Goal: Answer question/provide support: Share knowledge or assist other users

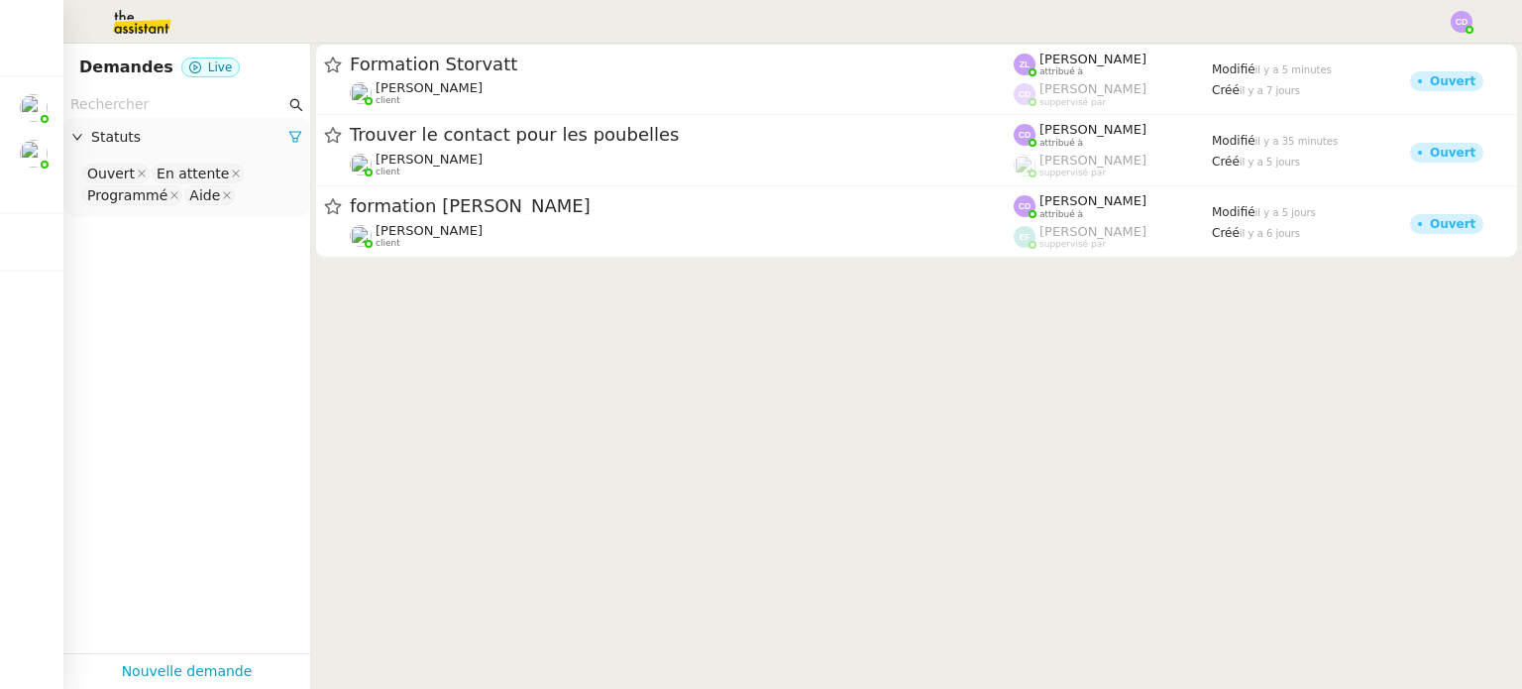
click at [511, 314] on cdk-virtual-scroll-viewport "Formation Storvatt [PERSON_NAME] client [PERSON_NAME] attribué à [PERSON_NAME] …" at bounding box center [916, 366] width 1211 height 645
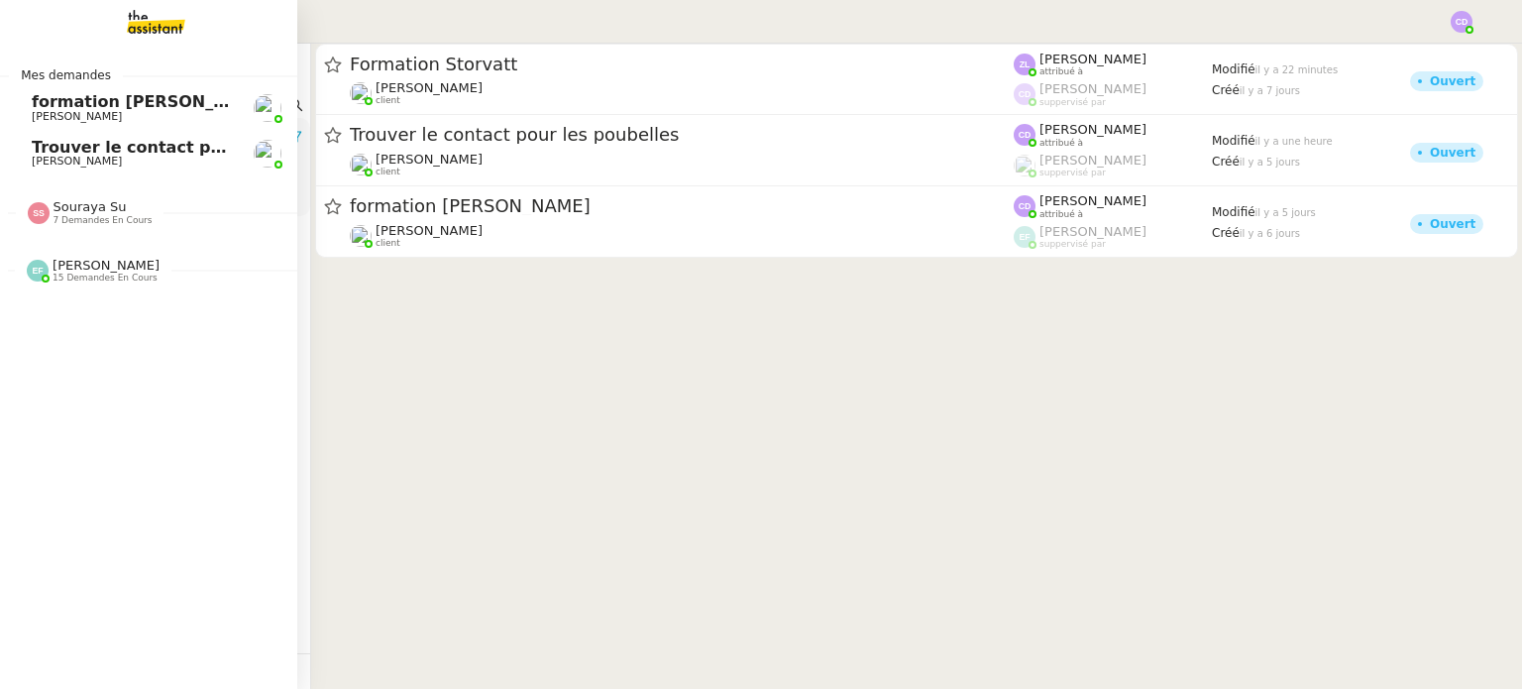
click at [148, 274] on div "[PERSON_NAME] 15 demandes en cours" at bounding box center [106, 271] width 107 height 26
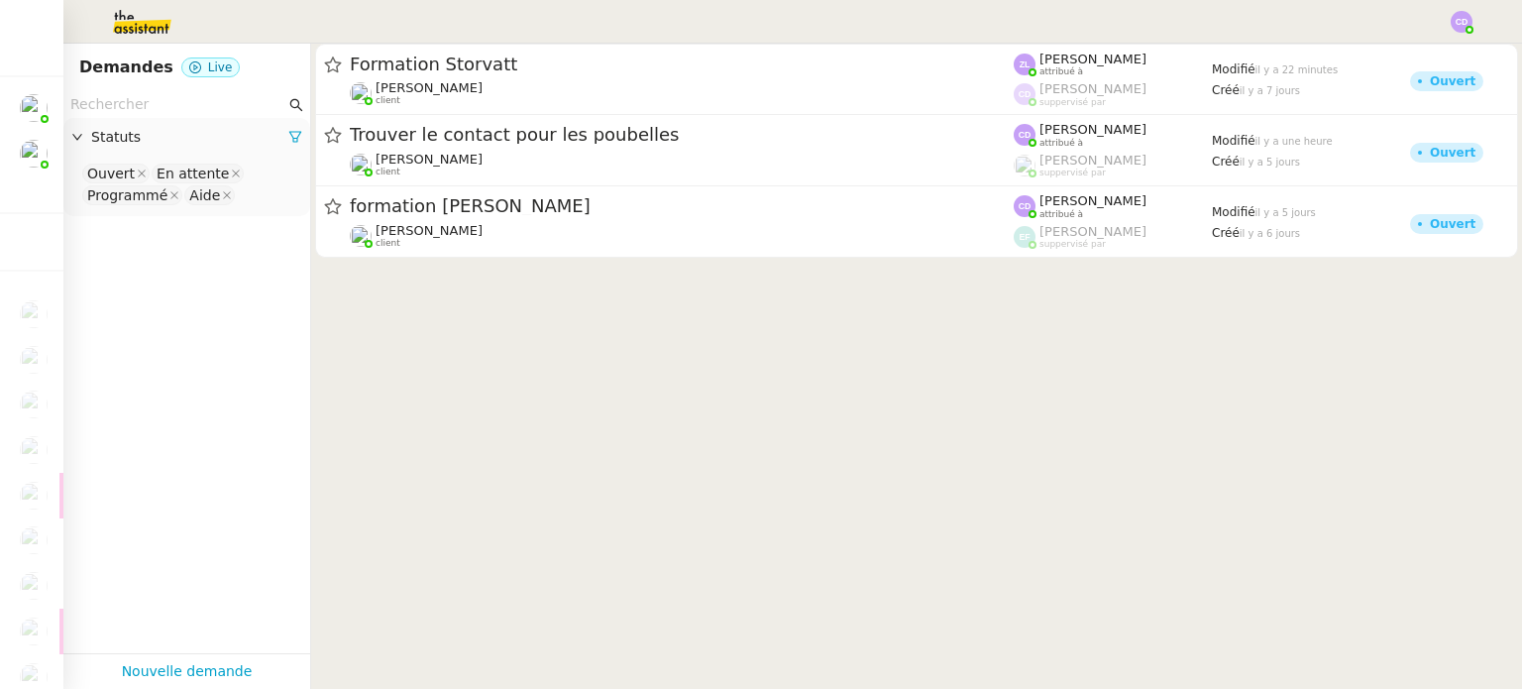
click at [569, 297] on cdk-virtual-scroll-viewport "Formation Storvatt [PERSON_NAME] client [PERSON_NAME] attribué à [PERSON_NAME] …" at bounding box center [916, 366] width 1211 height 645
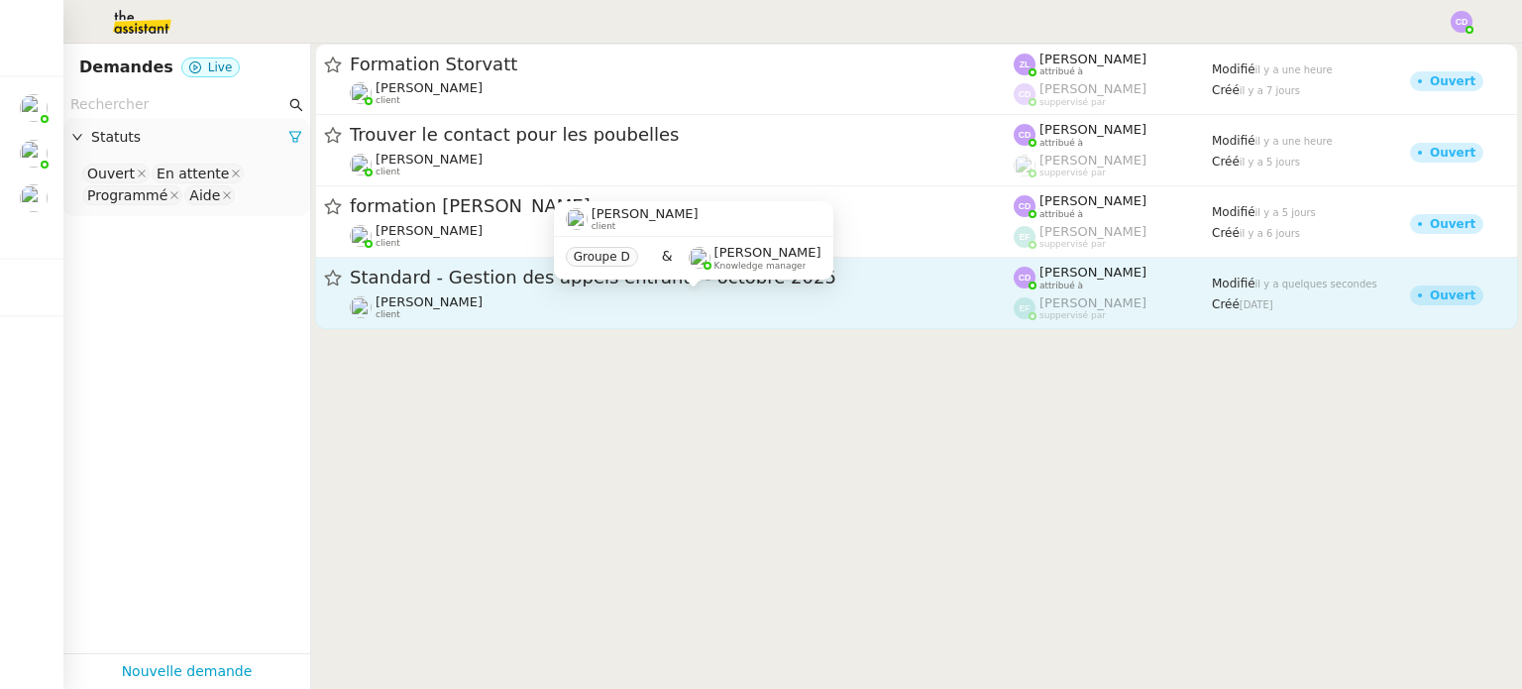
click at [495, 312] on div "[PERSON_NAME] client" at bounding box center [682, 307] width 664 height 26
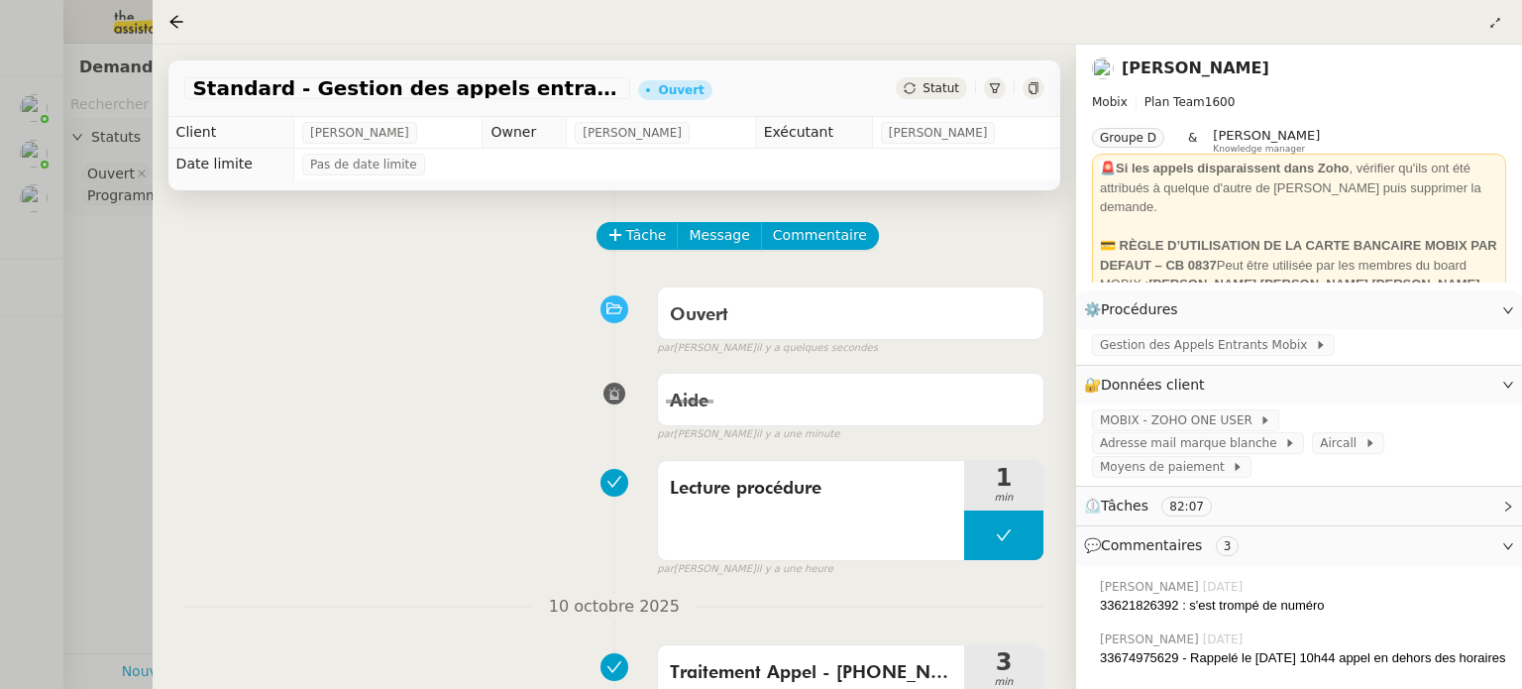
click at [351, 401] on div "Aide false par [PERSON_NAME] il y a une minute" at bounding box center [614, 403] width 860 height 79
click at [271, 404] on div "Aide false par [PERSON_NAME] il y a une minute" at bounding box center [614, 403] width 860 height 79
click at [347, 432] on div "Aide false par [PERSON_NAME] il y a une minute" at bounding box center [614, 403] width 860 height 79
click at [385, 507] on div "Lecture procédure 1 min false par [PERSON_NAME] il y a une heure" at bounding box center [614, 514] width 860 height 127
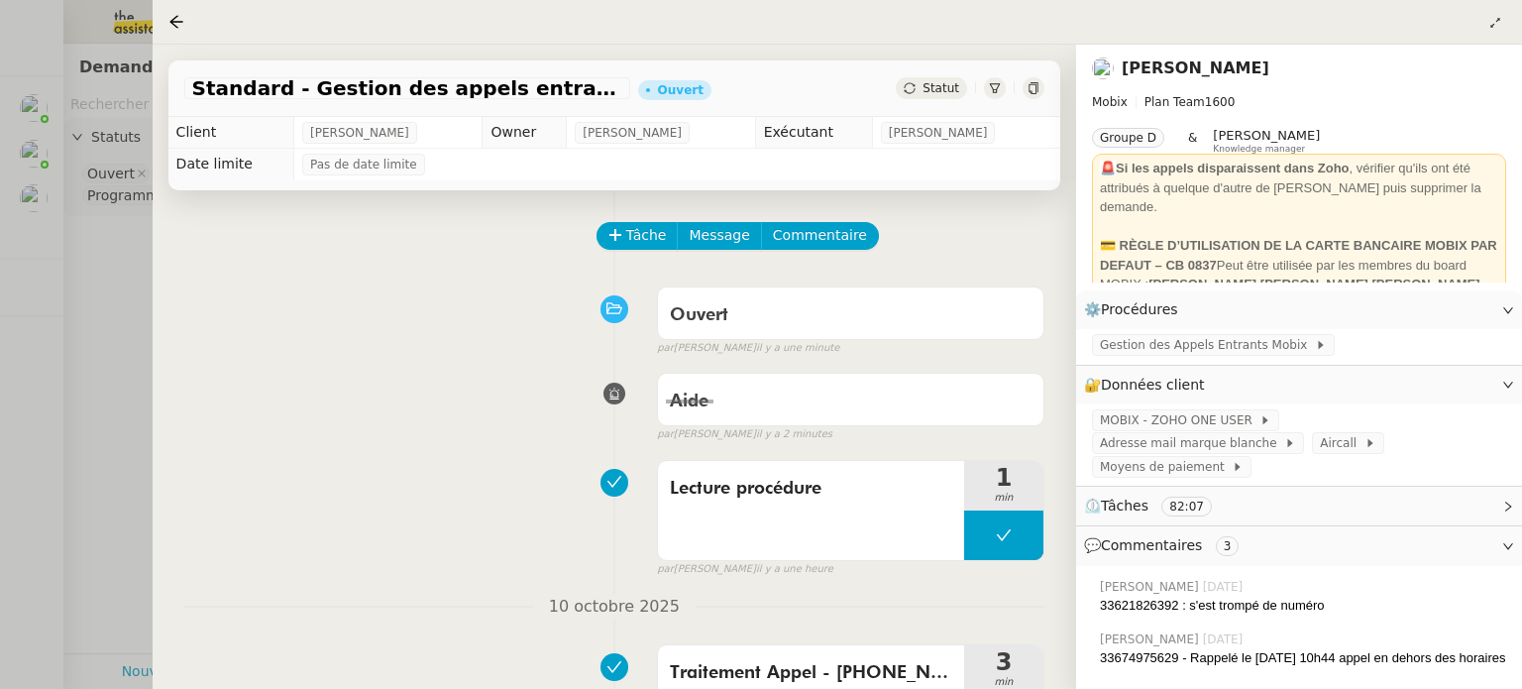
click at [367, 488] on div "Lecture procédure 1 min false par [PERSON_NAME] il y a une heure" at bounding box center [614, 514] width 860 height 127
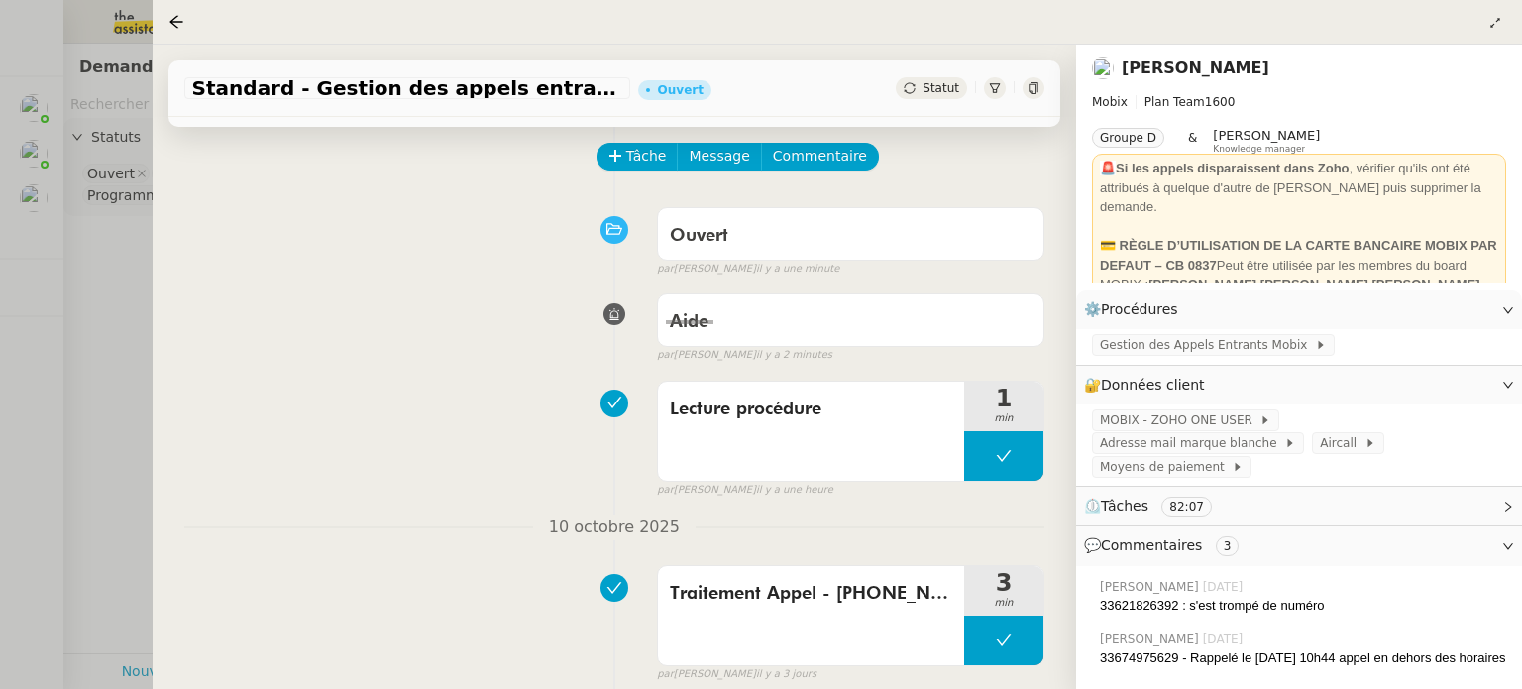
scroll to position [119, 0]
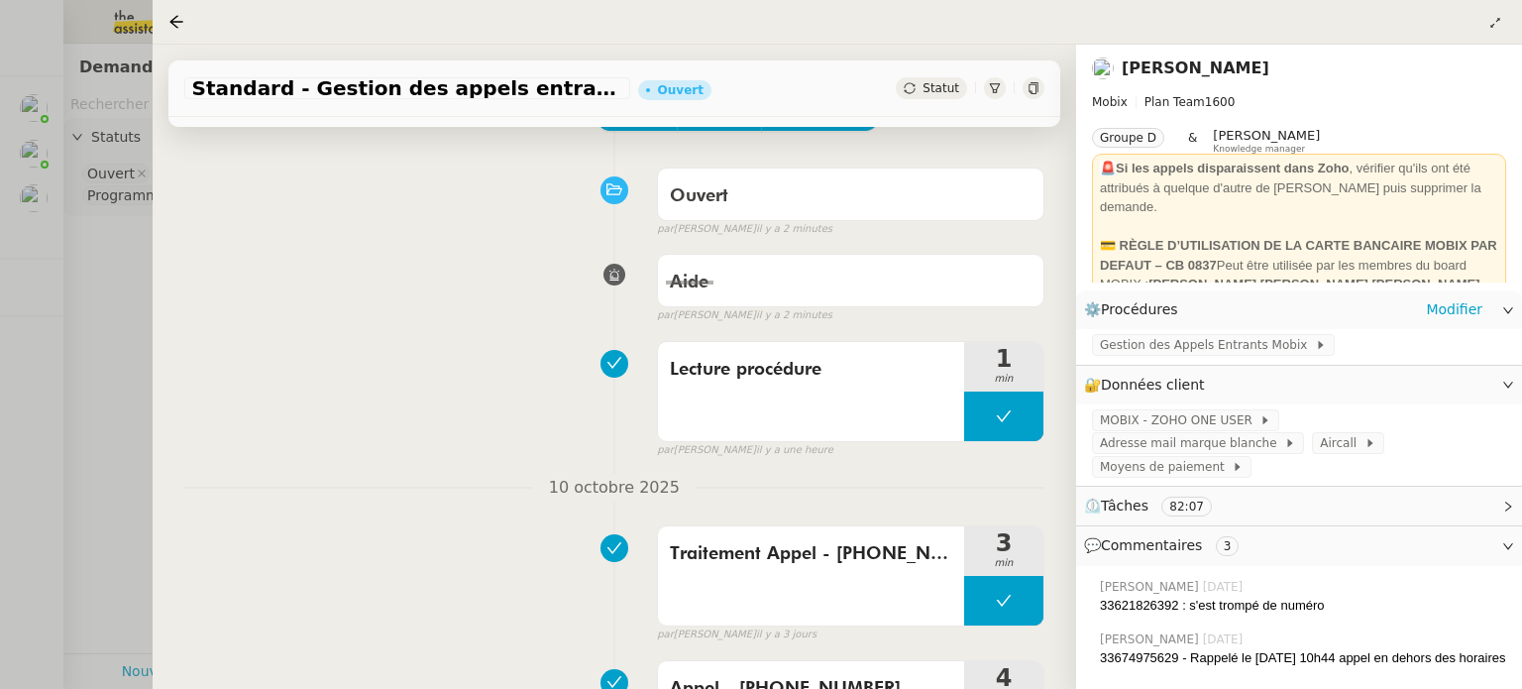
click at [1513, 310] on icon at bounding box center [1508, 310] width 12 height 12
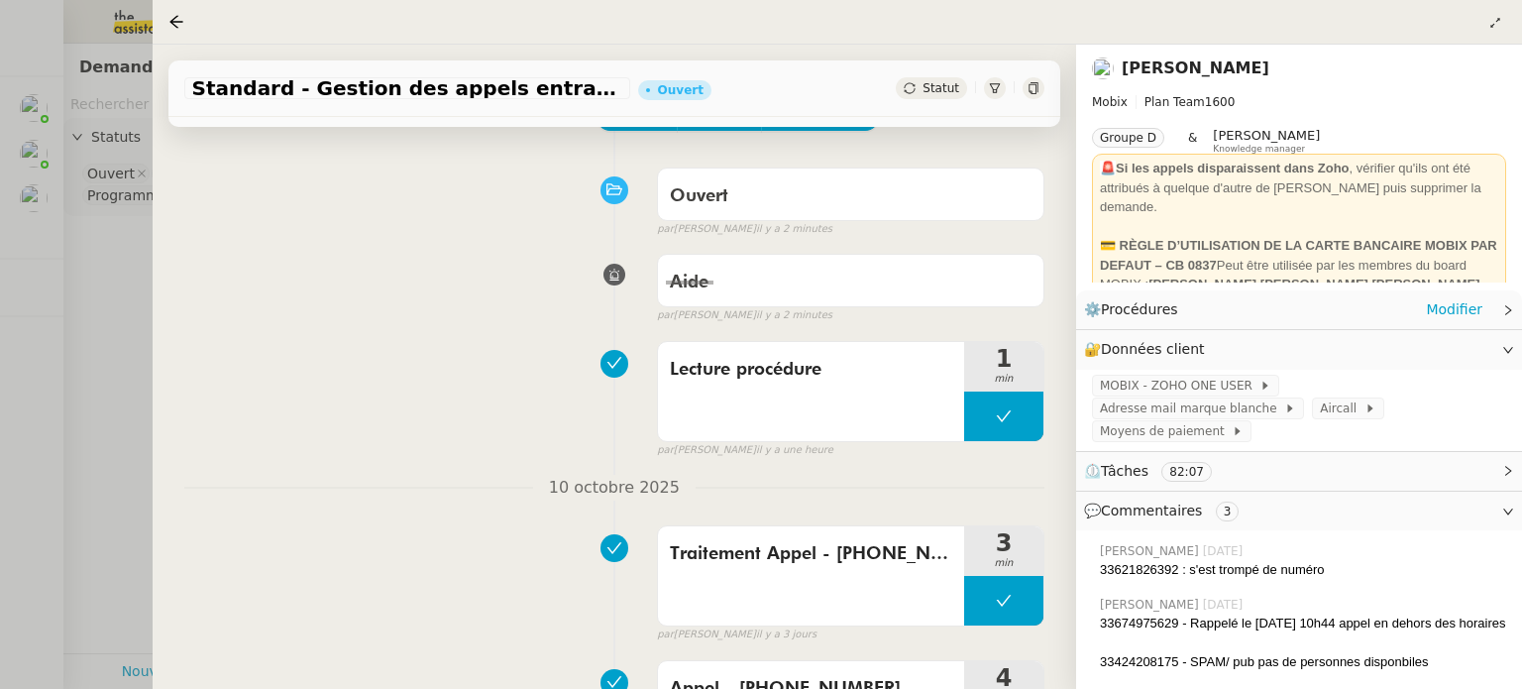
click at [1513, 310] on icon at bounding box center [1508, 310] width 12 height 12
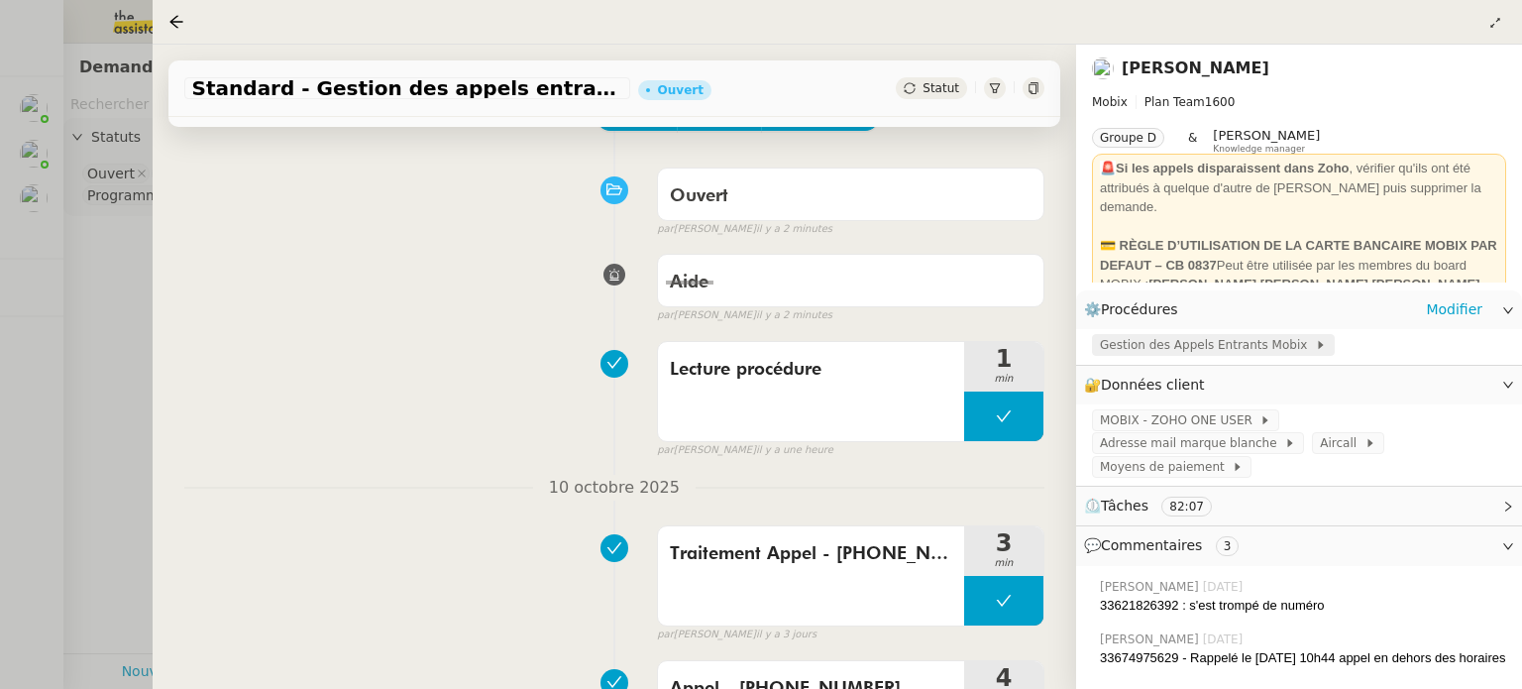
click at [1213, 341] on span "Gestion des Appels Entrants Mobix" at bounding box center [1207, 345] width 215 height 20
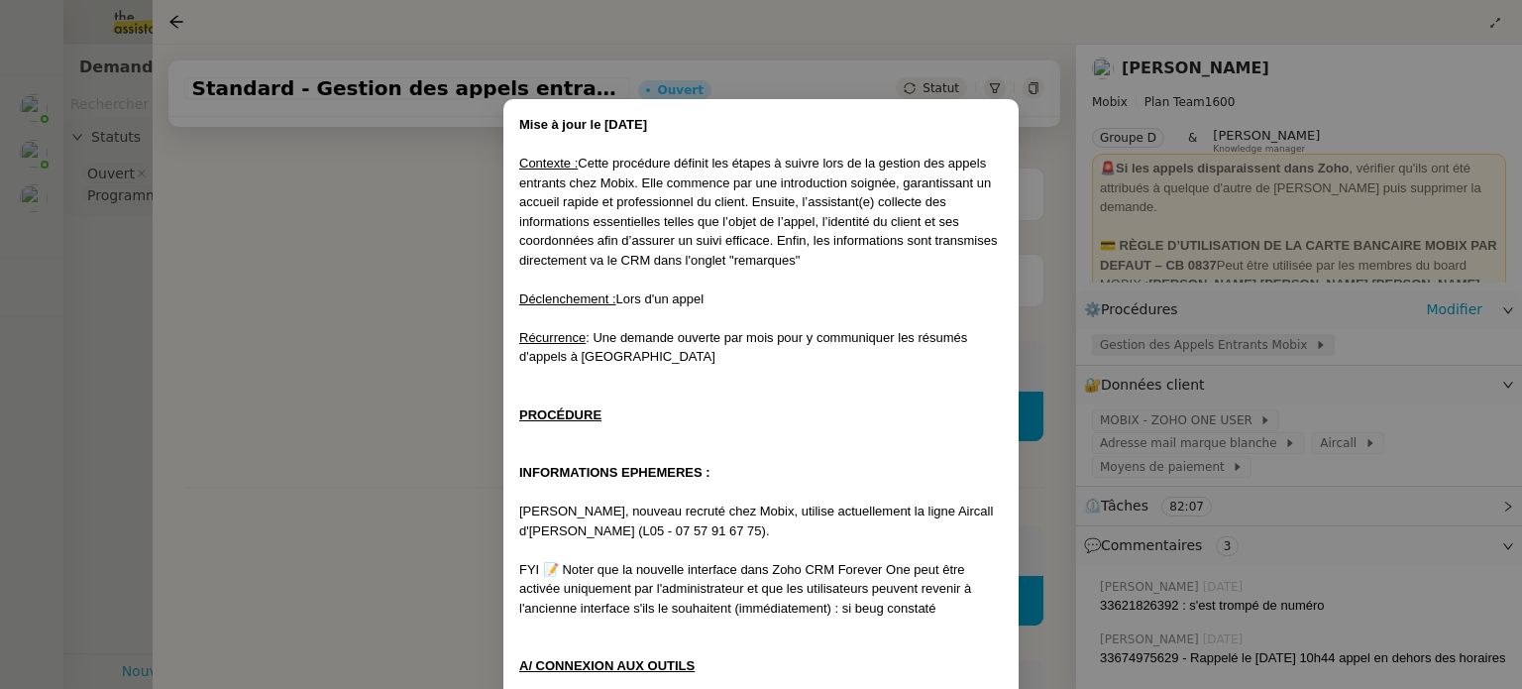
scroll to position [1203, 0]
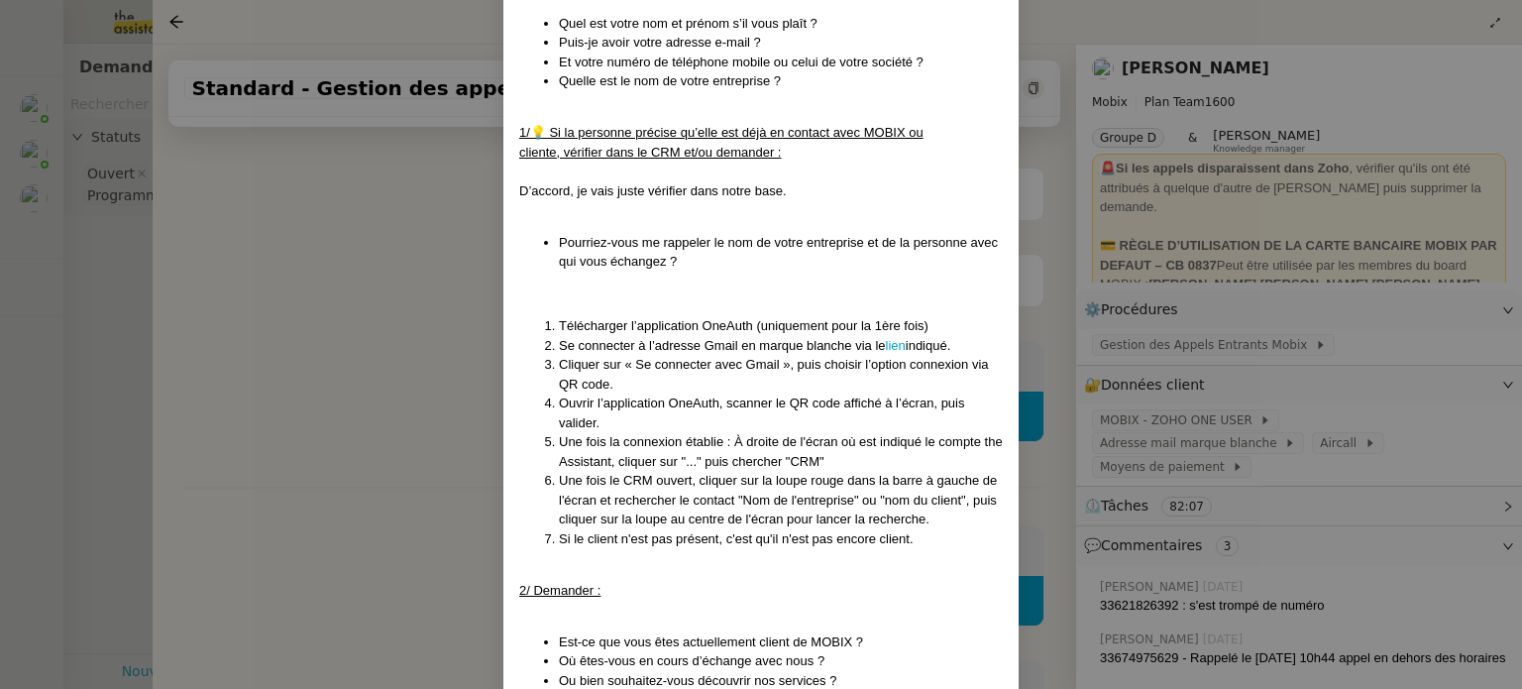
click at [652, 463] on li "Une fois la connexion établie : À droite de l'écran où est indiqué le compte th…" at bounding box center [781, 451] width 444 height 39
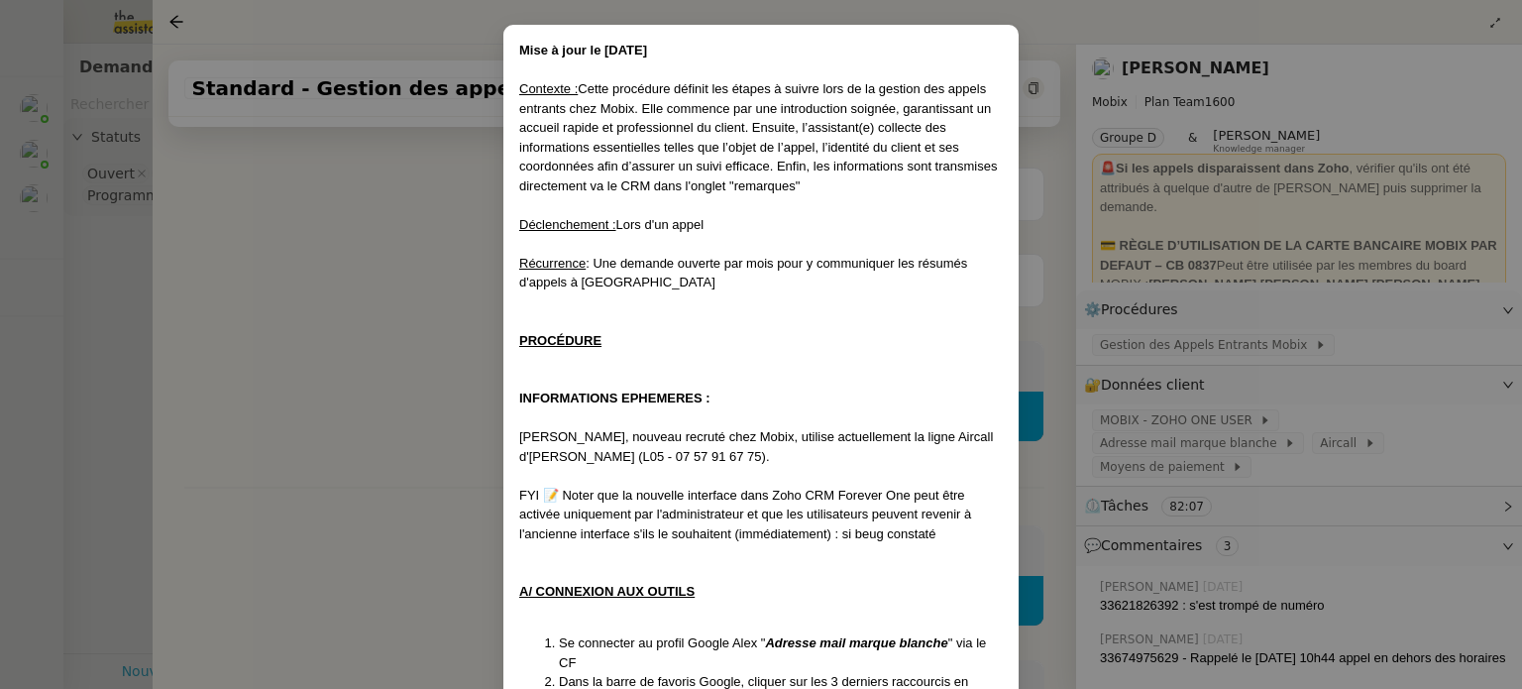
scroll to position [79, 0]
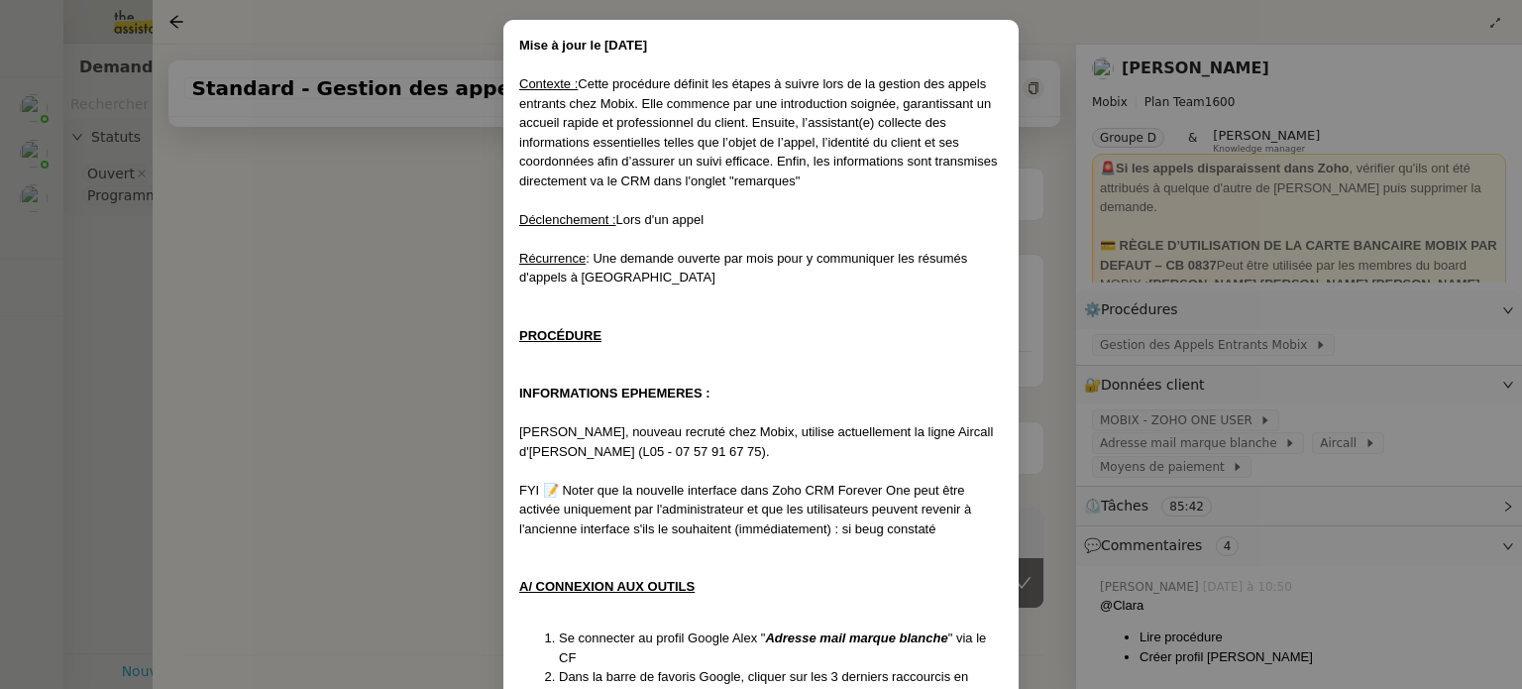
click at [383, 177] on nz-modal-container "Mise à jour le [DATE] Contexte : Cette procédure définit les étapes à suivre lo…" at bounding box center [761, 344] width 1522 height 689
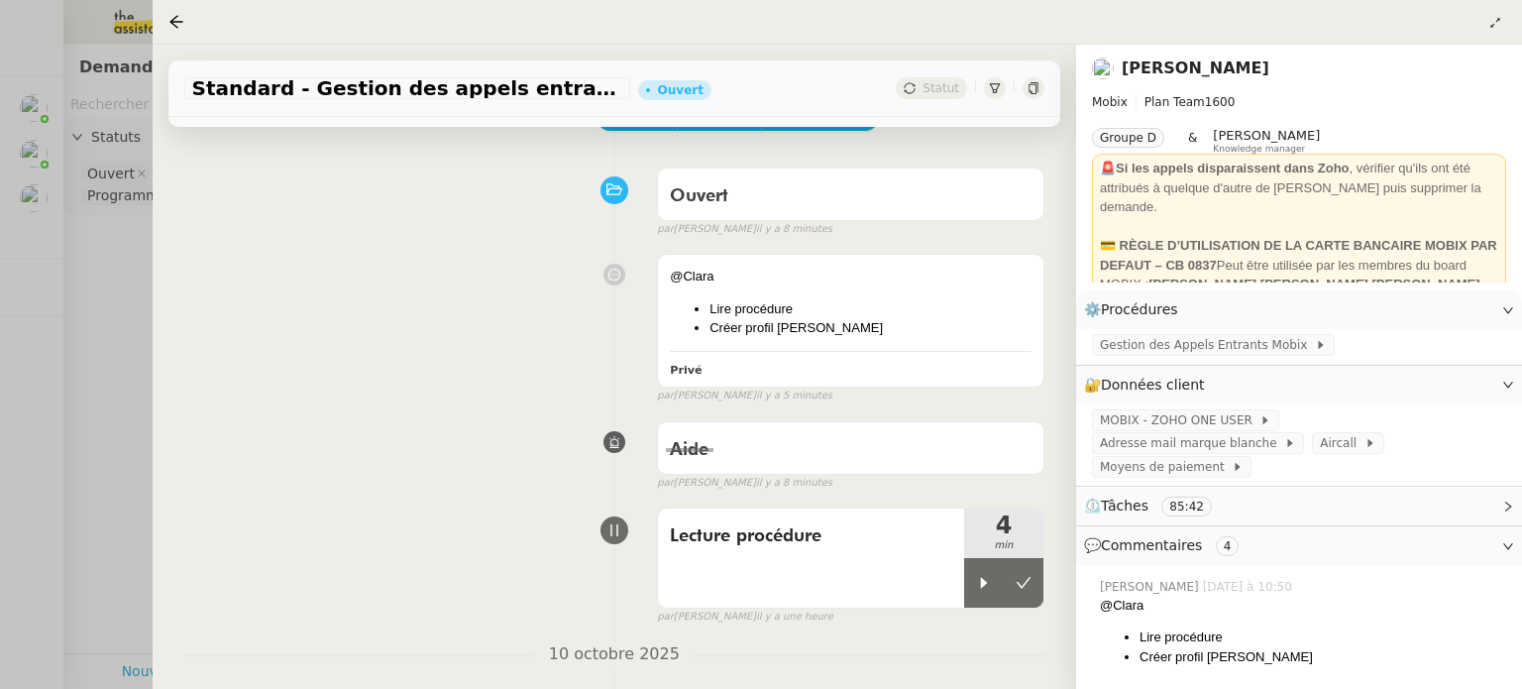
click at [478, 419] on div "Aide false par [PERSON_NAME] il y a 8 minutes" at bounding box center [614, 451] width 860 height 79
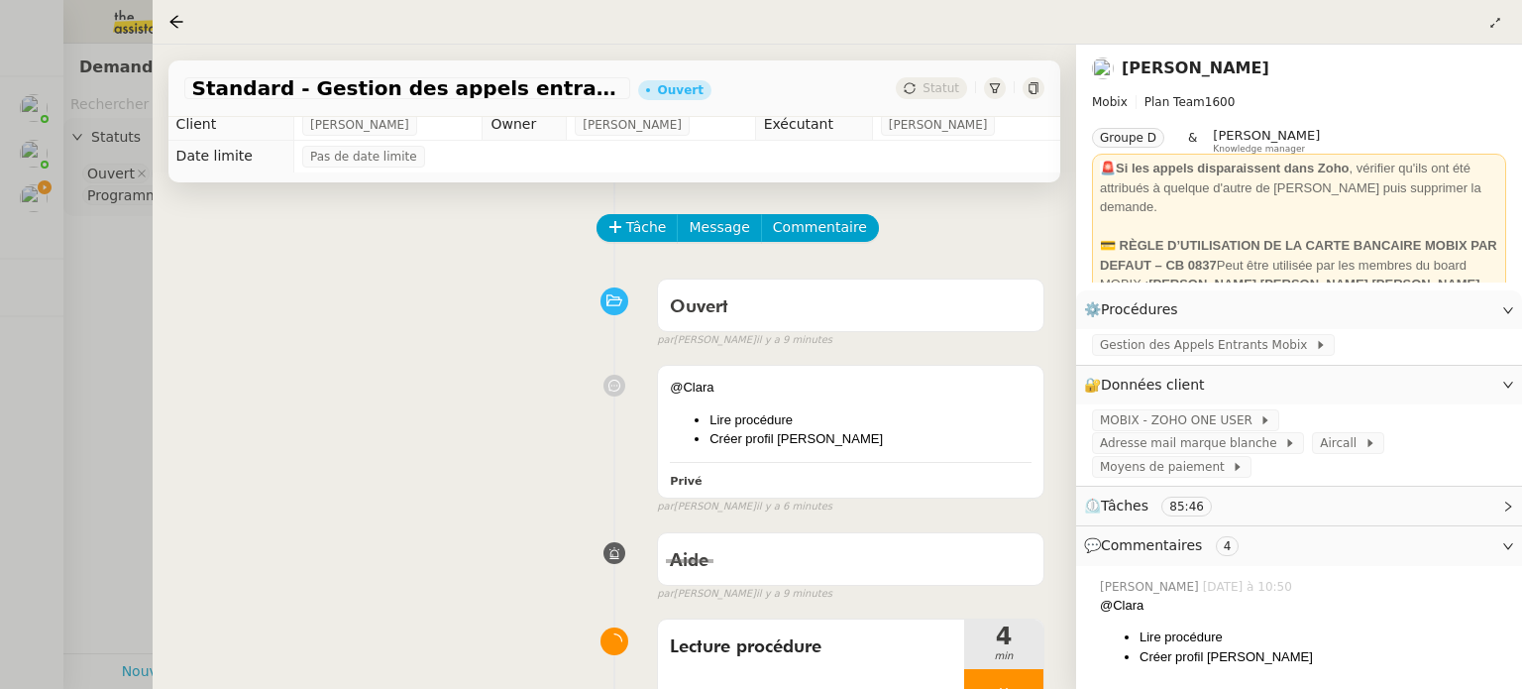
scroll to position [0, 0]
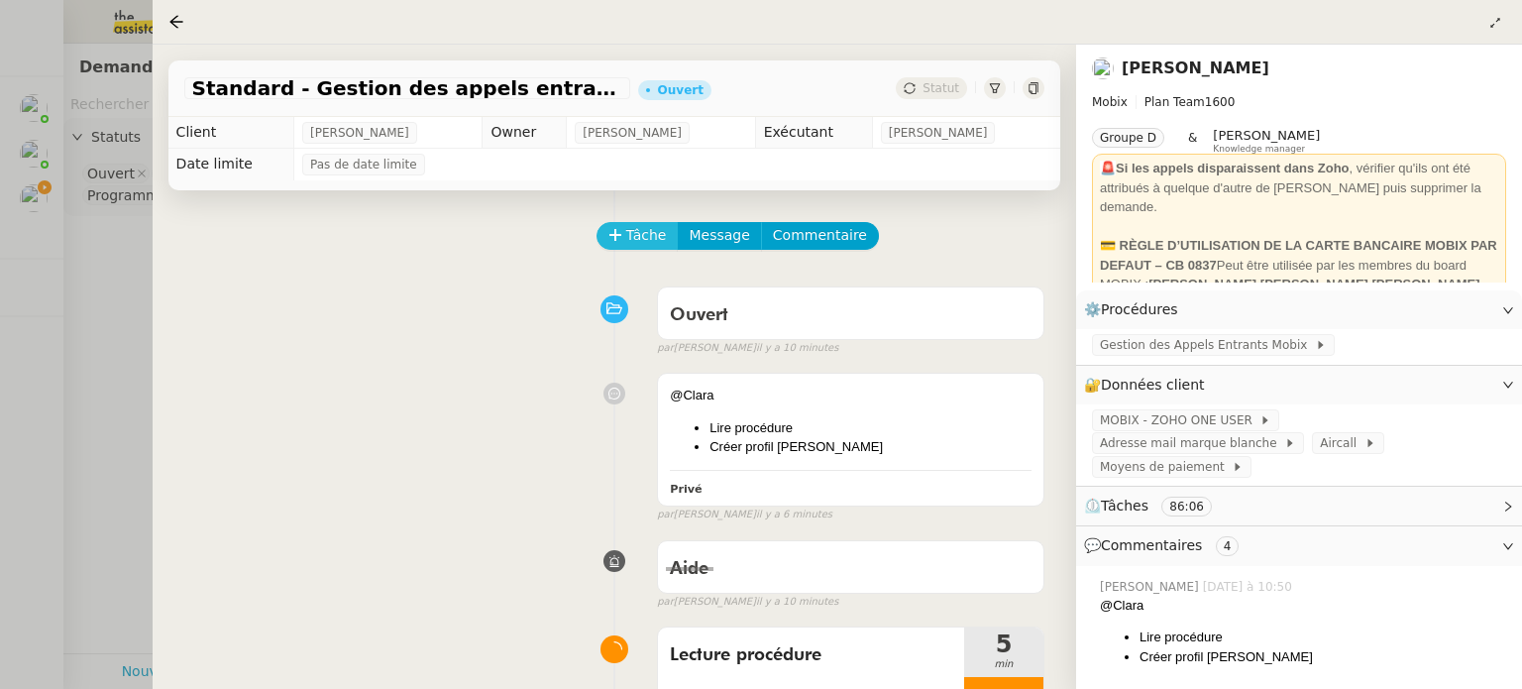
click at [623, 246] on button "Tâche" at bounding box center [638, 236] width 82 height 28
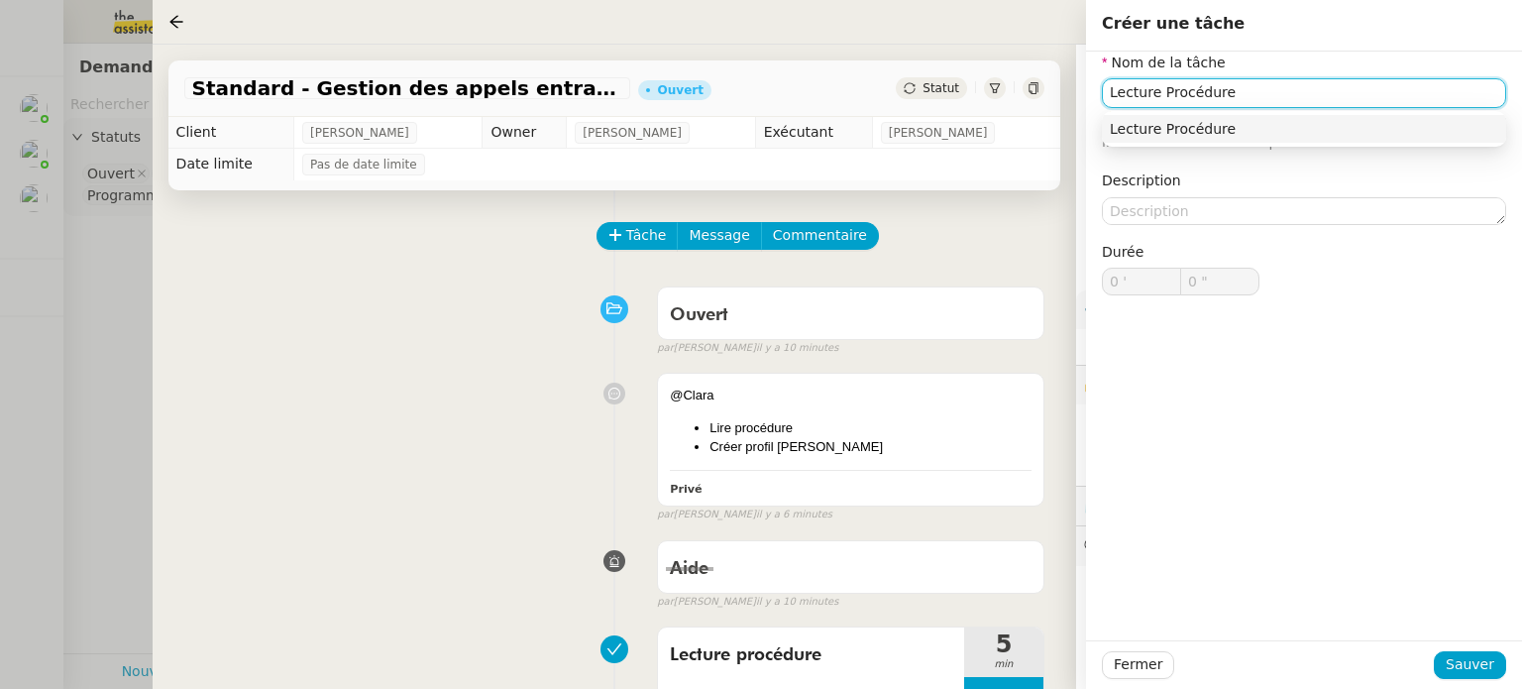
type input "Lecture Procédure"
click at [1311, 384] on div "Nom de la tâche Lecture Procédure ⚠️ Privilégiez un titre clair et explicite. L…" at bounding box center [1304, 346] width 436 height 589
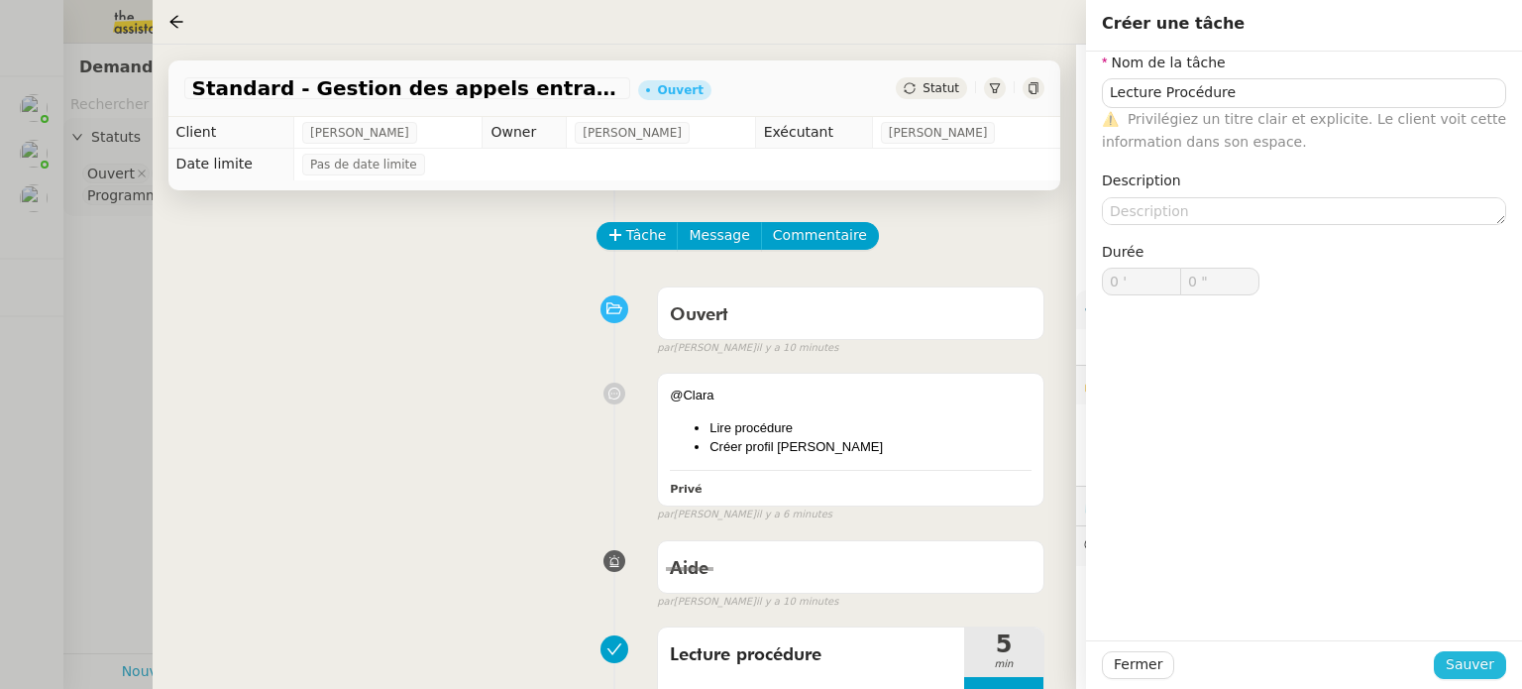
click at [1457, 660] on span "Sauver" at bounding box center [1470, 664] width 49 height 23
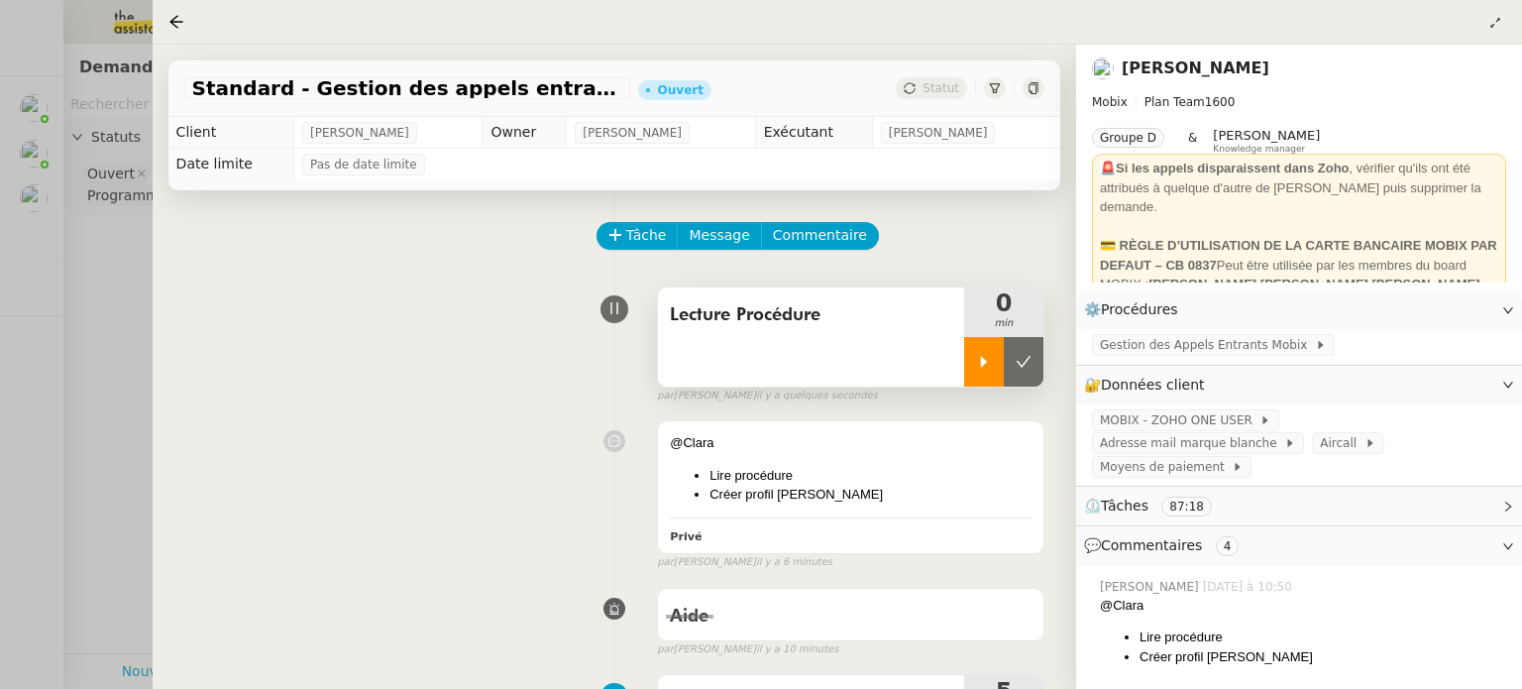
click at [971, 373] on div at bounding box center [984, 362] width 40 height 50
click at [1504, 313] on icon at bounding box center [1508, 310] width 12 height 12
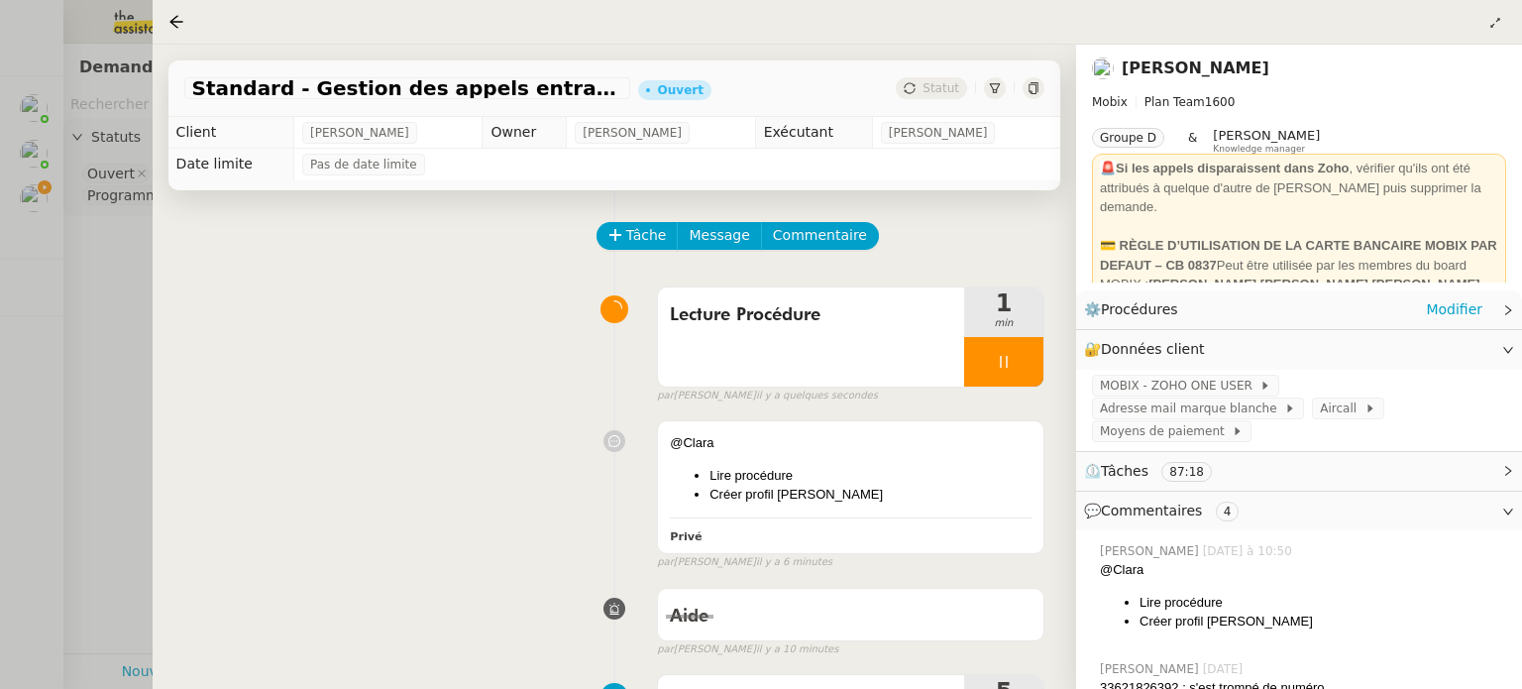
click at [1504, 313] on icon at bounding box center [1508, 310] width 12 height 12
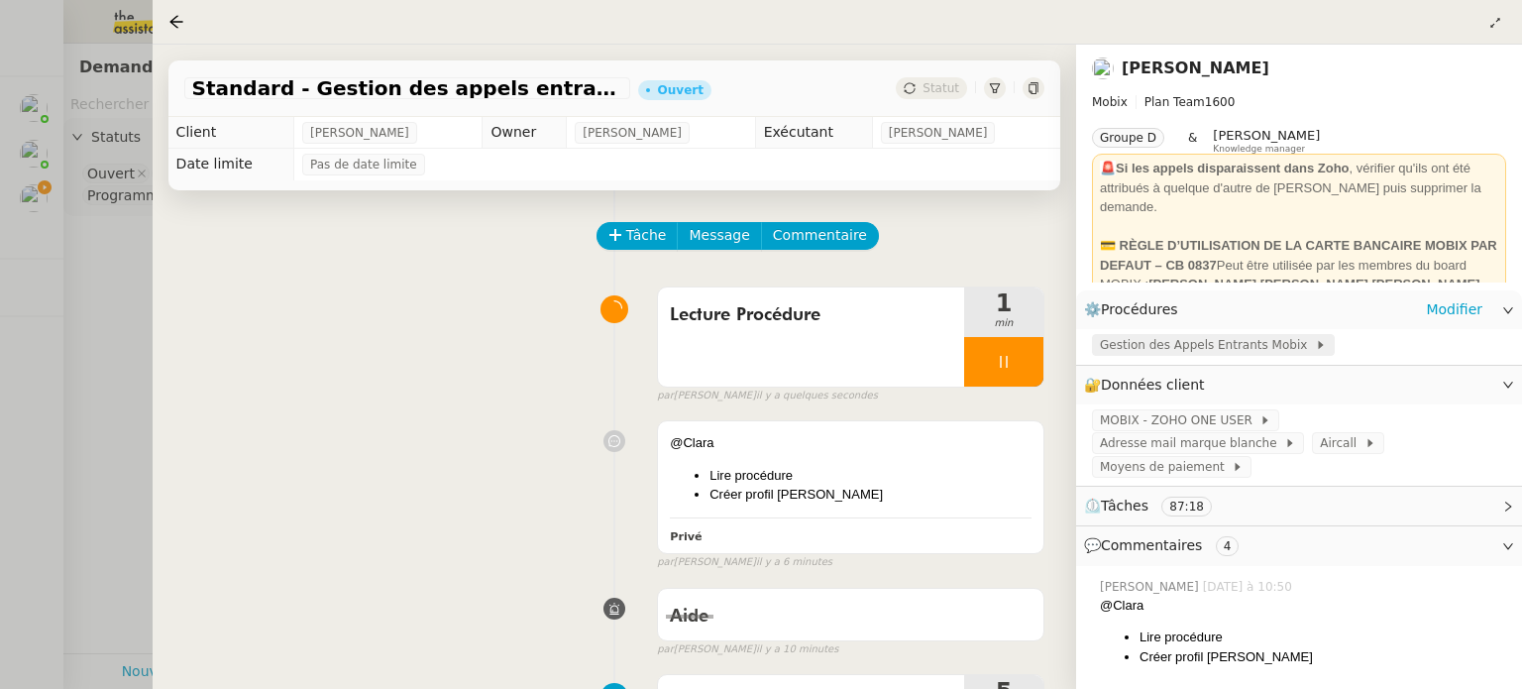
click at [1162, 338] on span "Gestion des Appels Entrants Mobix" at bounding box center [1207, 345] width 215 height 20
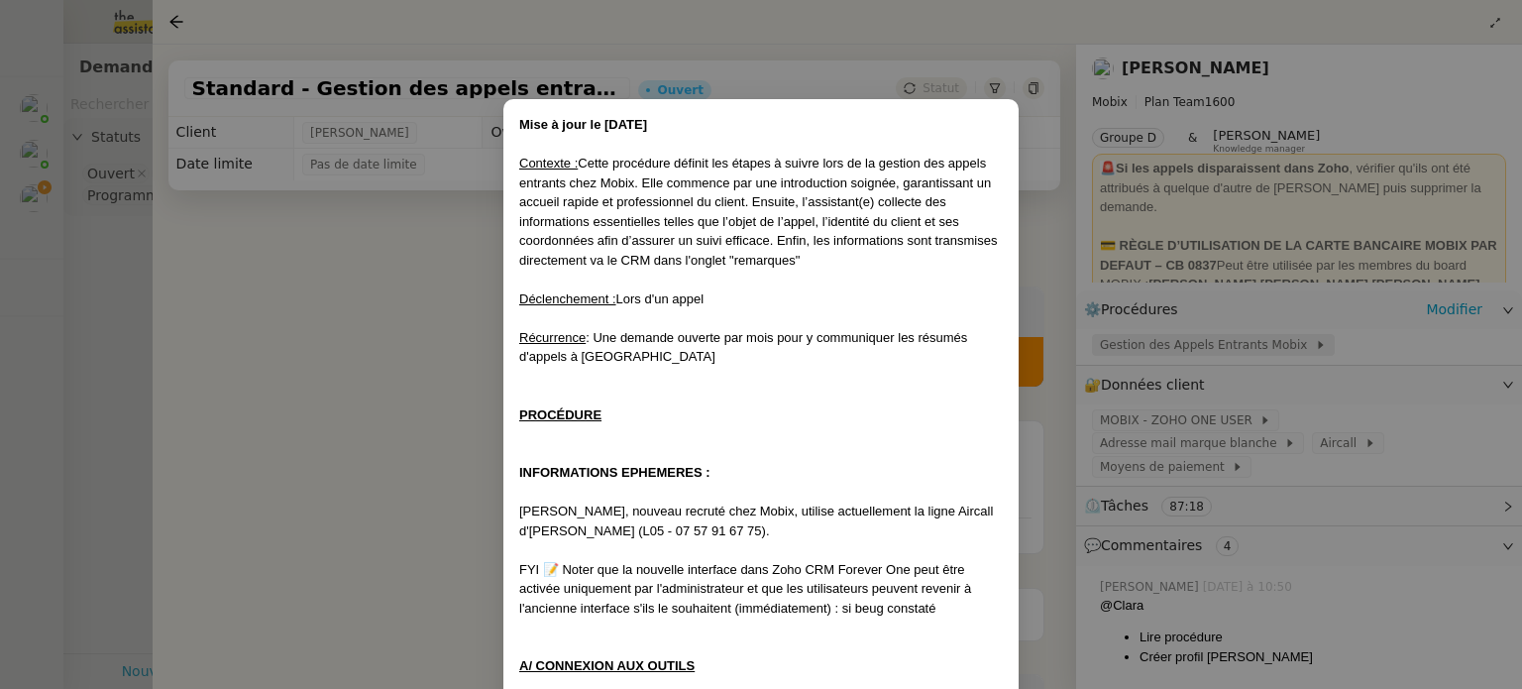
scroll to position [1203, 0]
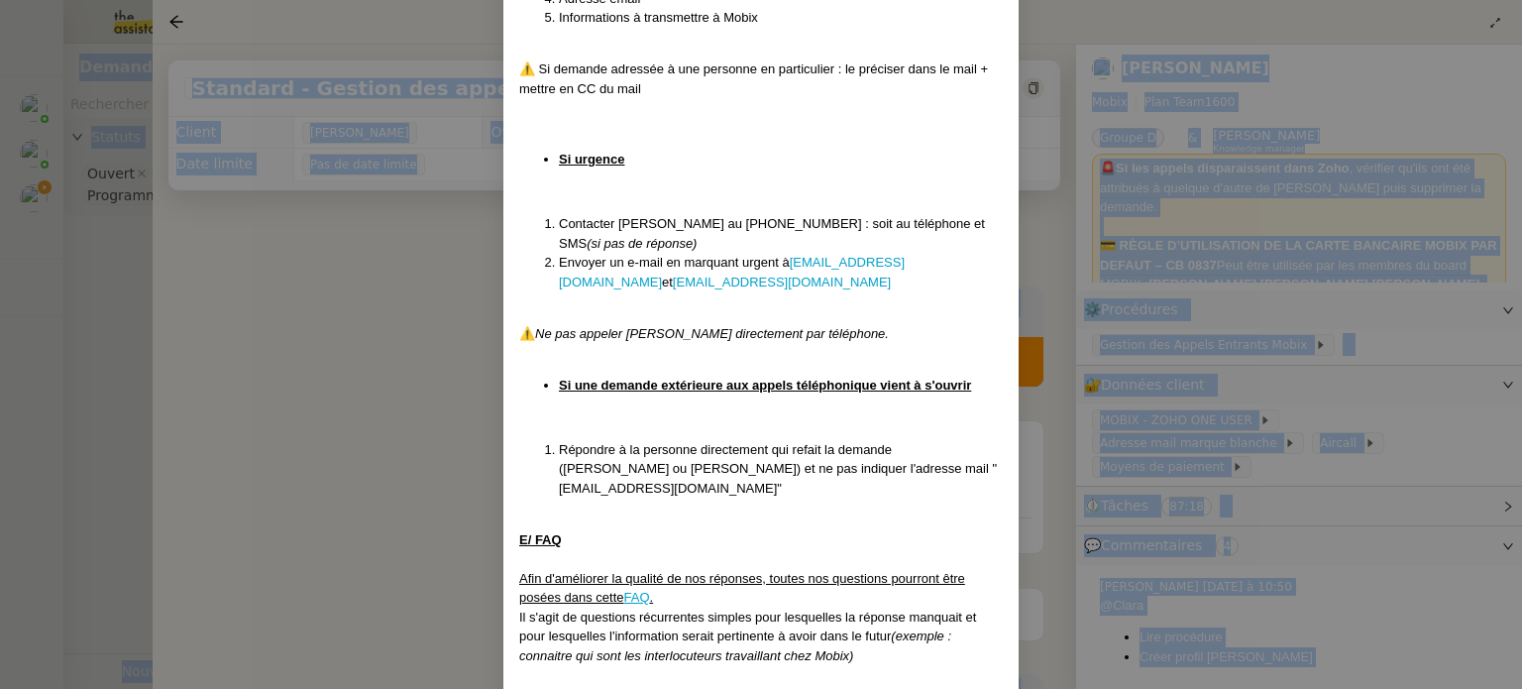
scroll to position [5243, 0]
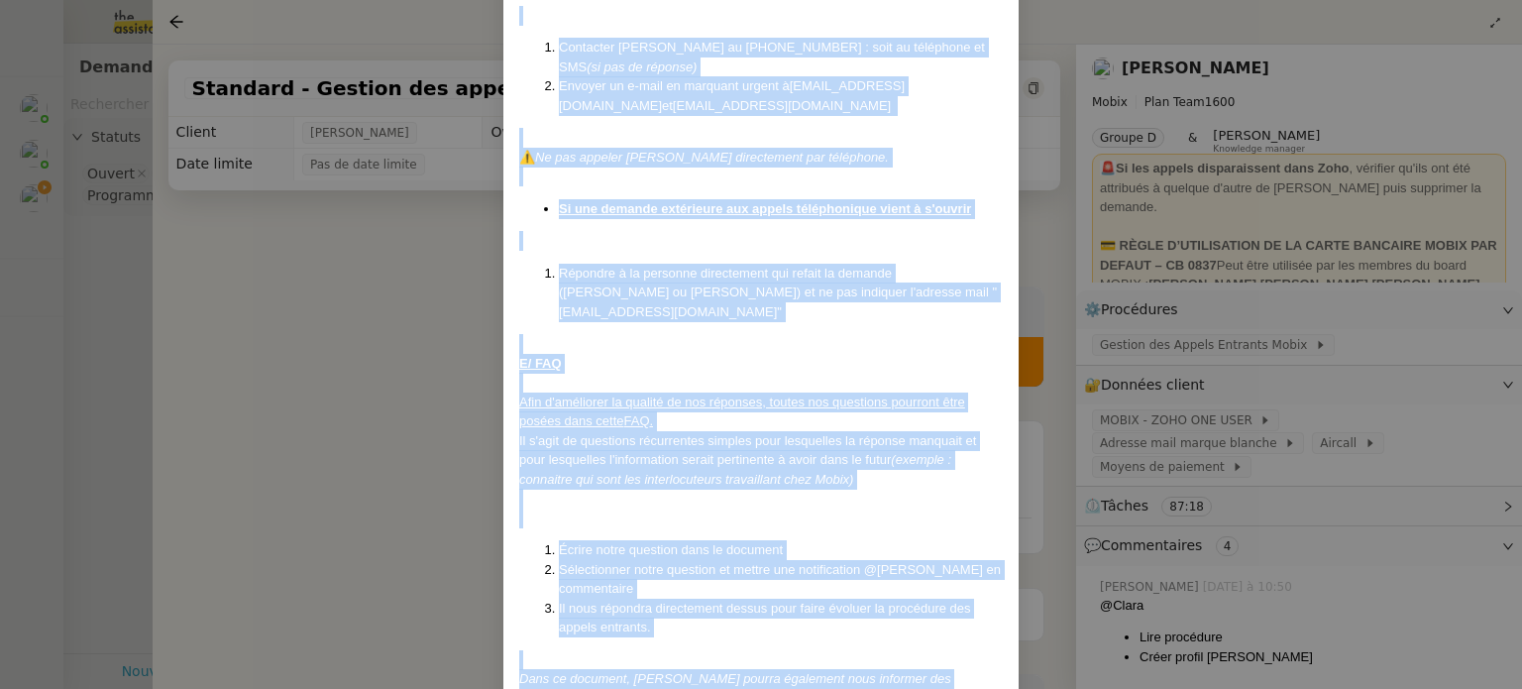
drag, startPoint x: 509, startPoint y: 157, endPoint x: 871, endPoint y: 645, distance: 607.9
copy div "Loremips : Dolor sitametco adipisc eli seddoe t incidi utla et do magnaal eni a…"
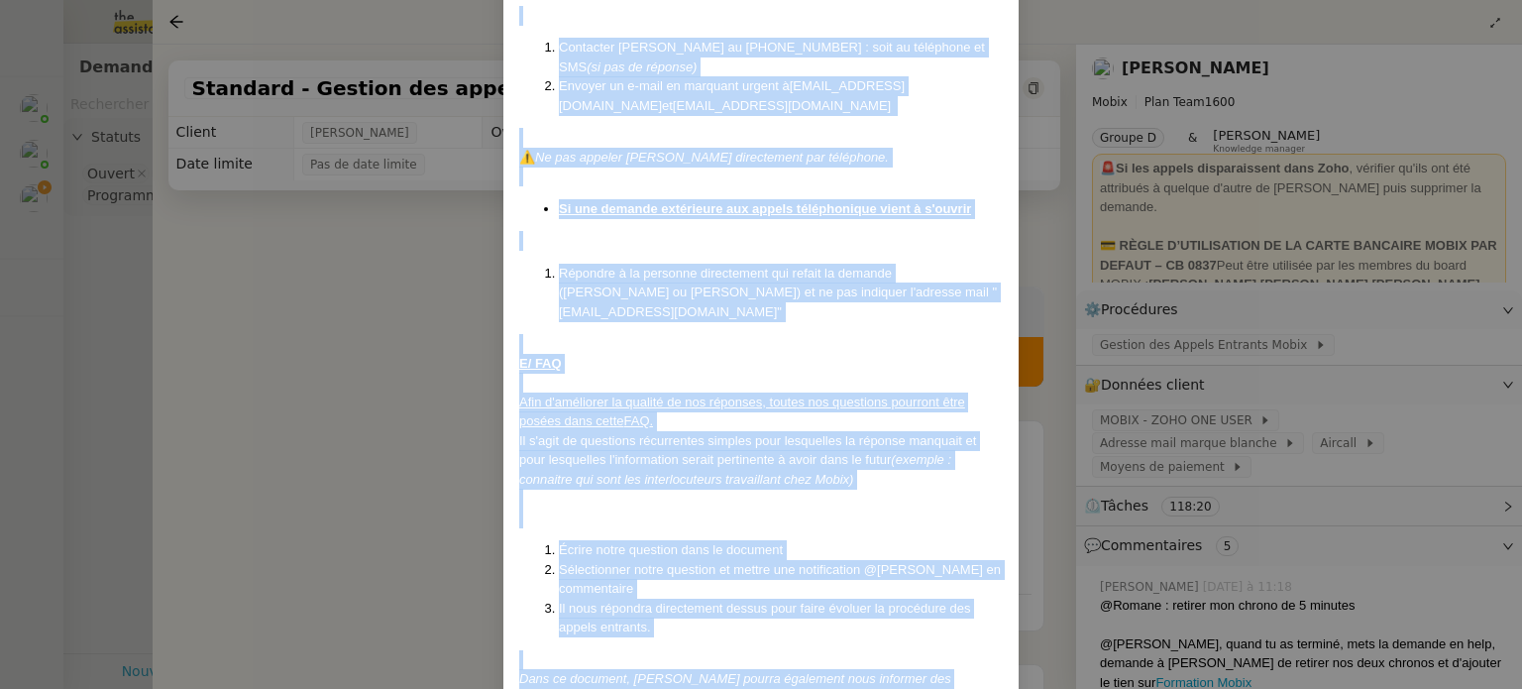
click at [396, 393] on nz-modal-container "Mise à jour le [DATE] Contexte : Cette procédure définit les étapes à suivre lo…" at bounding box center [761, 344] width 1522 height 689
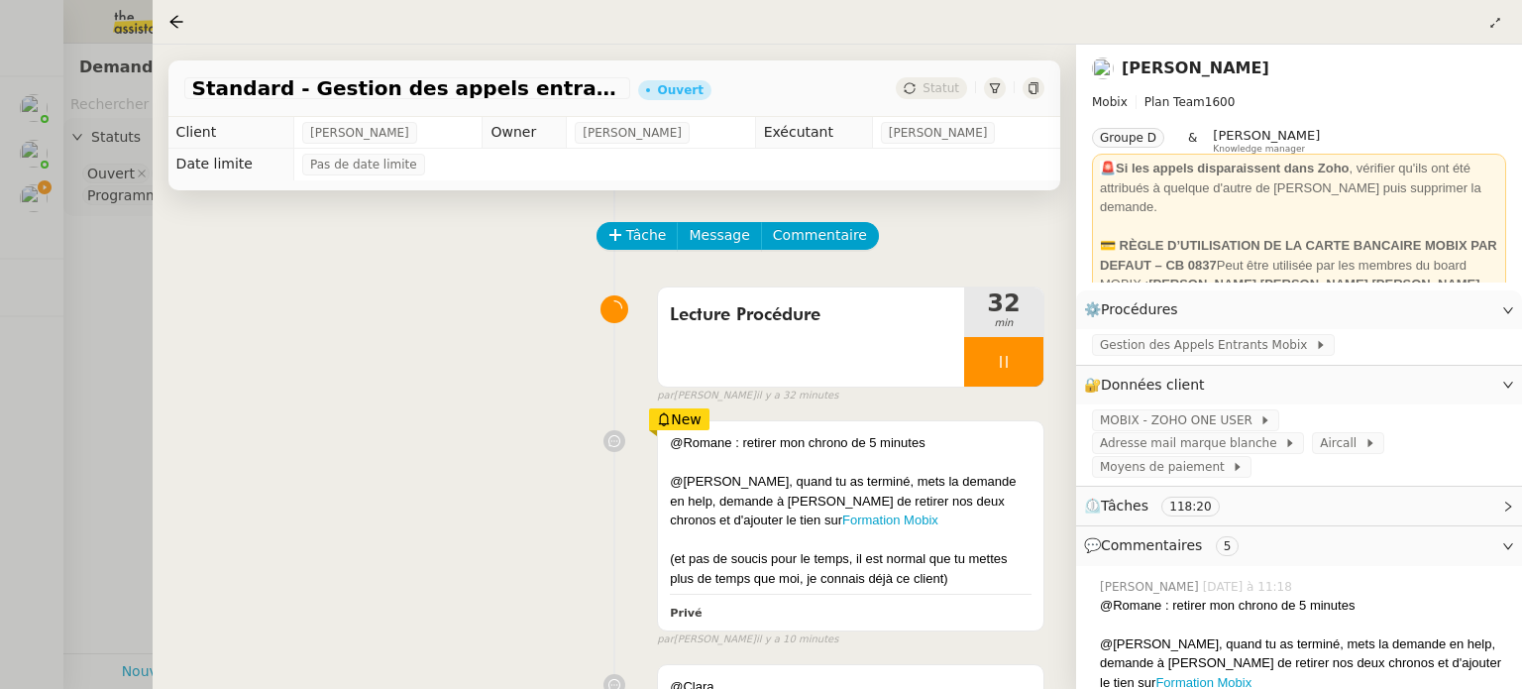
scroll to position [5144, 0]
click at [521, 483] on div "@Romane : retirer mon chrono de 5 minutes @[PERSON_NAME], quand tu as terminé, …" at bounding box center [614, 529] width 860 height 236
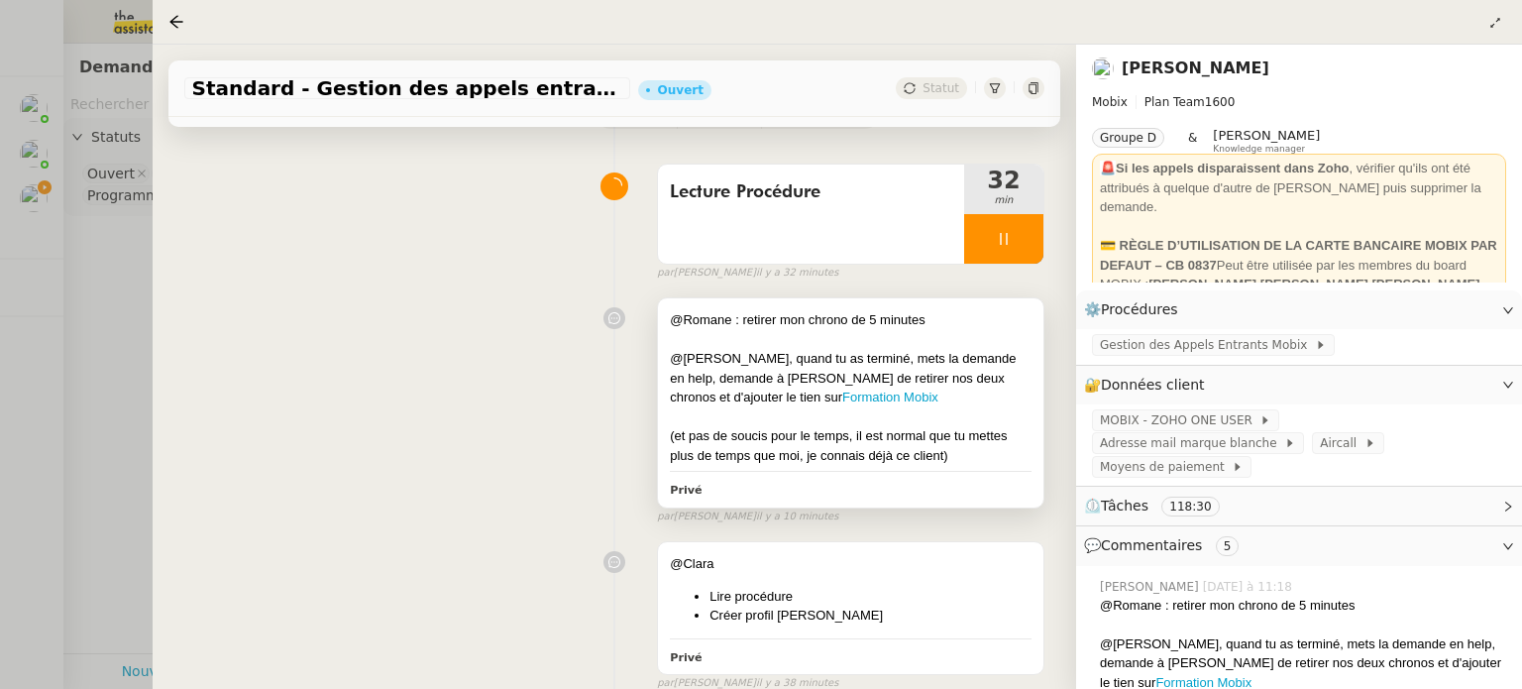
scroll to position [119, 0]
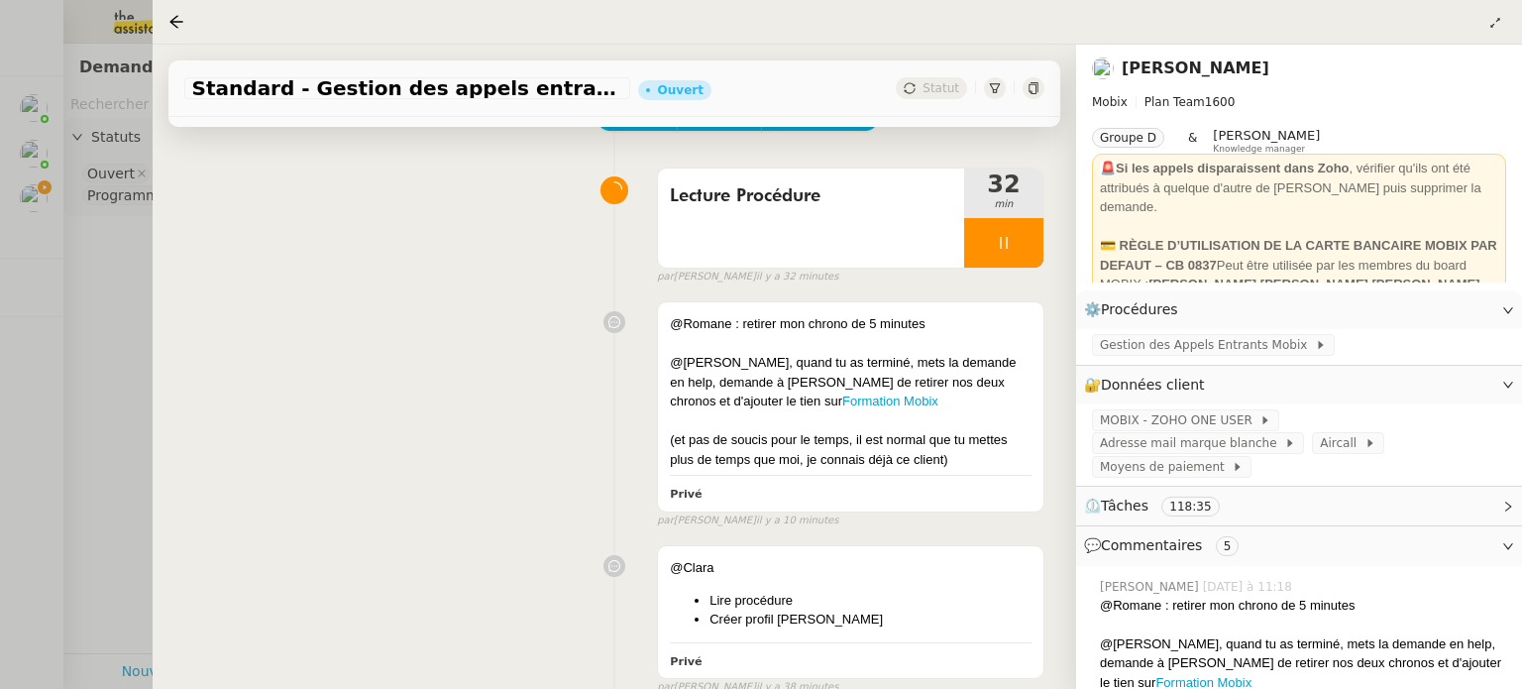
click at [614, 421] on div "@Romane : retirer mon chrono de 5 minutes @[PERSON_NAME], quand tu as terminé, …" at bounding box center [614, 410] width 860 height 236
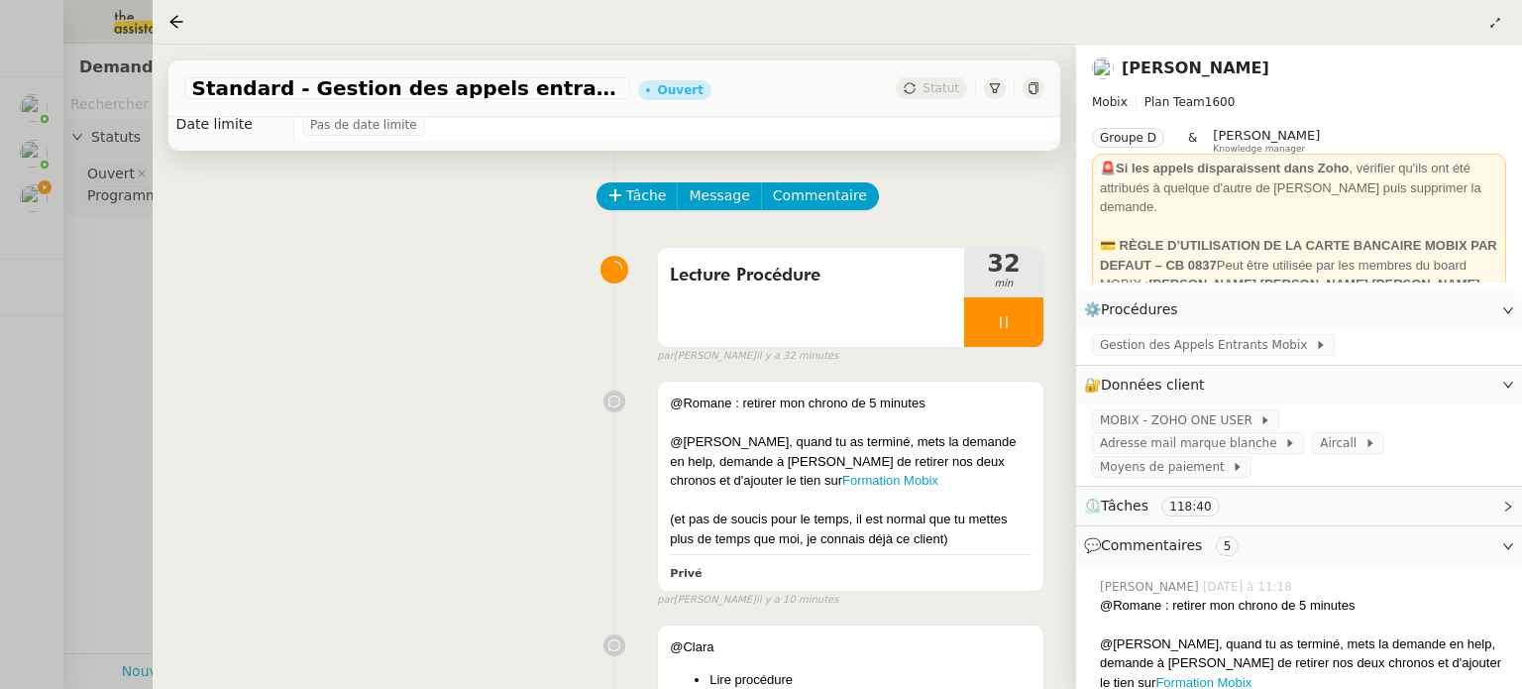
scroll to position [79, 0]
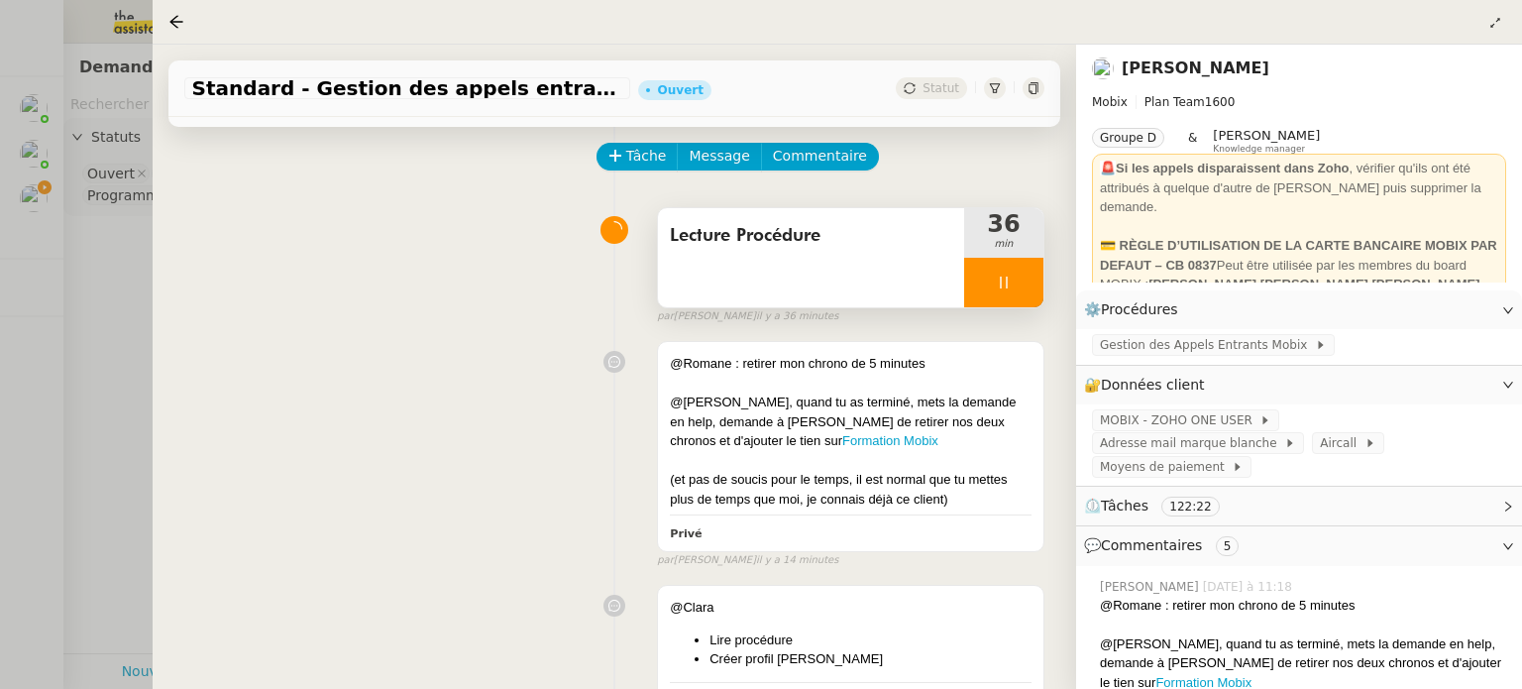
click at [1002, 270] on div at bounding box center [1003, 283] width 79 height 50
click at [1028, 285] on icon at bounding box center [1024, 282] width 16 height 16
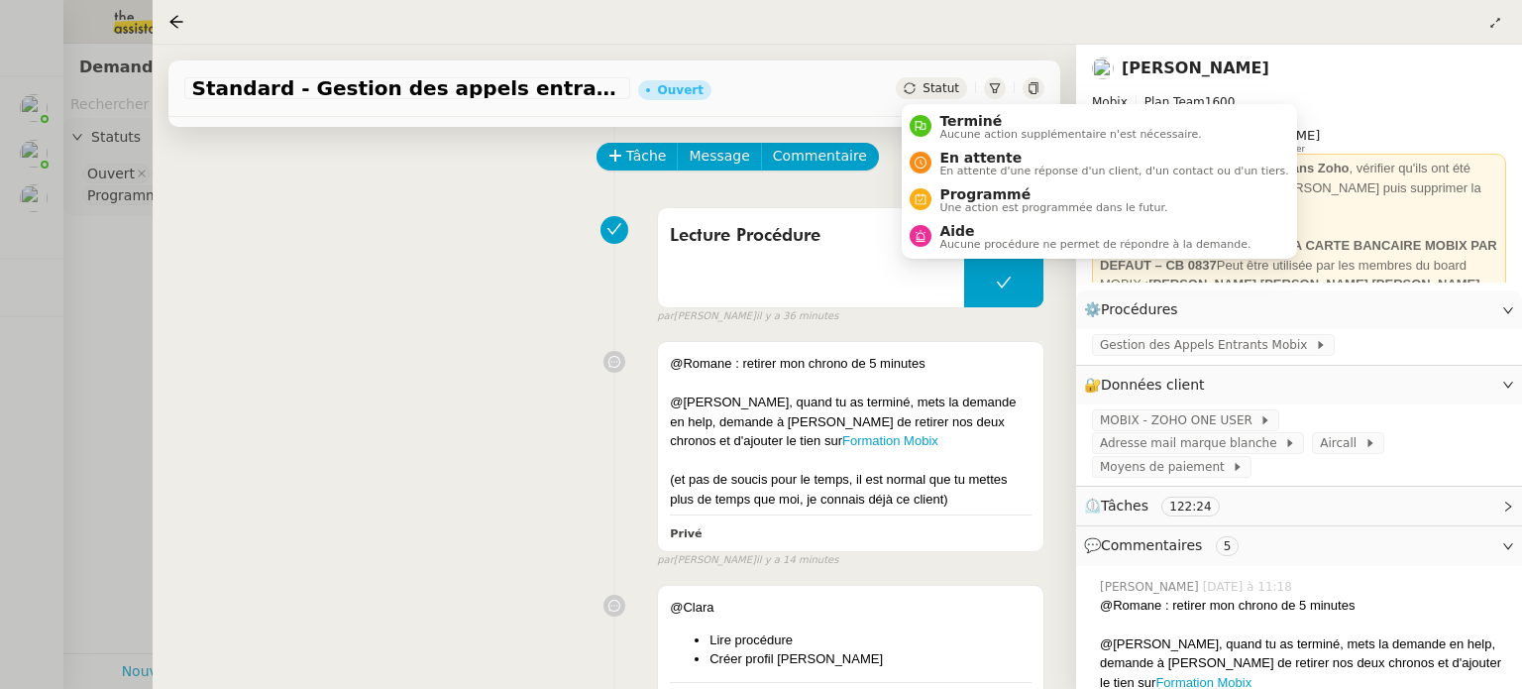
click at [951, 81] on span "Statut" at bounding box center [941, 88] width 37 height 14
click at [964, 230] on span "Aide" at bounding box center [1094, 231] width 311 height 16
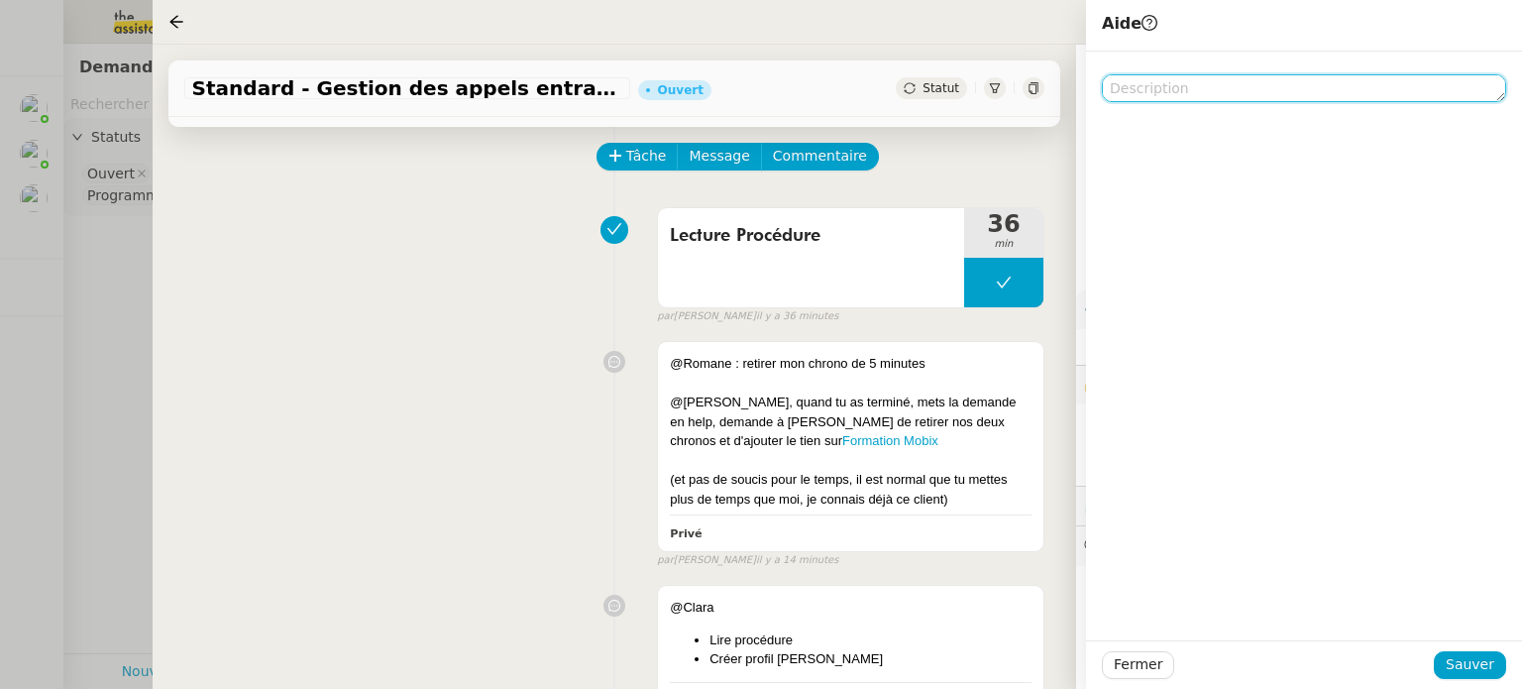
click at [1173, 91] on textarea at bounding box center [1304, 88] width 404 height 28
type textarea "@"
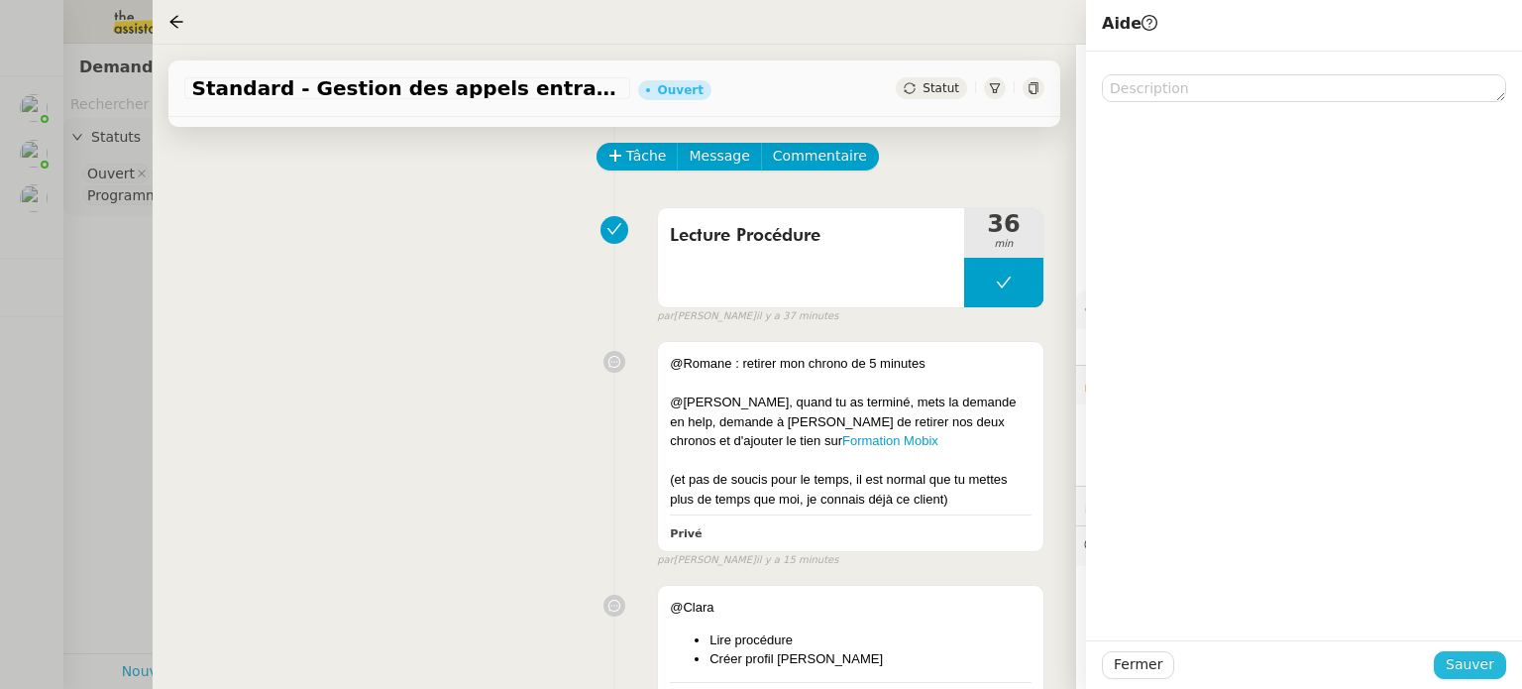
click at [1470, 671] on span "Sauver" at bounding box center [1470, 664] width 49 height 23
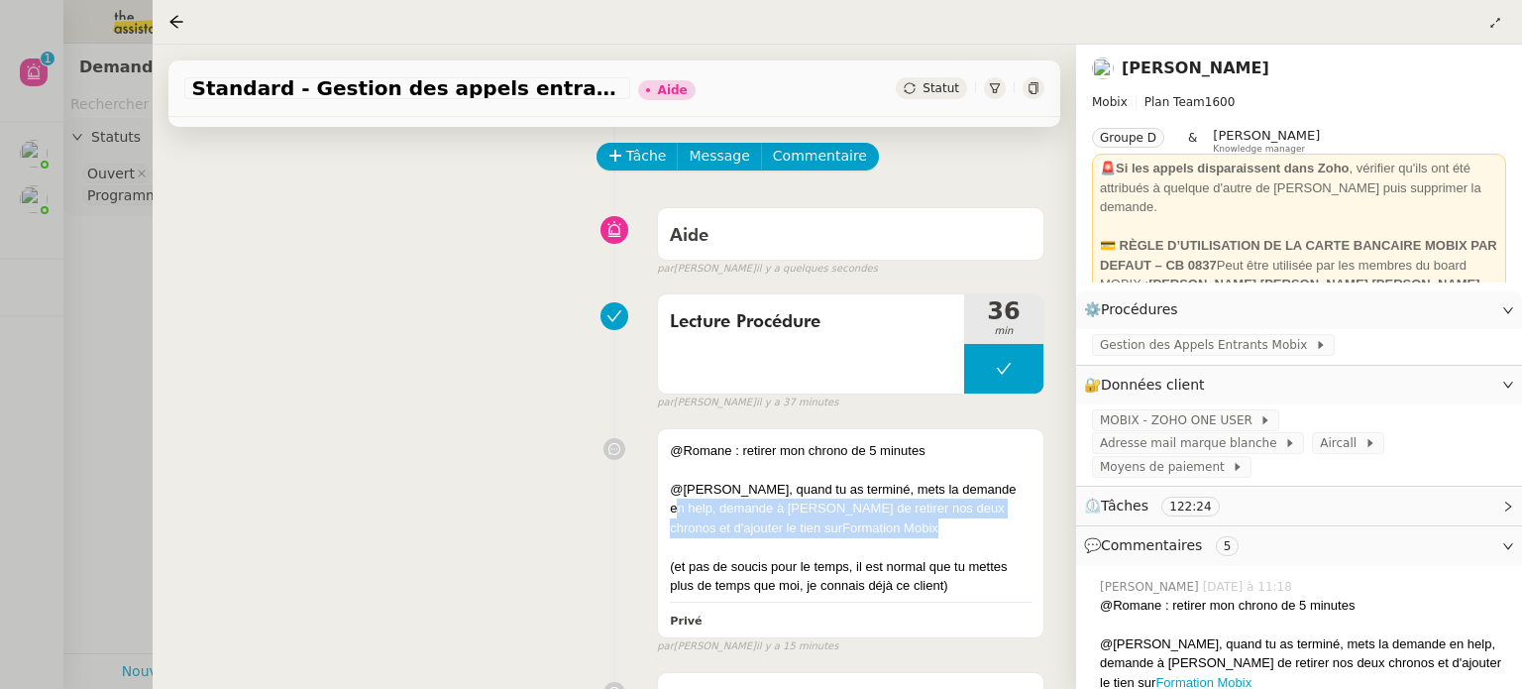
drag, startPoint x: 822, startPoint y: 521, endPoint x: 647, endPoint y: 512, distance: 175.6
click at [647, 512] on div "@Romane : retirer mon chrono de 5 minutes @[PERSON_NAME], quand tu as terminé, …" at bounding box center [614, 537] width 860 height 236
copy div "demande à [PERSON_NAME] de retirer nos deux chronos et d'ajouter le tien sur Fo…"
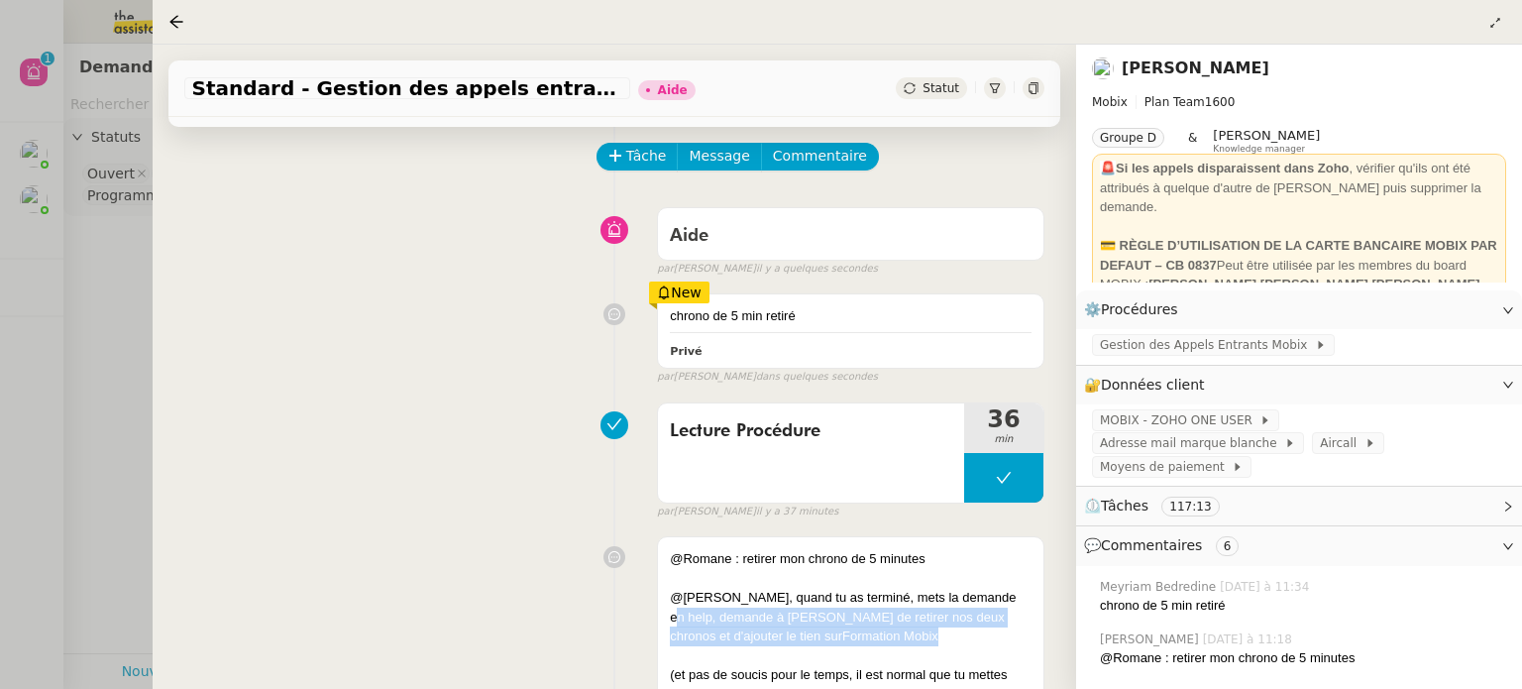
click at [394, 86] on span "Standard - Gestion des appels entrants - octobre 2025" at bounding box center [407, 88] width 430 height 20
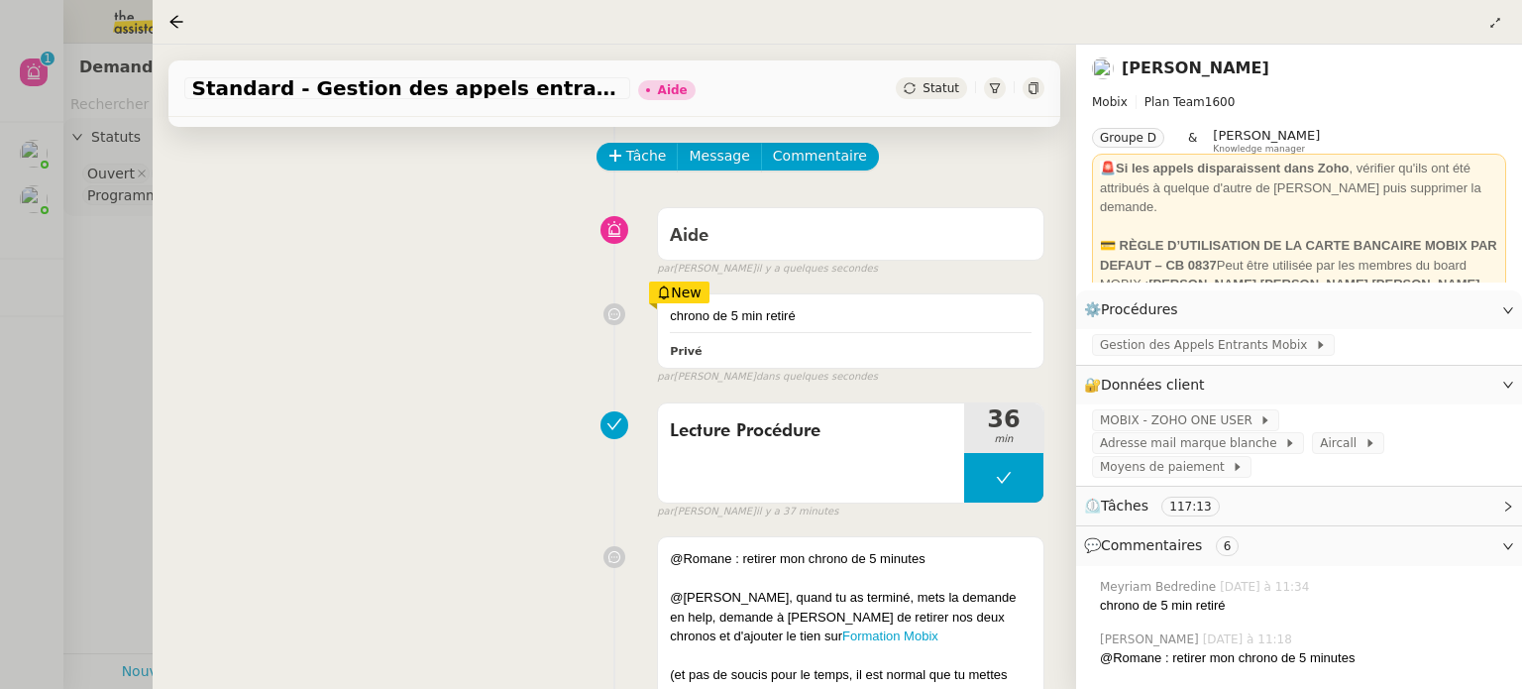
click at [394, 86] on span "Standard - Gestion des appels entrants - octobre 2025" at bounding box center [407, 88] width 430 height 20
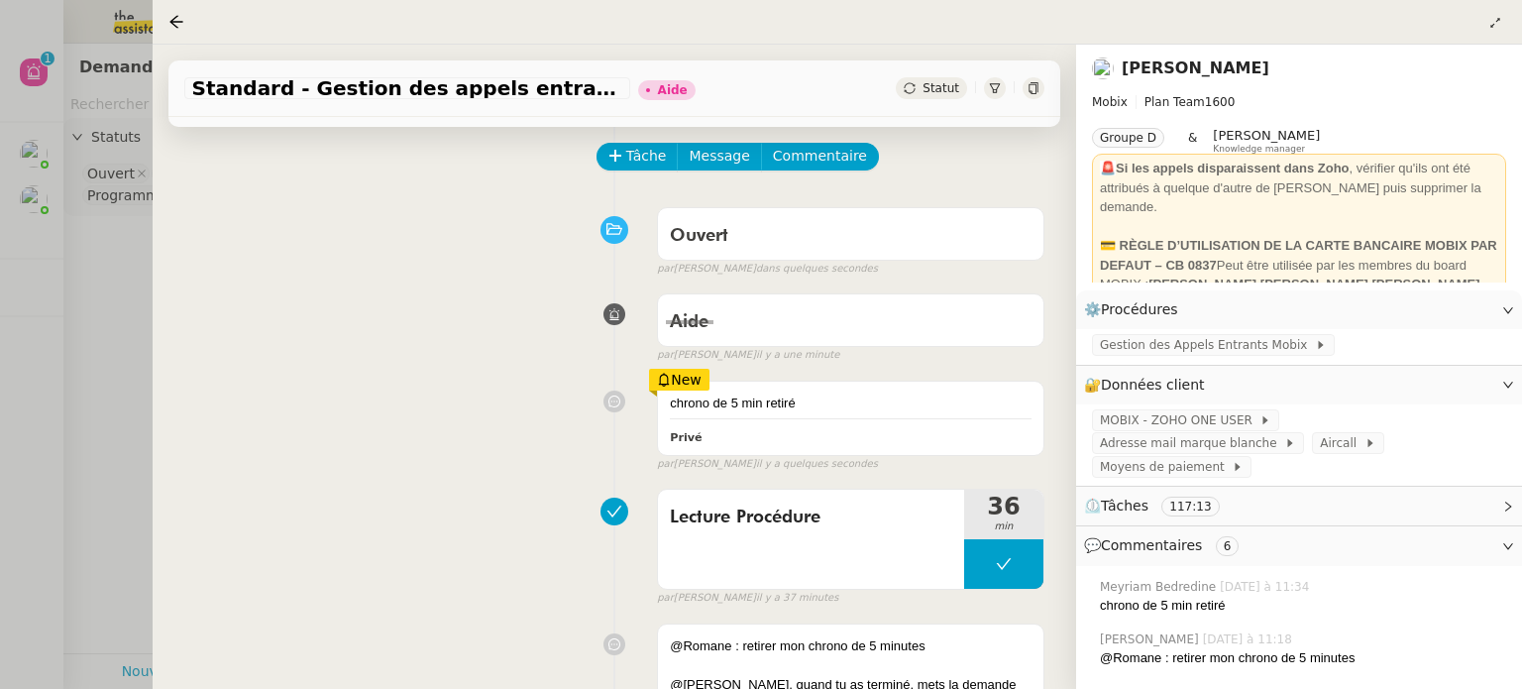
click at [394, 86] on span "Standard - Gestion des appels entrants - octobre 2025" at bounding box center [407, 88] width 430 height 20
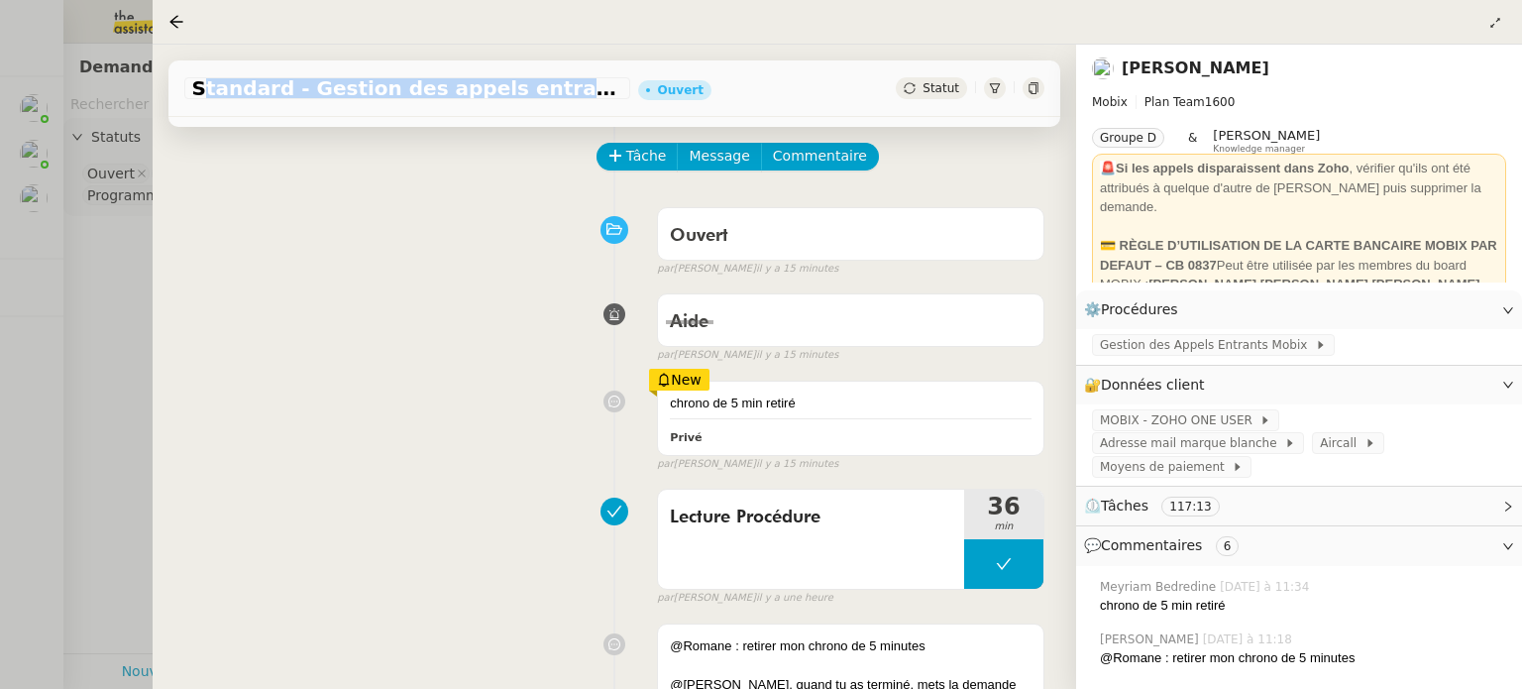
click at [104, 340] on div at bounding box center [761, 344] width 1522 height 689
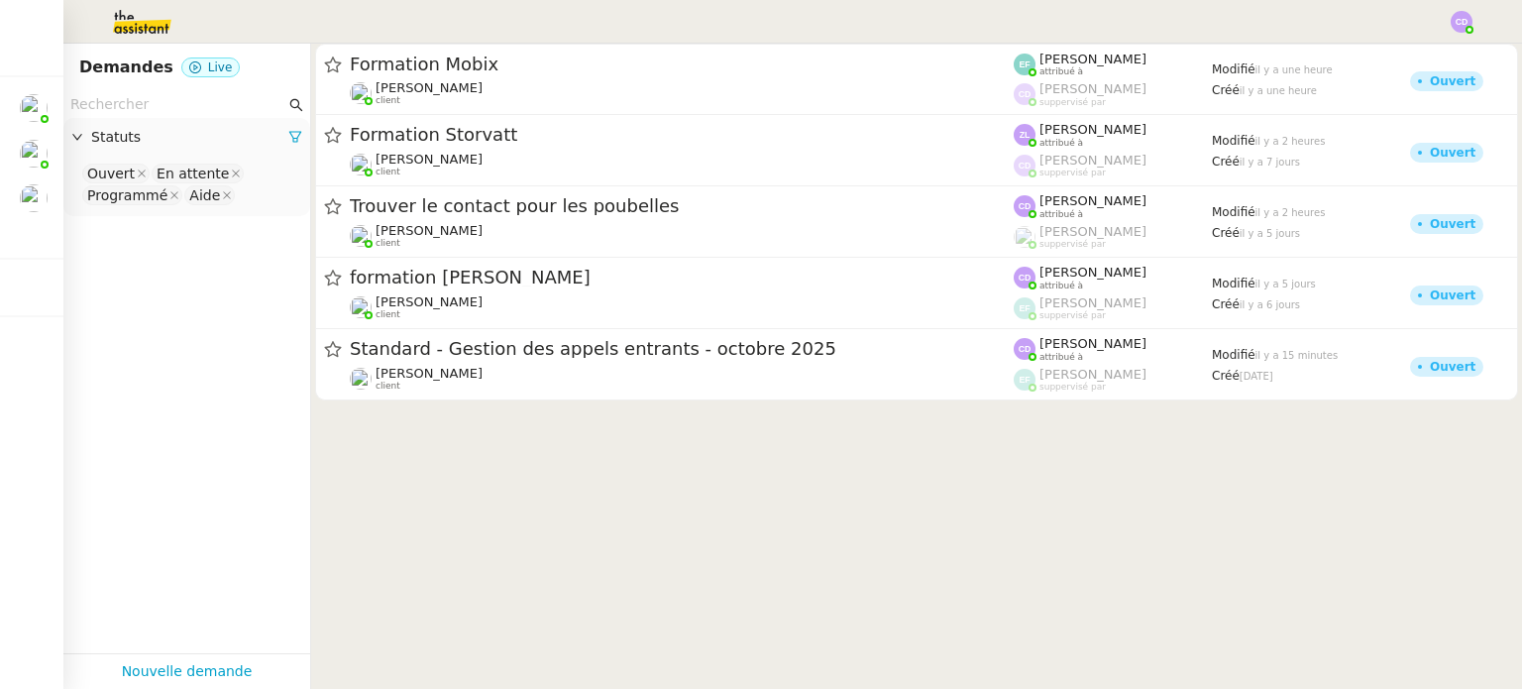
click at [348, 460] on cdk-virtual-scroll-viewport "Formation Mobix [PERSON_NAME] client [PERSON_NAME] attribué à [PERSON_NAME] sup…" at bounding box center [916, 366] width 1211 height 645
click at [1453, 23] on img at bounding box center [1462, 22] width 22 height 22
click at [1404, 49] on span "Suivi" at bounding box center [1391, 57] width 34 height 16
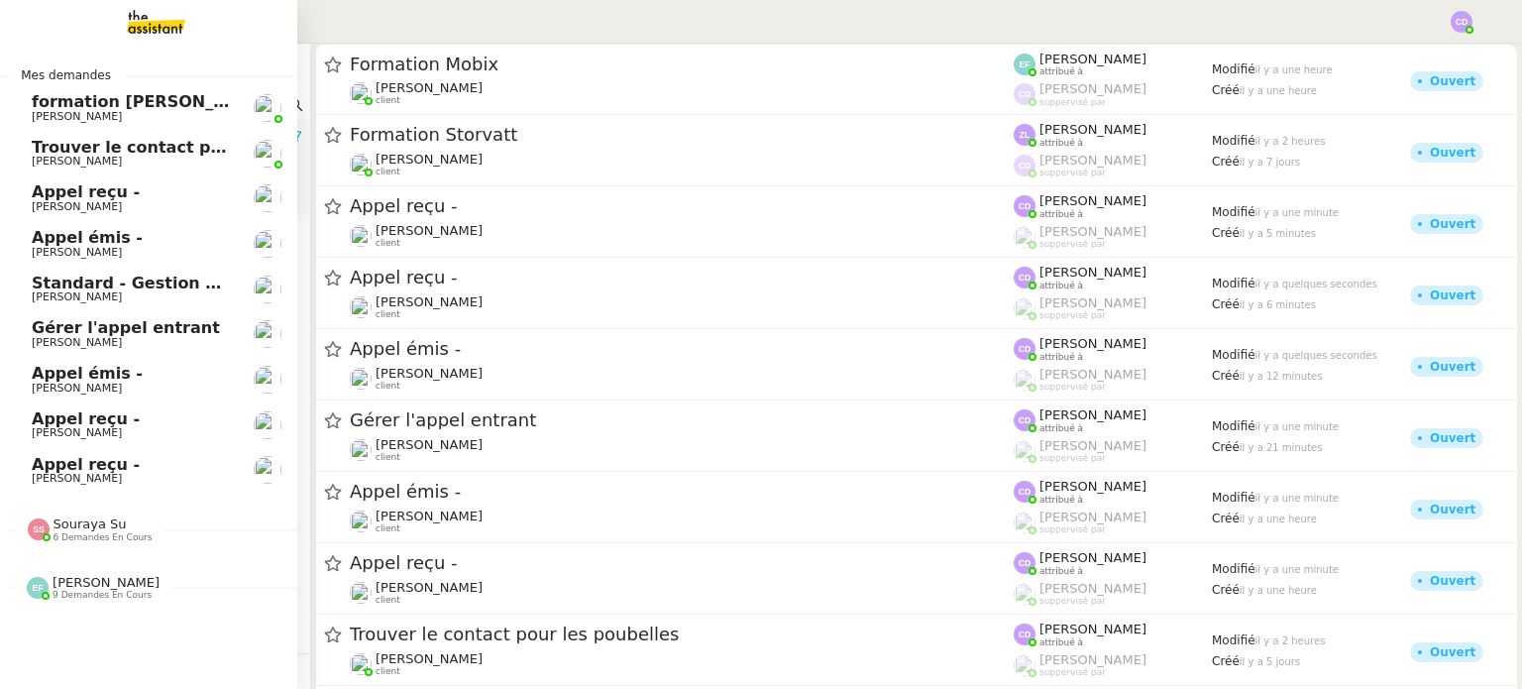
click at [135, 459] on span "Appel reçu -" at bounding box center [132, 465] width 200 height 18
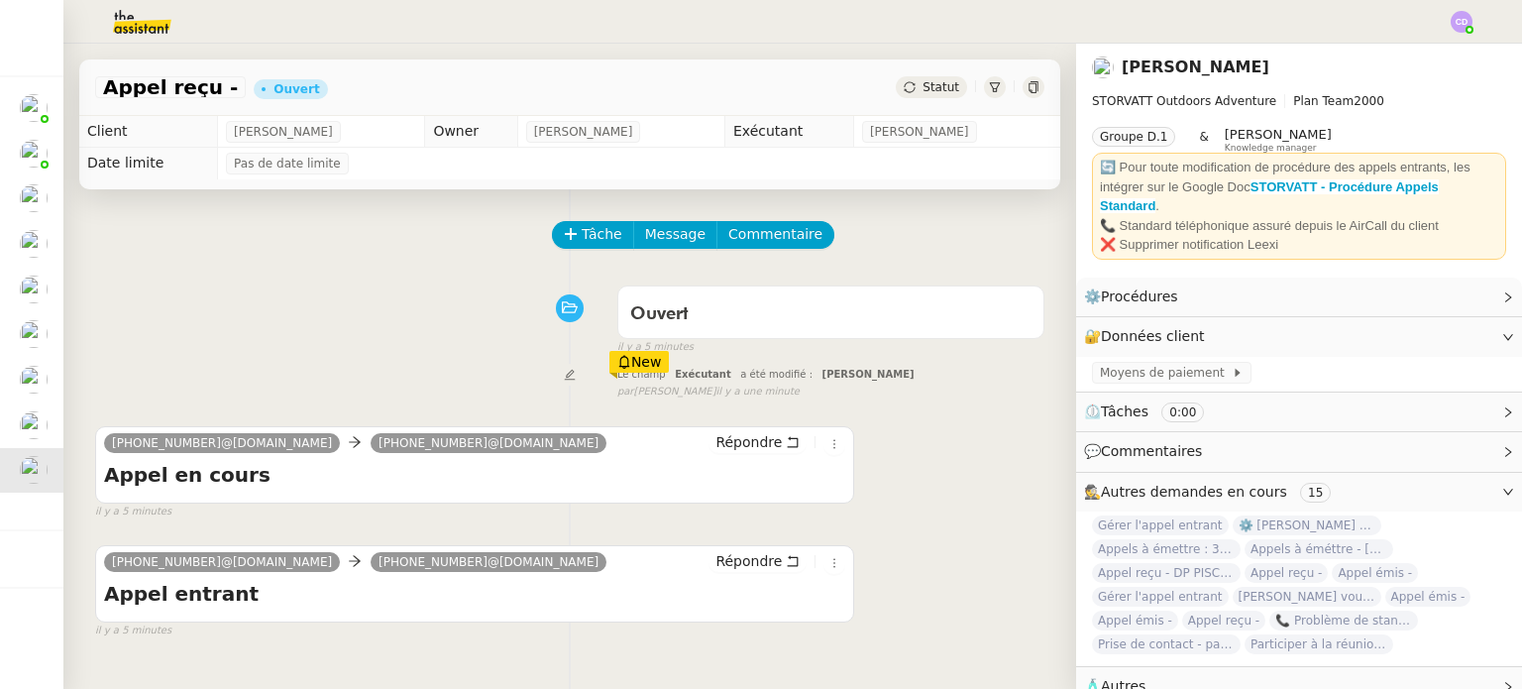
click at [363, 322] on div "Ouvert false il y a 5 minutes" at bounding box center [569, 315] width 949 height 79
click at [336, 305] on div "Ouvert false il y a 5 minutes" at bounding box center [569, 315] width 949 height 79
click at [484, 240] on div "Tâche Message Commentaire" at bounding box center [569, 245] width 949 height 48
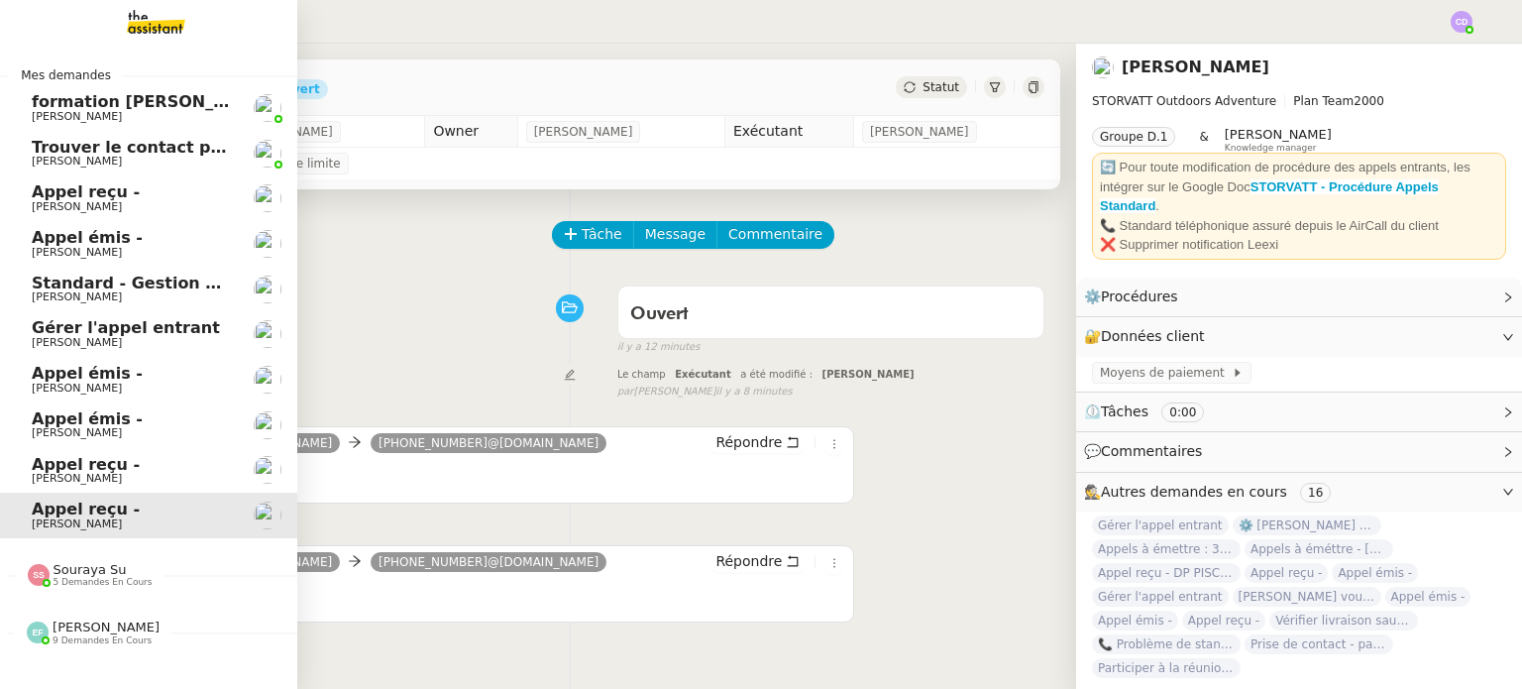
click at [69, 467] on span "Appel reçu -" at bounding box center [86, 464] width 108 height 19
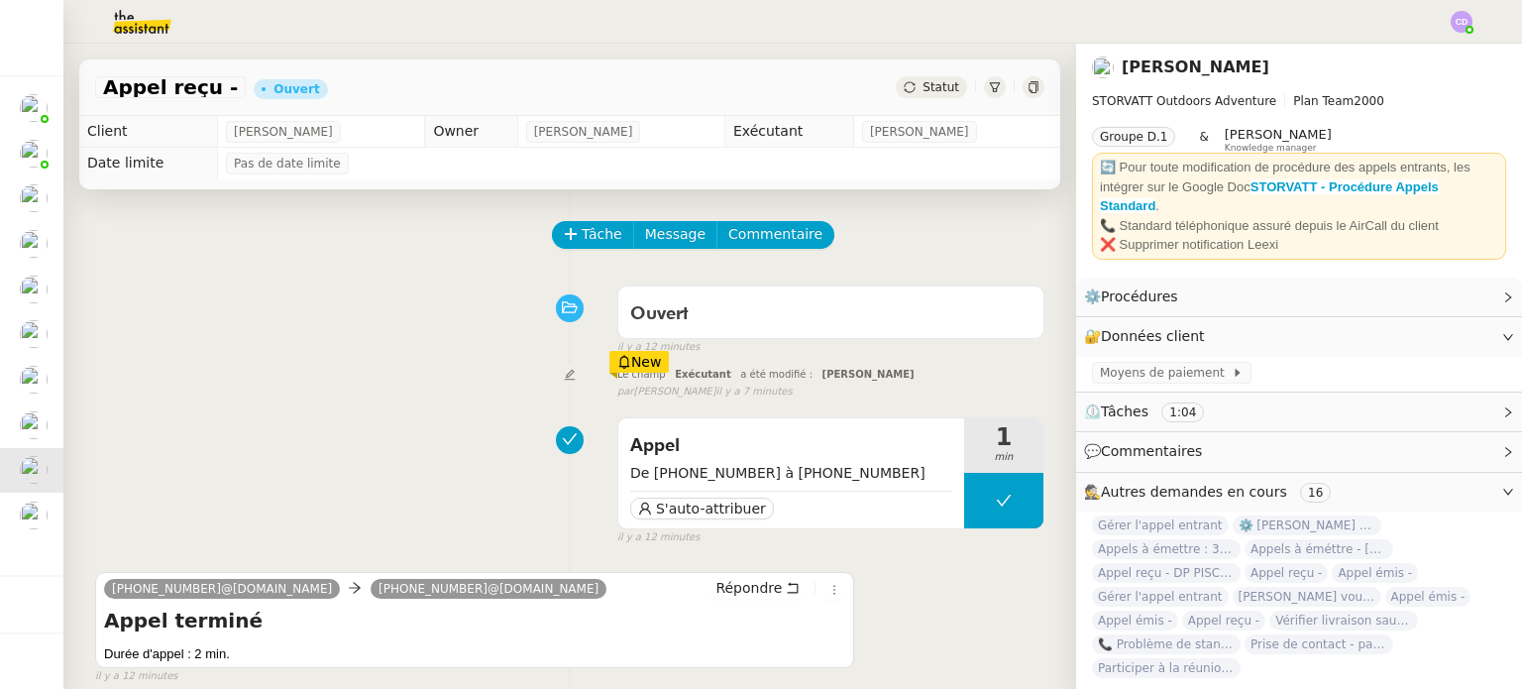
click at [398, 380] on div "Le champ Exécutant a été modifié : [PERSON_NAME] New par [PERSON_NAME] il y a 7…" at bounding box center [569, 381] width 949 height 37
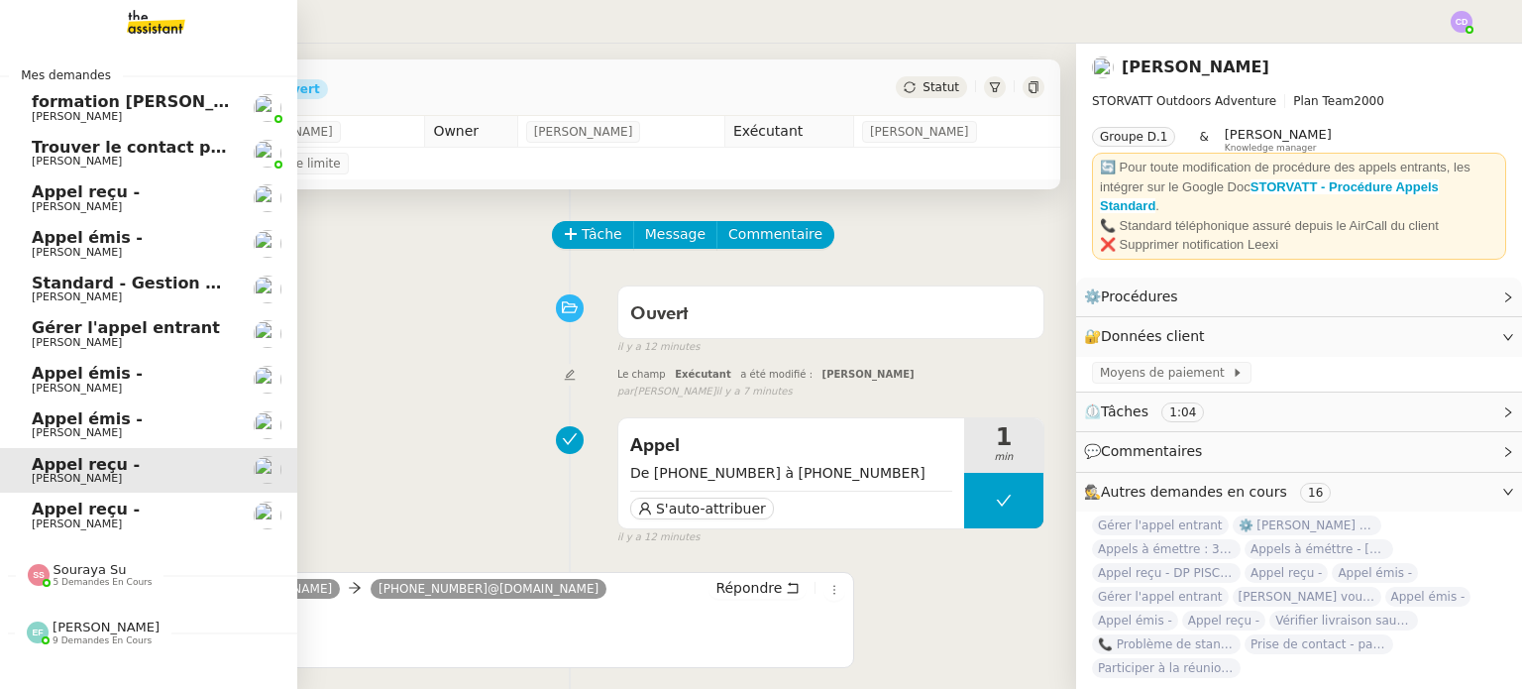
click at [50, 419] on span "Appel émis -" at bounding box center [87, 418] width 111 height 19
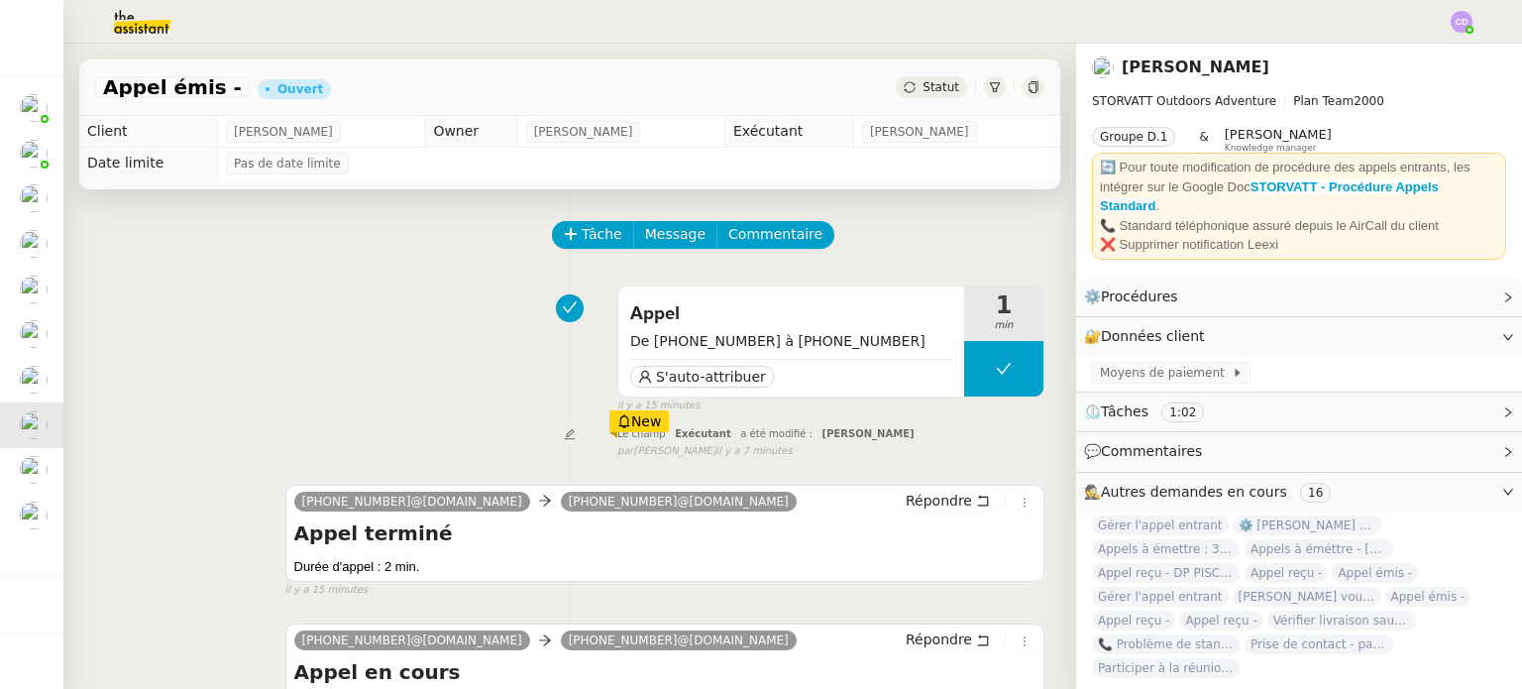
click at [385, 345] on div "Appel De [PHONE_NUMBER] à [PHONE_NUMBER] S'auto-attribuer 1 min false il y a 15…" at bounding box center [569, 345] width 949 height 138
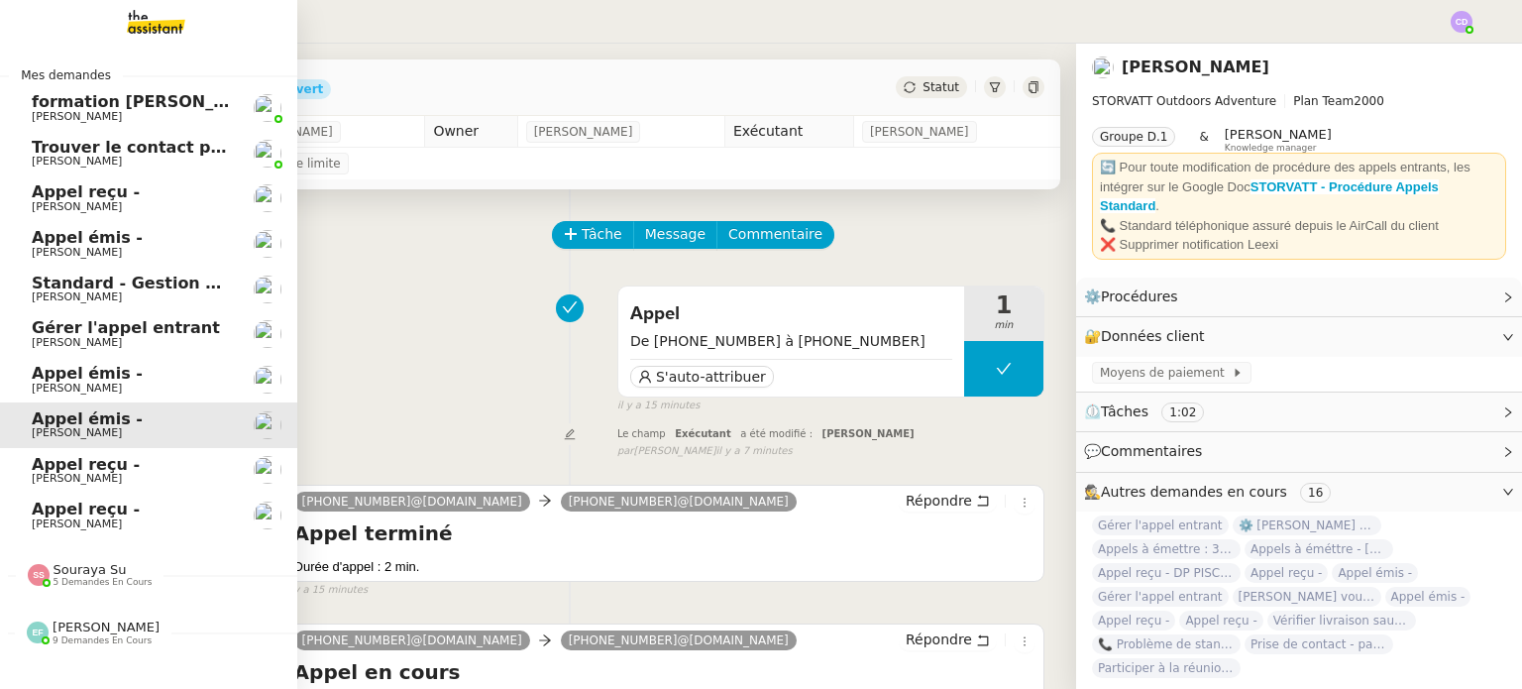
click at [65, 361] on link "Appel émis - [PERSON_NAME]" at bounding box center [148, 380] width 297 height 46
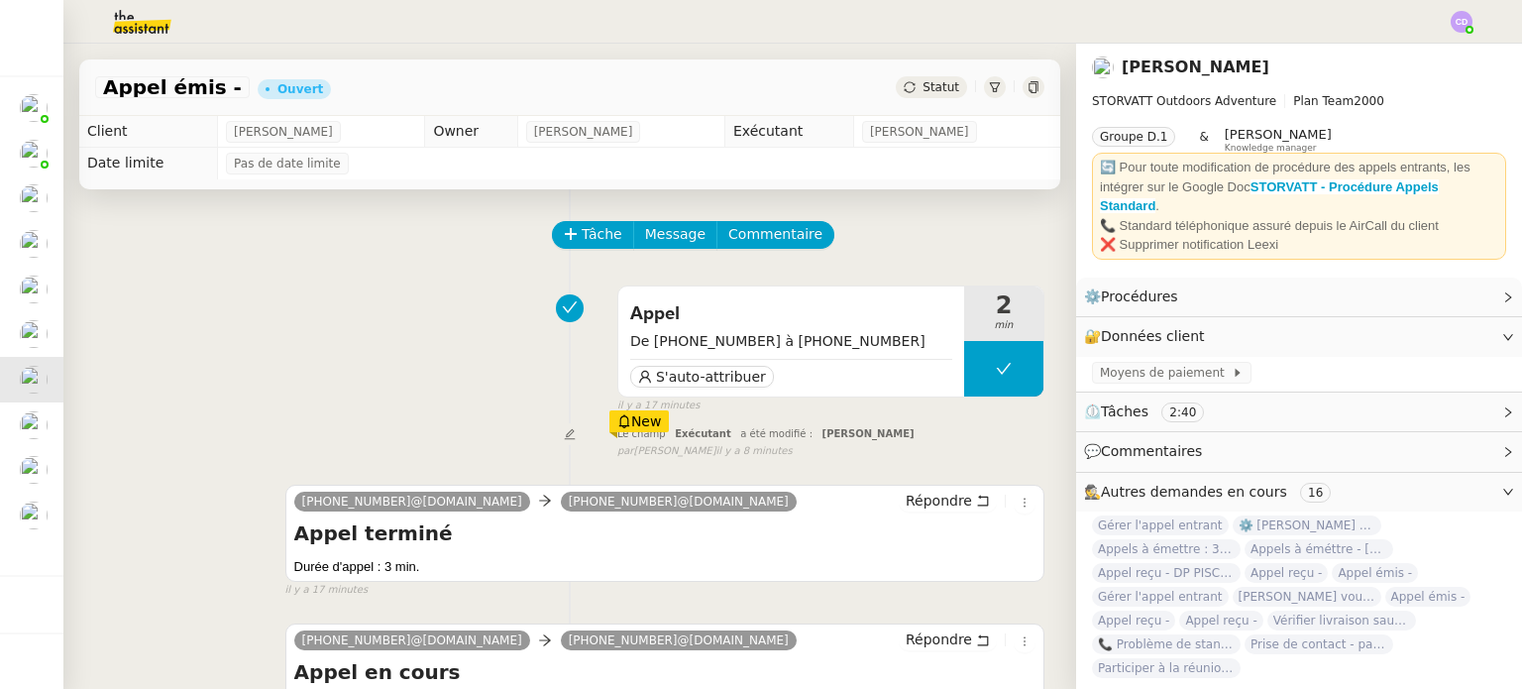
click at [436, 401] on div "Appel De [PHONE_NUMBER] à [PHONE_NUMBER] S'auto-attribuer 2 min false il y a 17…" at bounding box center [569, 345] width 949 height 138
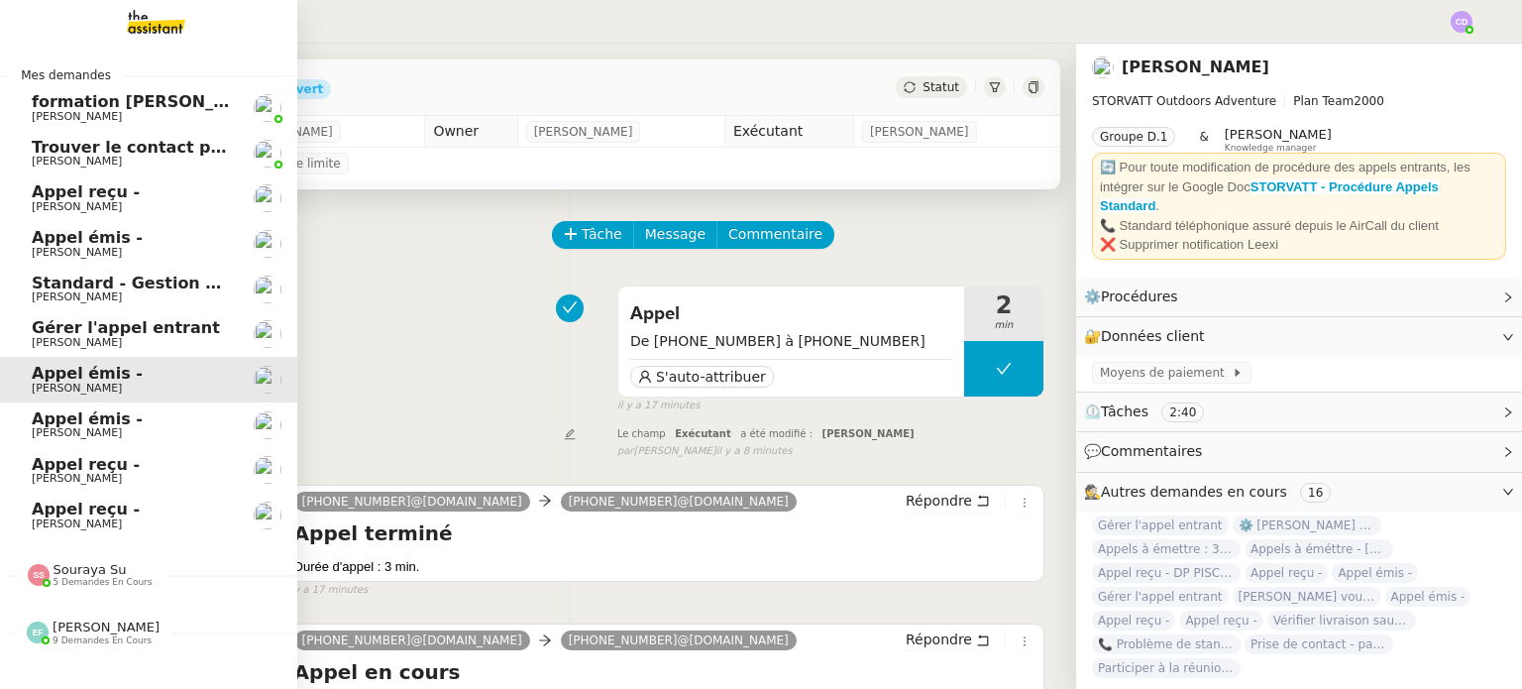
click at [107, 347] on span "[PERSON_NAME]" at bounding box center [77, 342] width 90 height 13
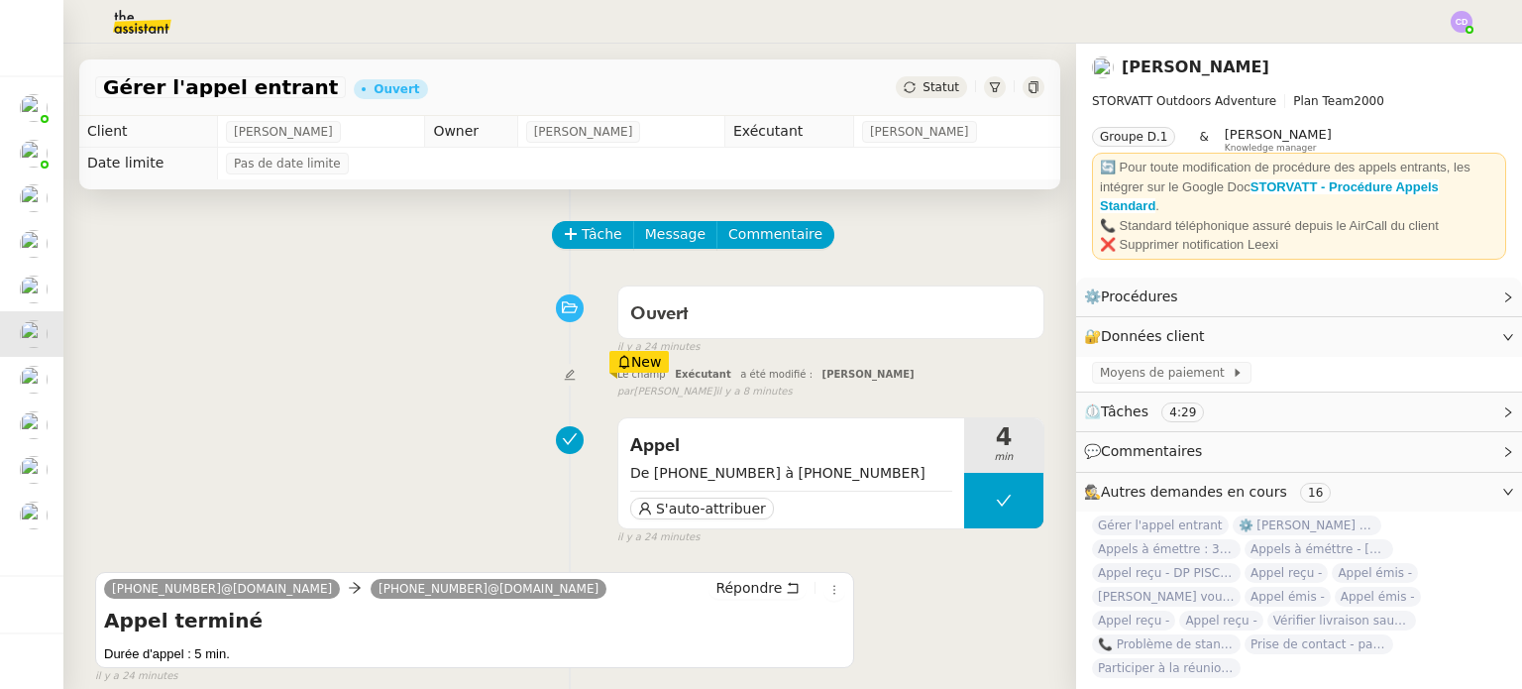
click at [398, 451] on div "Appel De [PHONE_NUMBER] à [PHONE_NUMBER] S'auto-attribuer 4 min false il y a 24…" at bounding box center [569, 477] width 949 height 138
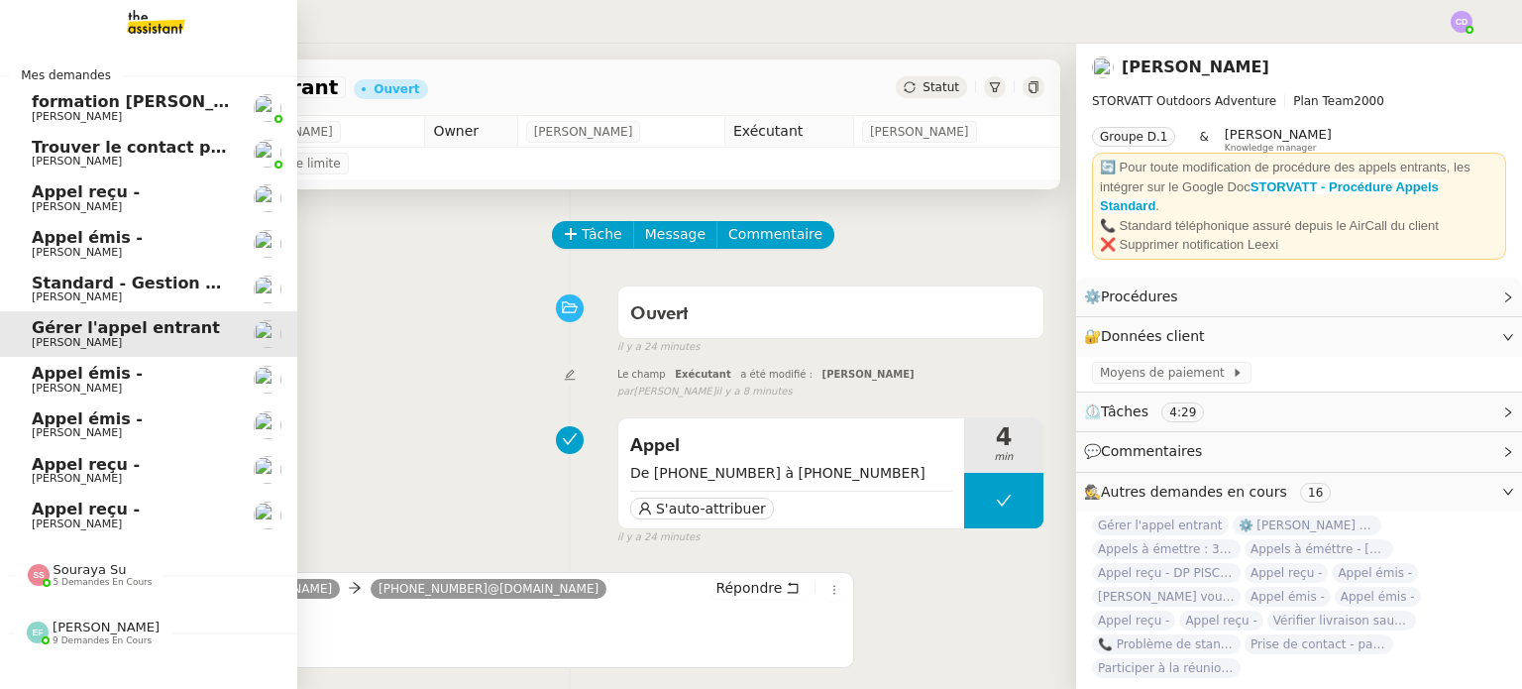
click at [51, 497] on link "Appel reçu - [PERSON_NAME]" at bounding box center [148, 516] width 297 height 46
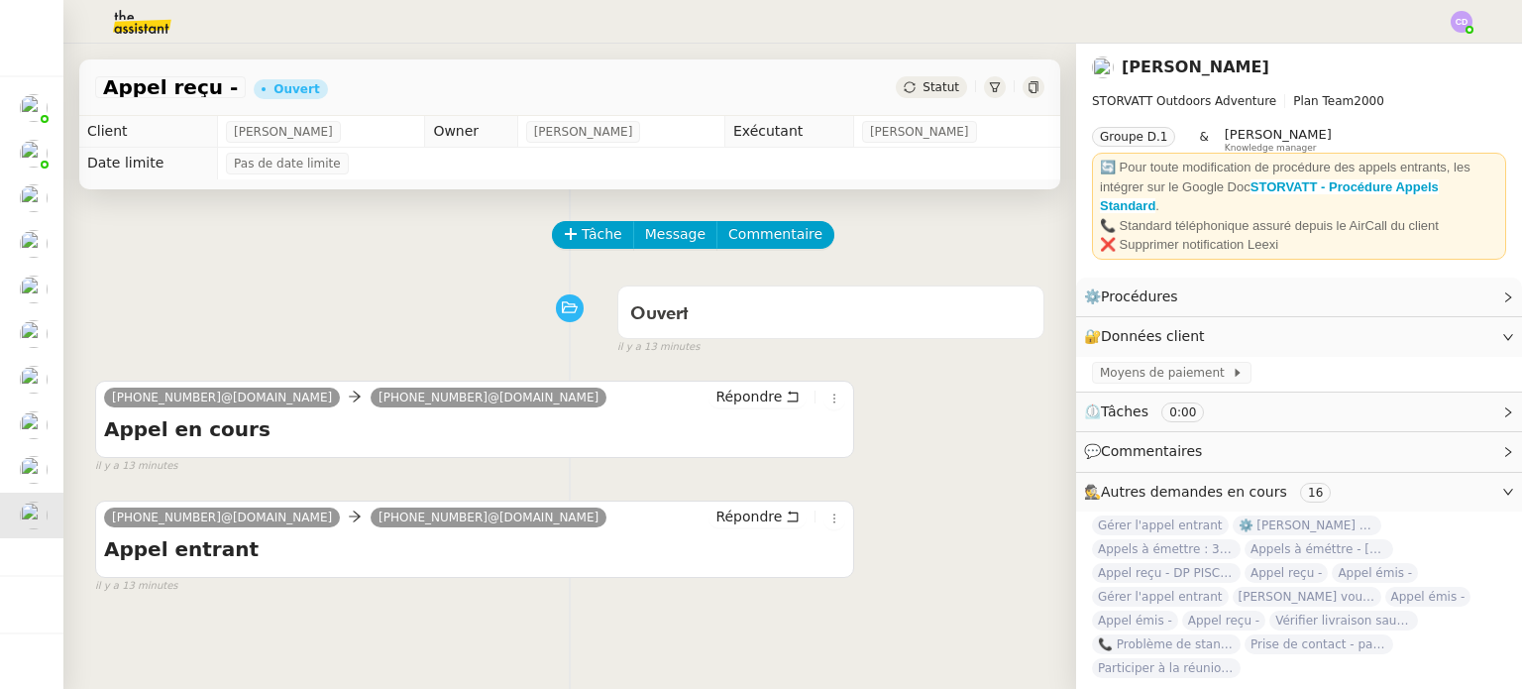
click at [408, 322] on div "Ouvert false il y a 13 minutes" at bounding box center [569, 315] width 949 height 79
click at [302, 254] on div "Tâche Message Commentaire" at bounding box center [569, 245] width 949 height 48
click at [166, 202] on div "Tâche Message Commentaire Veuillez patienter une erreur s'est produite 👌👌👌 mess…" at bounding box center [569, 533] width 1013 height 689
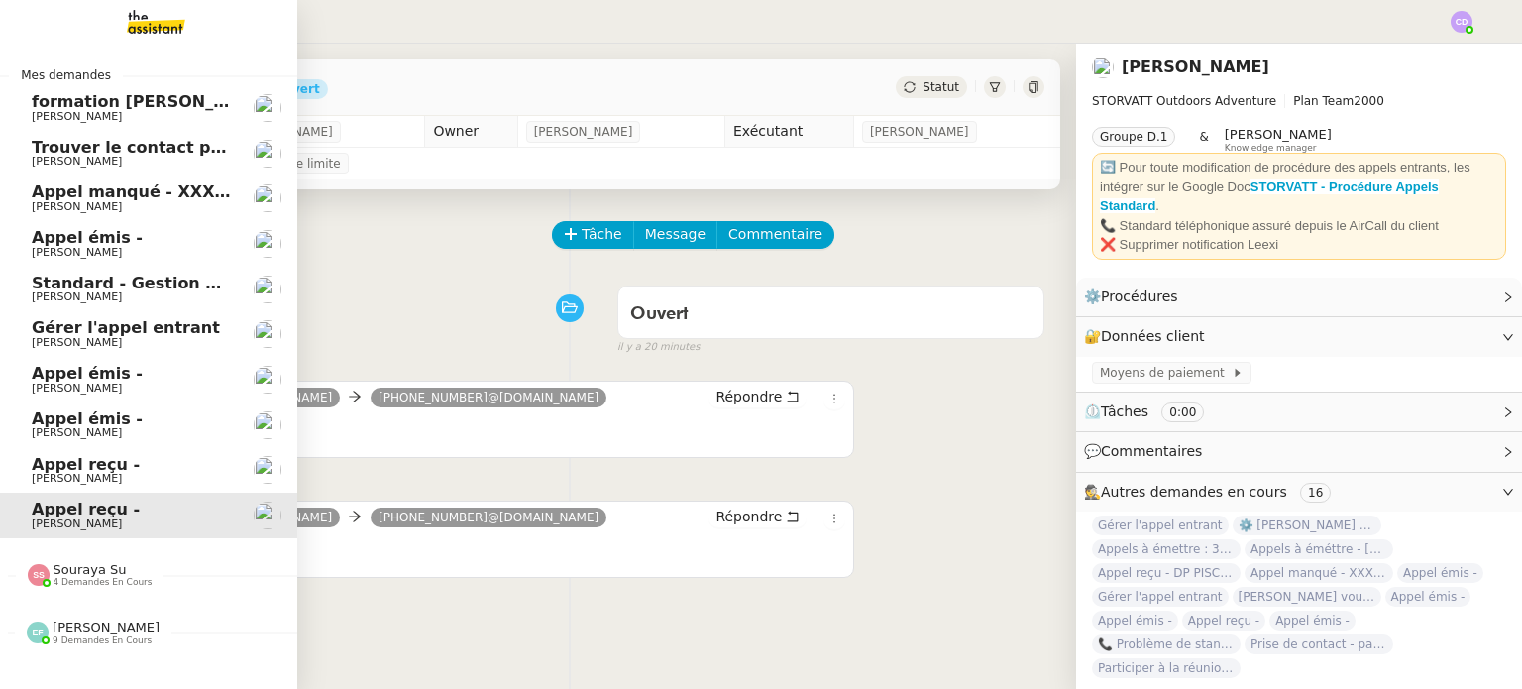
click at [58, 468] on span "Appel reçu -" at bounding box center [86, 464] width 108 height 19
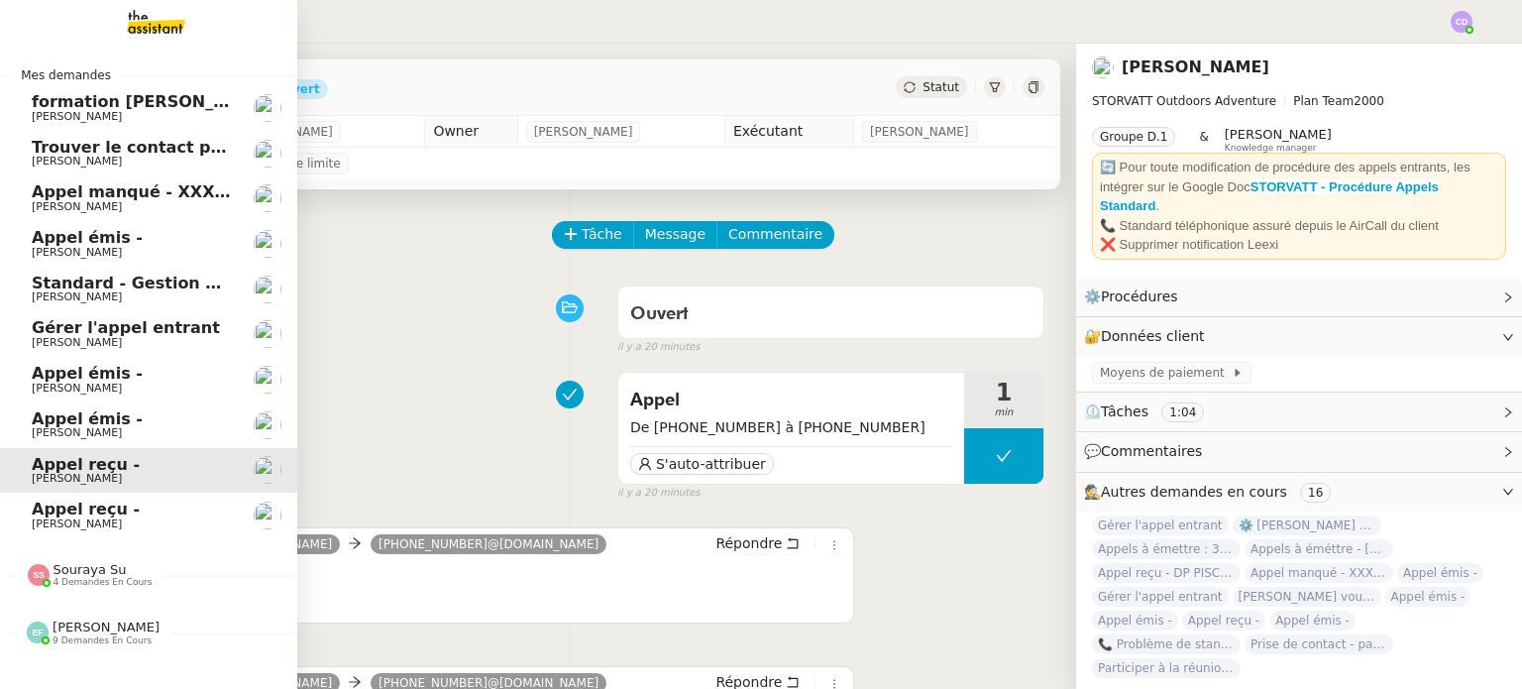
click at [102, 519] on span "[PERSON_NAME]" at bounding box center [77, 523] width 90 height 13
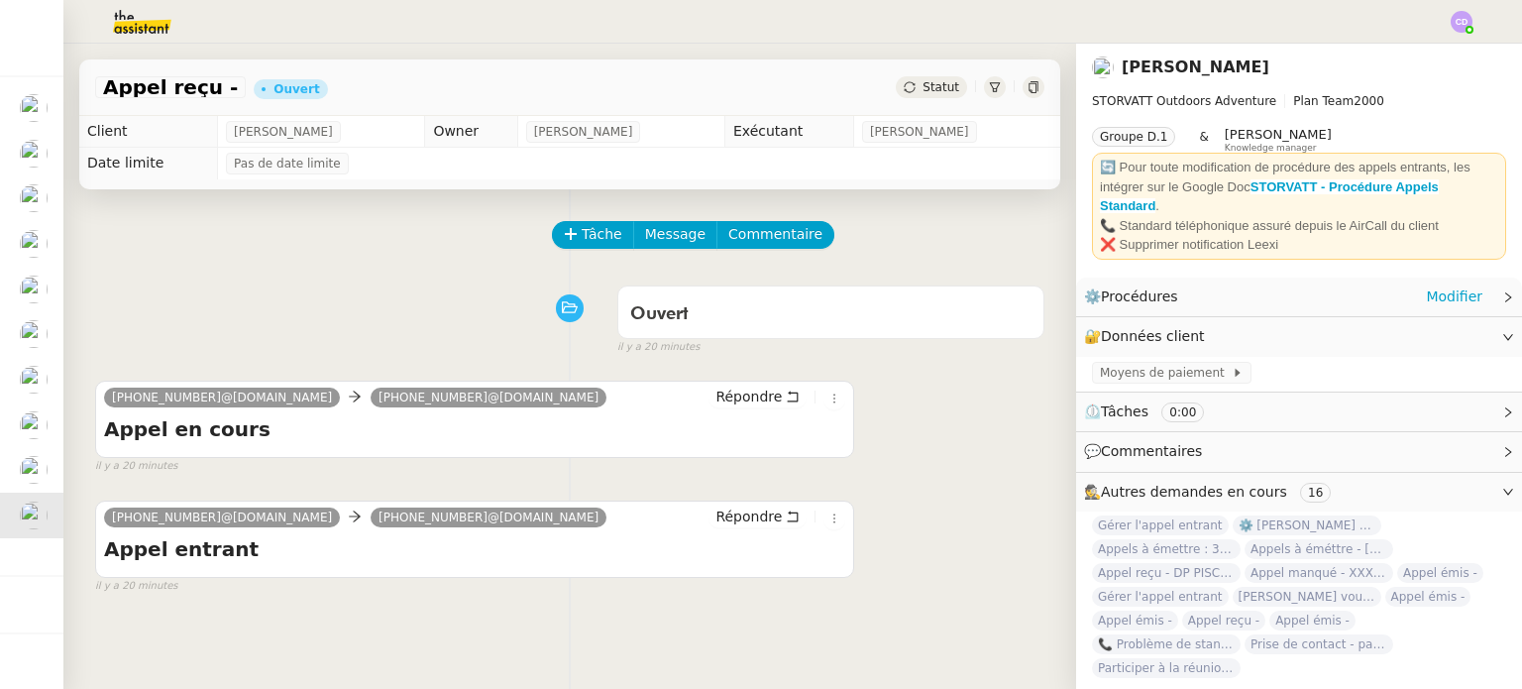
click at [1146, 305] on span "⚙️ Procédures" at bounding box center [1135, 296] width 103 height 23
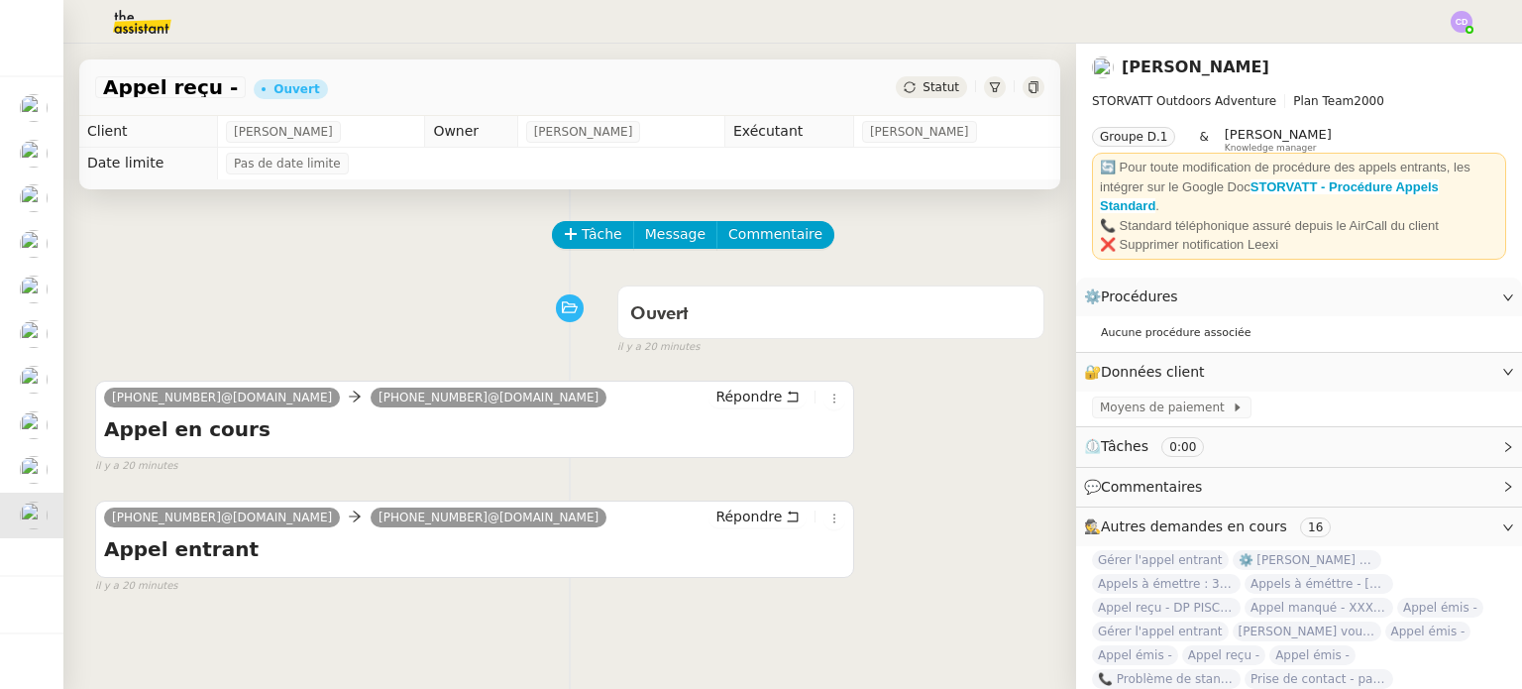
click at [850, 466] on div "il y a 20 minutes" at bounding box center [474, 466] width 759 height 17
drag, startPoint x: 204, startPoint y: 400, endPoint x: 102, endPoint y: 400, distance: 102.1
click at [102, 400] on div "[PHONE_NUMBER]@[DOMAIN_NAME] [PHONE_NUMBER]@[DOMAIN_NAME] Répondre Appel en cou…" at bounding box center [474, 419] width 759 height 77
copy span "[PHONE_NUMBER]"
click at [214, 85] on div "Appel reçu -" at bounding box center [170, 87] width 151 height 22
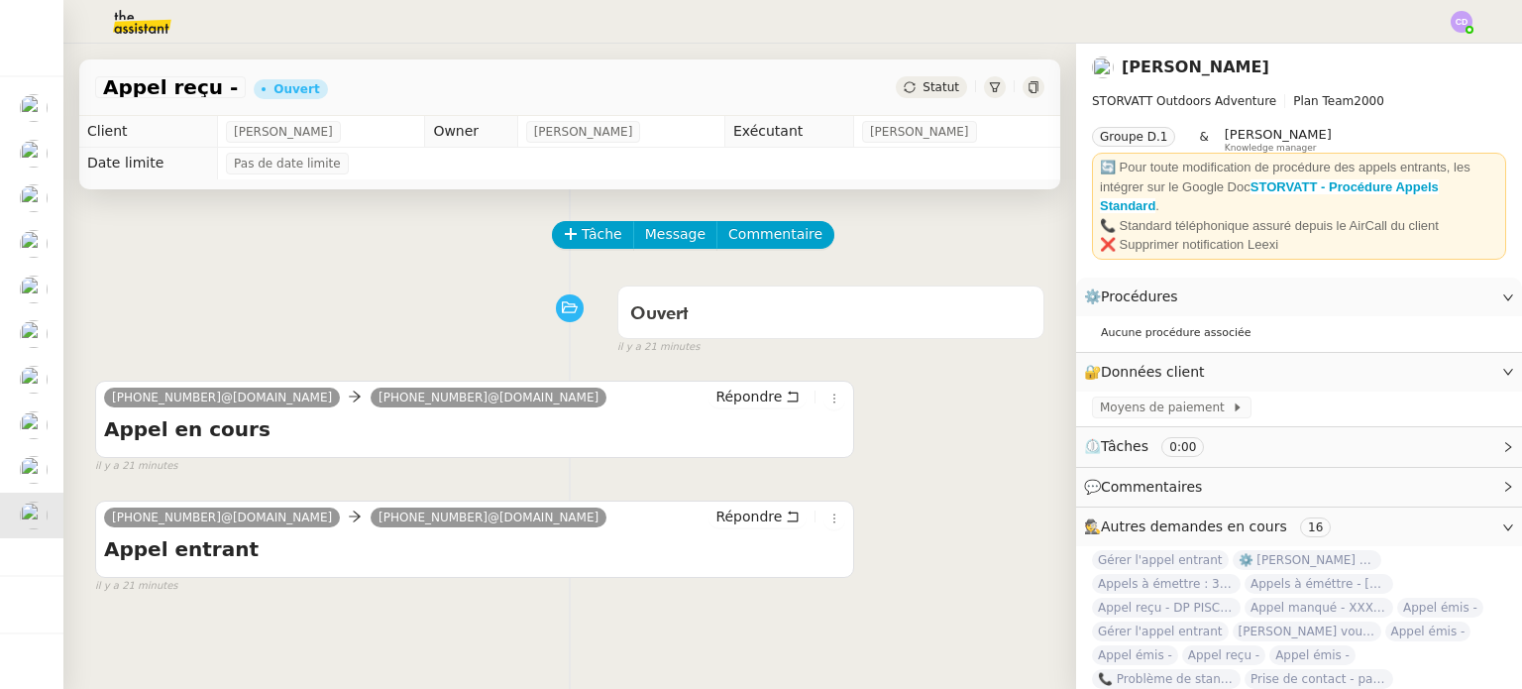
click at [201, 86] on span "Appel reçu -" at bounding box center [170, 87] width 135 height 20
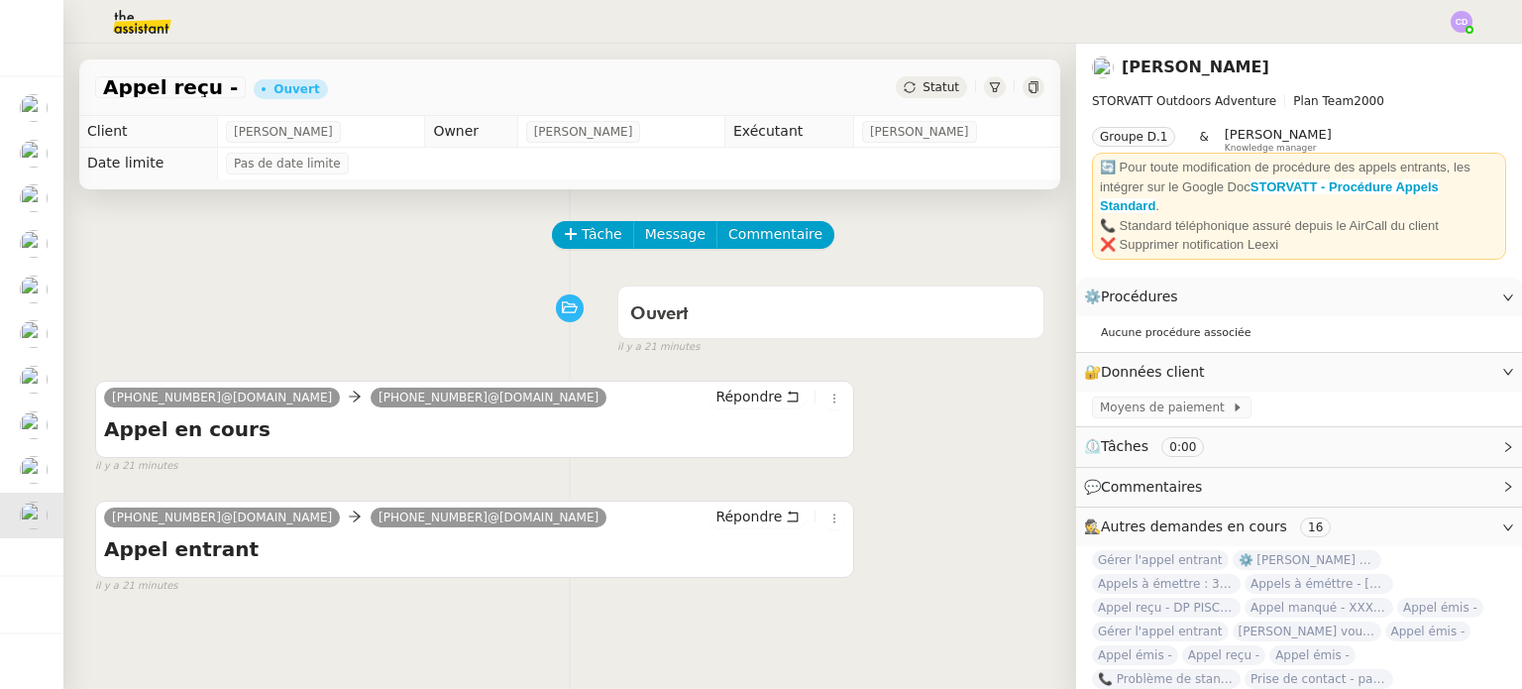
click at [201, 86] on span "Appel reçu -" at bounding box center [170, 87] width 135 height 20
click at [197, 87] on span "Appel reçu -" at bounding box center [170, 87] width 135 height 20
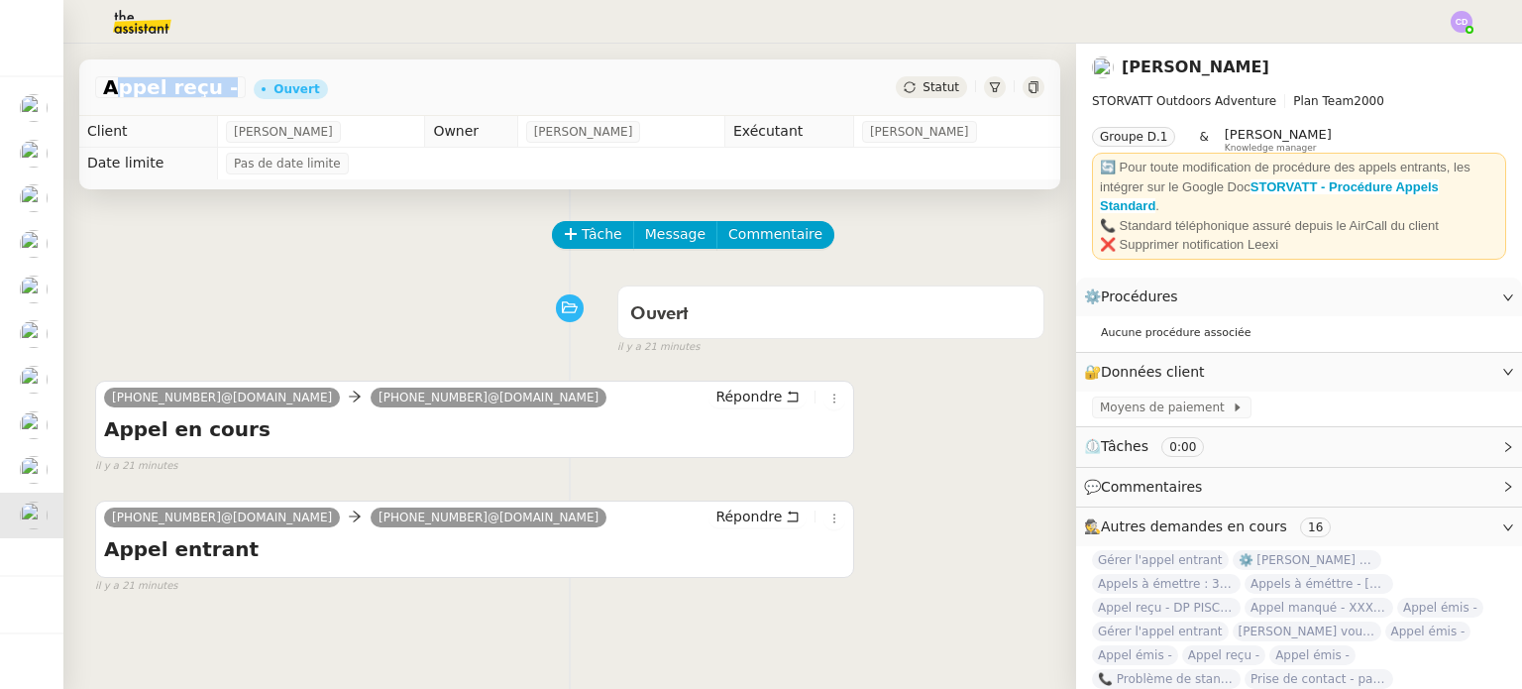
click at [197, 87] on span "Appel reçu -" at bounding box center [170, 87] width 135 height 20
click at [980, 535] on div "[PHONE_NUMBER]@[DOMAIN_NAME] [PHONE_NUMBER]@[DOMAIN_NAME] Répondre Appel entran…" at bounding box center [569, 539] width 949 height 112
click at [209, 86] on span "Appel reçu -" at bounding box center [170, 87] width 135 height 20
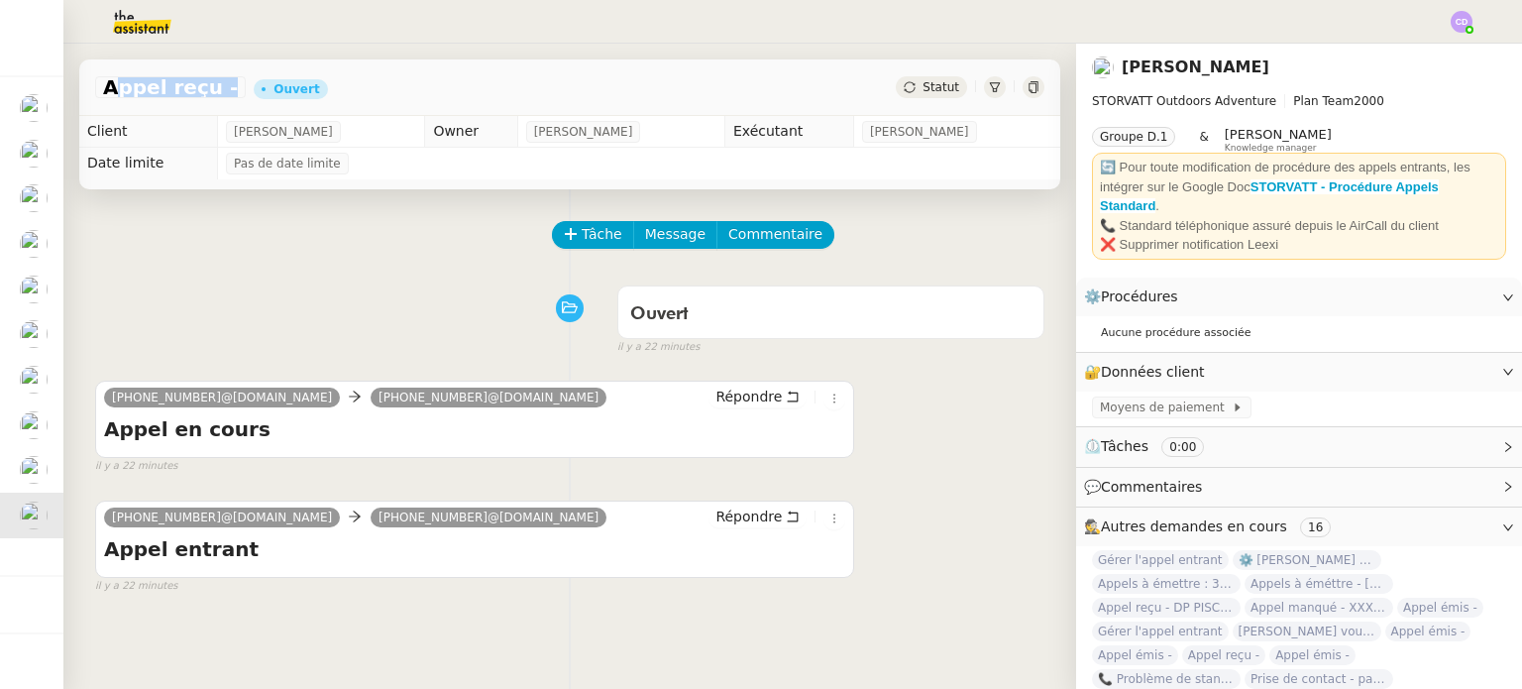
click at [209, 86] on span "Appel reçu -" at bounding box center [170, 87] width 135 height 20
click at [996, 87] on icon at bounding box center [995, 87] width 11 height 10
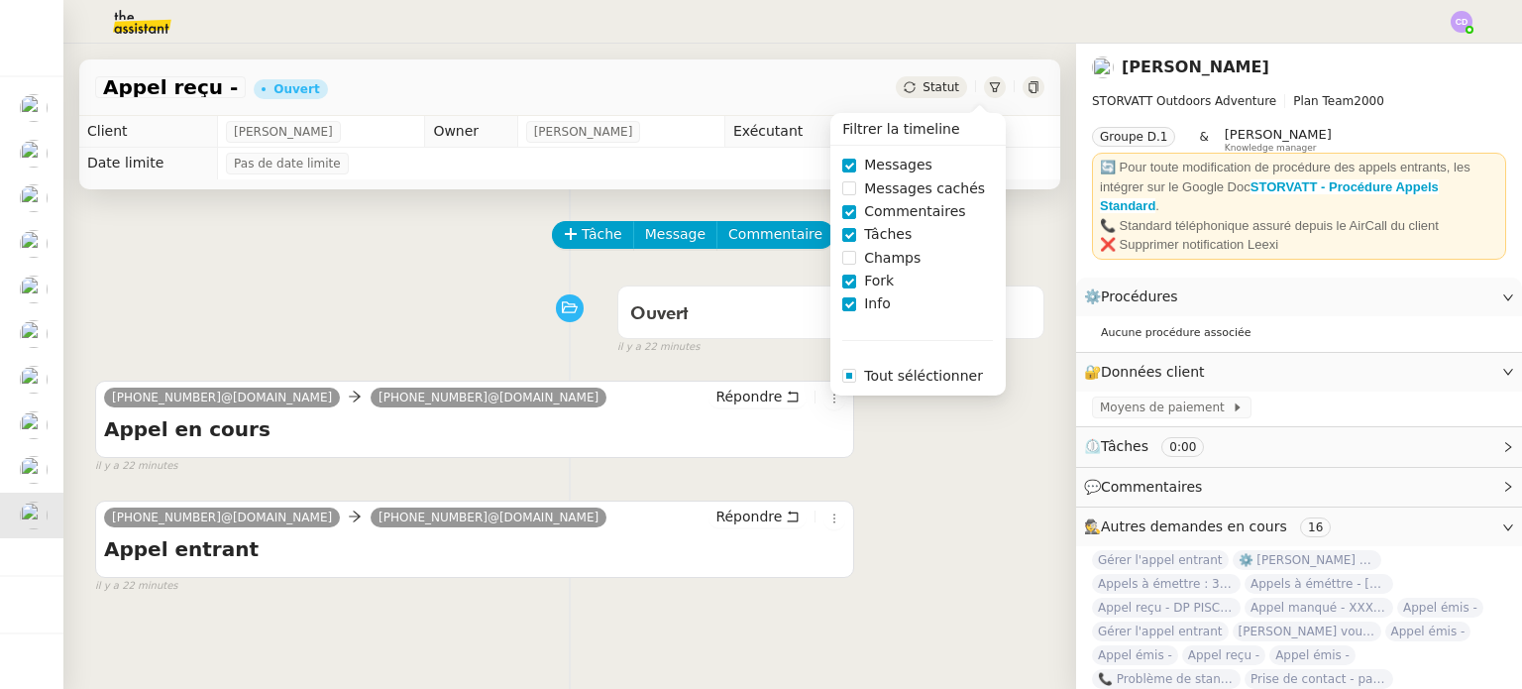
click at [996, 87] on icon at bounding box center [995, 87] width 11 height 10
click at [1042, 221] on div "Tâche Message Commentaire" at bounding box center [799, 245] width 491 height 48
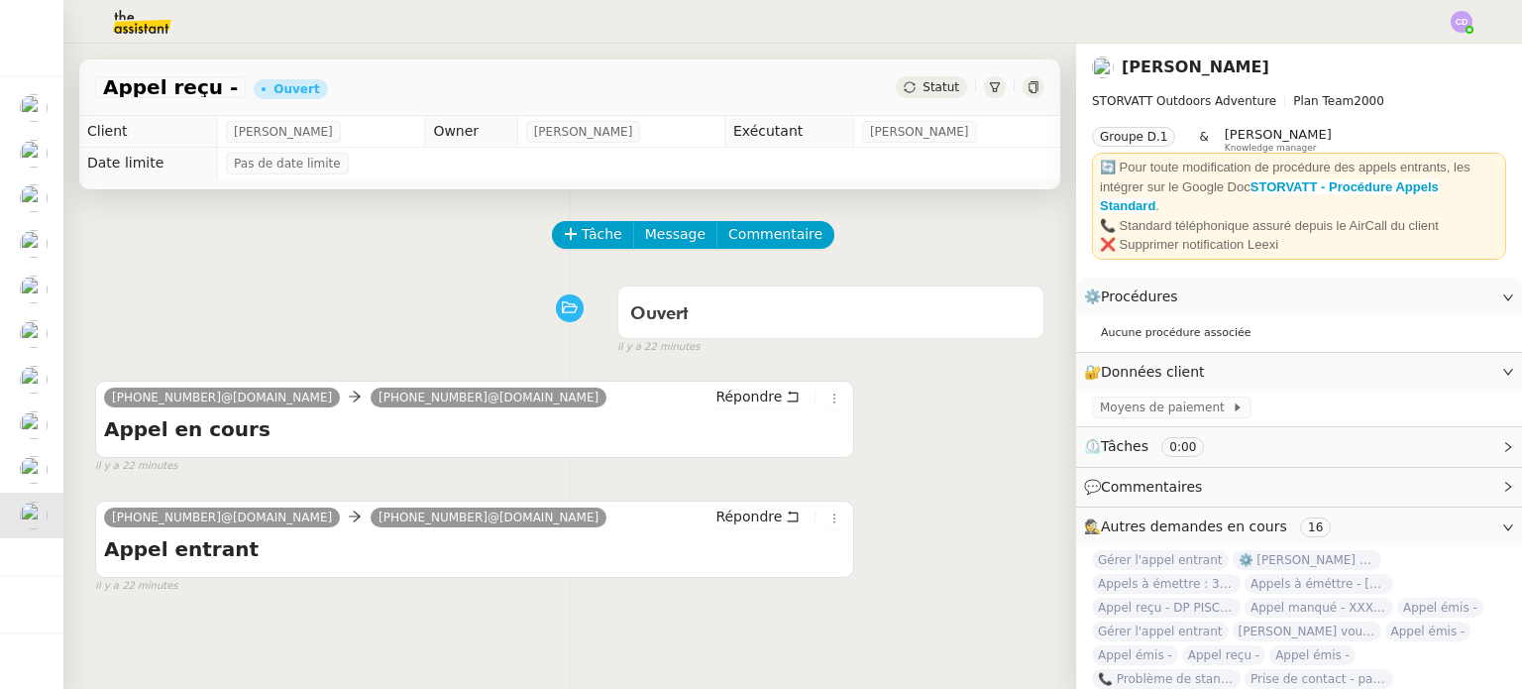
click at [192, 90] on span "Appel reçu -" at bounding box center [170, 87] width 135 height 20
click at [195, 84] on span "Appel reçu -" at bounding box center [170, 87] width 135 height 20
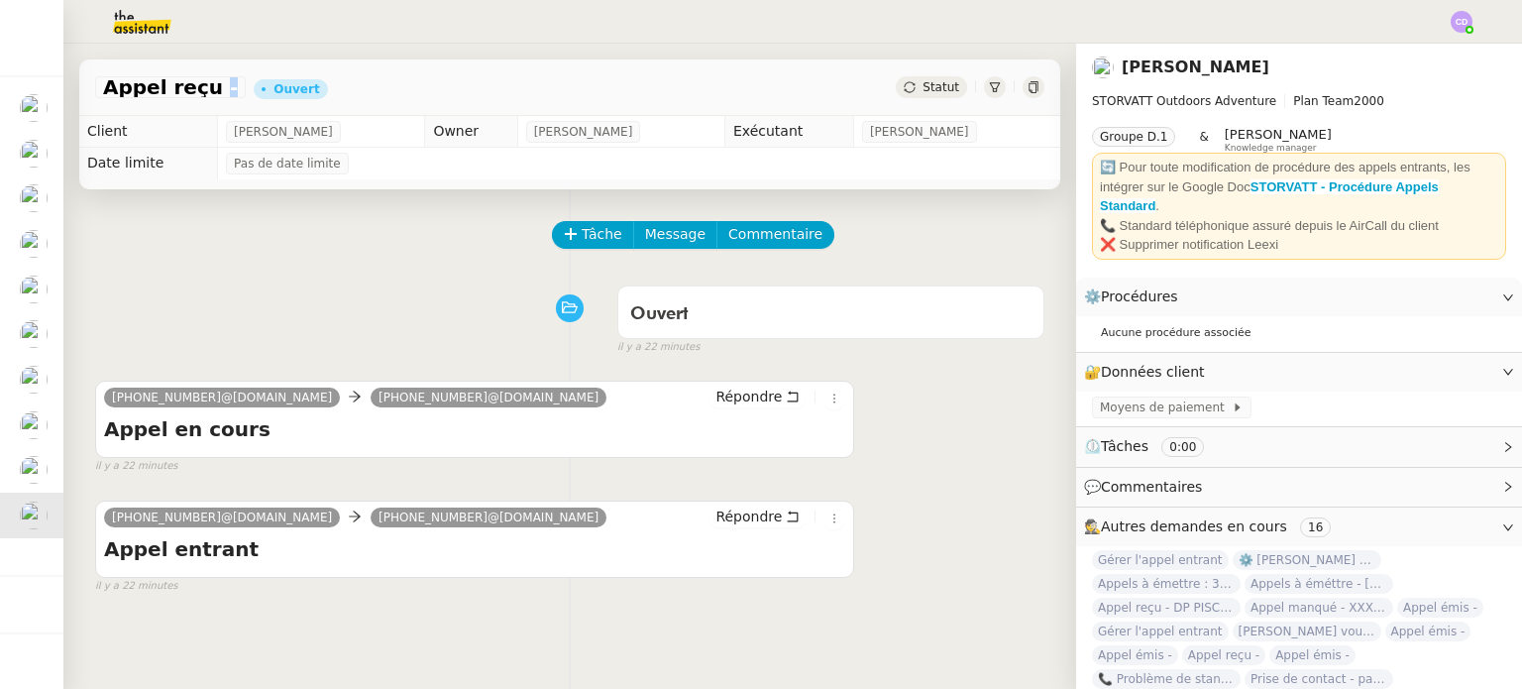
click at [195, 84] on span "Appel reçu -" at bounding box center [170, 87] width 135 height 20
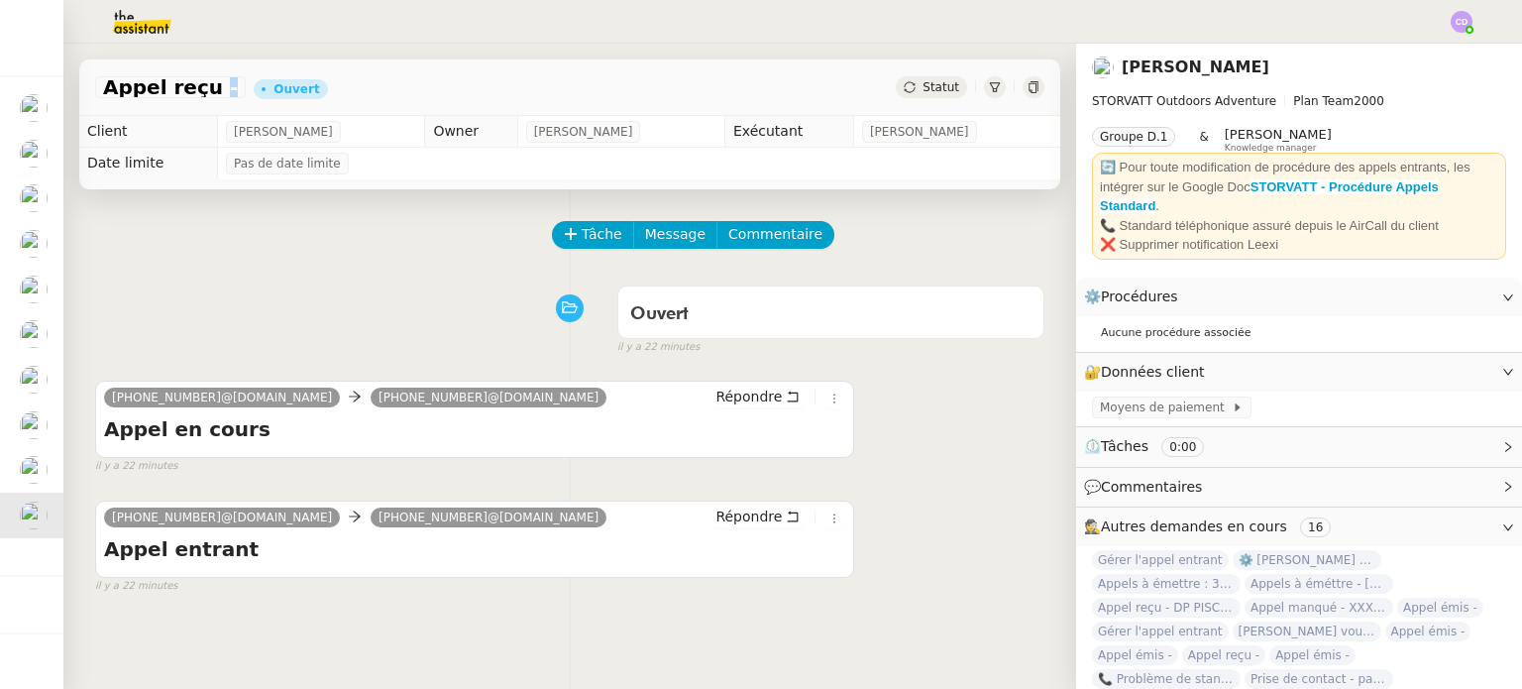
click at [195, 84] on span "Appel reçu -" at bounding box center [170, 87] width 135 height 20
click at [307, 312] on div "Ouvert false il y a 22 minutes" at bounding box center [569, 315] width 949 height 79
click at [195, 83] on span "Appel reçu -" at bounding box center [170, 87] width 135 height 20
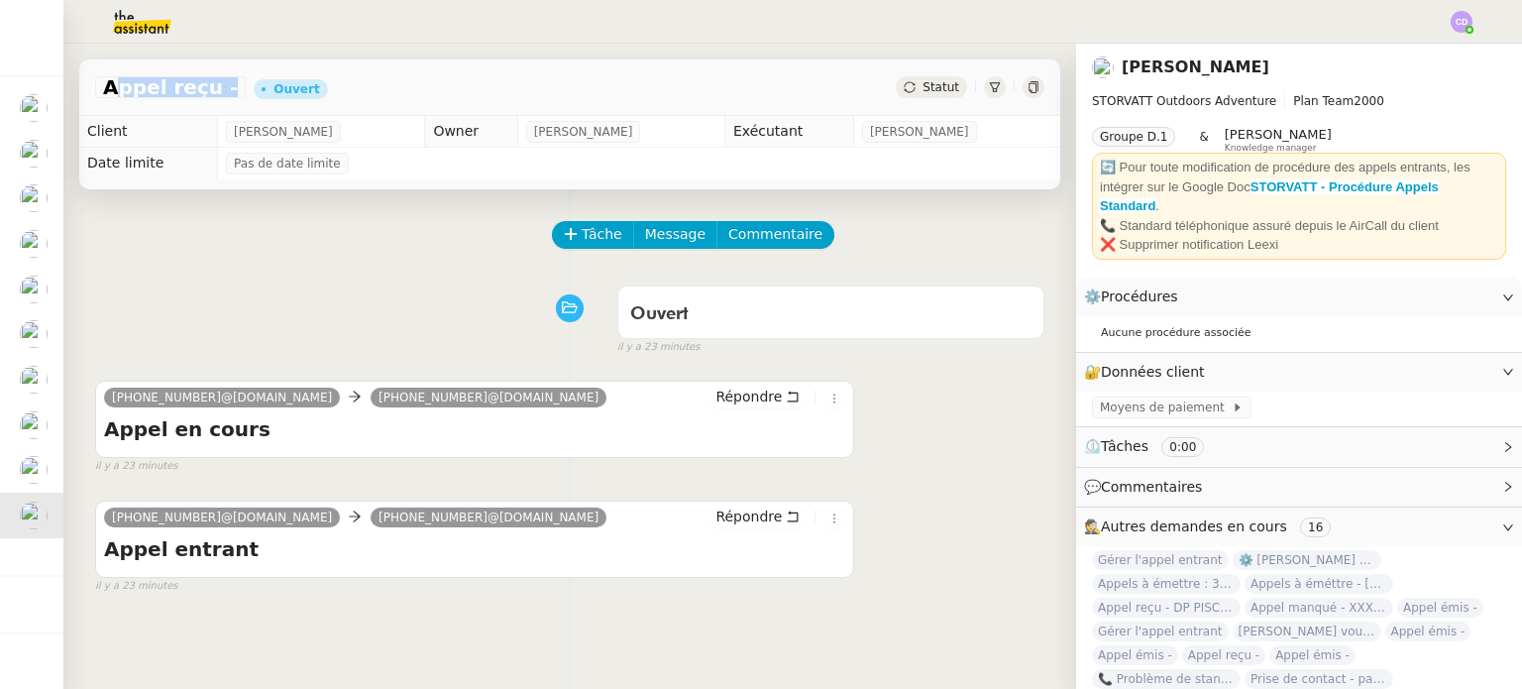
click at [308, 83] on div "Appel reçu - [PERSON_NAME]" at bounding box center [569, 87] width 981 height 56
click at [349, 584] on div "il y a 23 minutes" at bounding box center [474, 586] width 759 height 17
click at [177, 80] on span "Appel reçu -" at bounding box center [170, 87] width 135 height 20
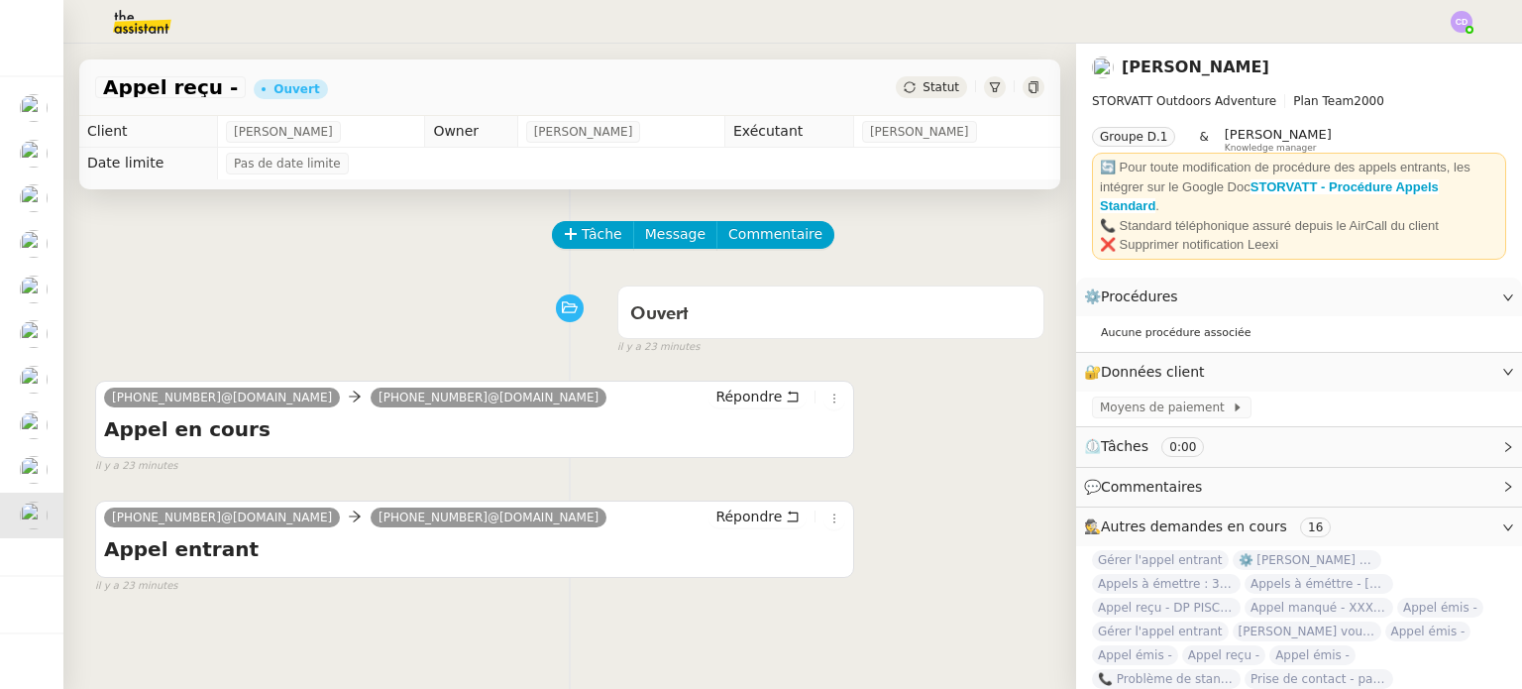
click at [177, 80] on span "Appel reçu -" at bounding box center [170, 87] width 135 height 20
click at [210, 89] on div "Appel reçu -" at bounding box center [170, 87] width 151 height 22
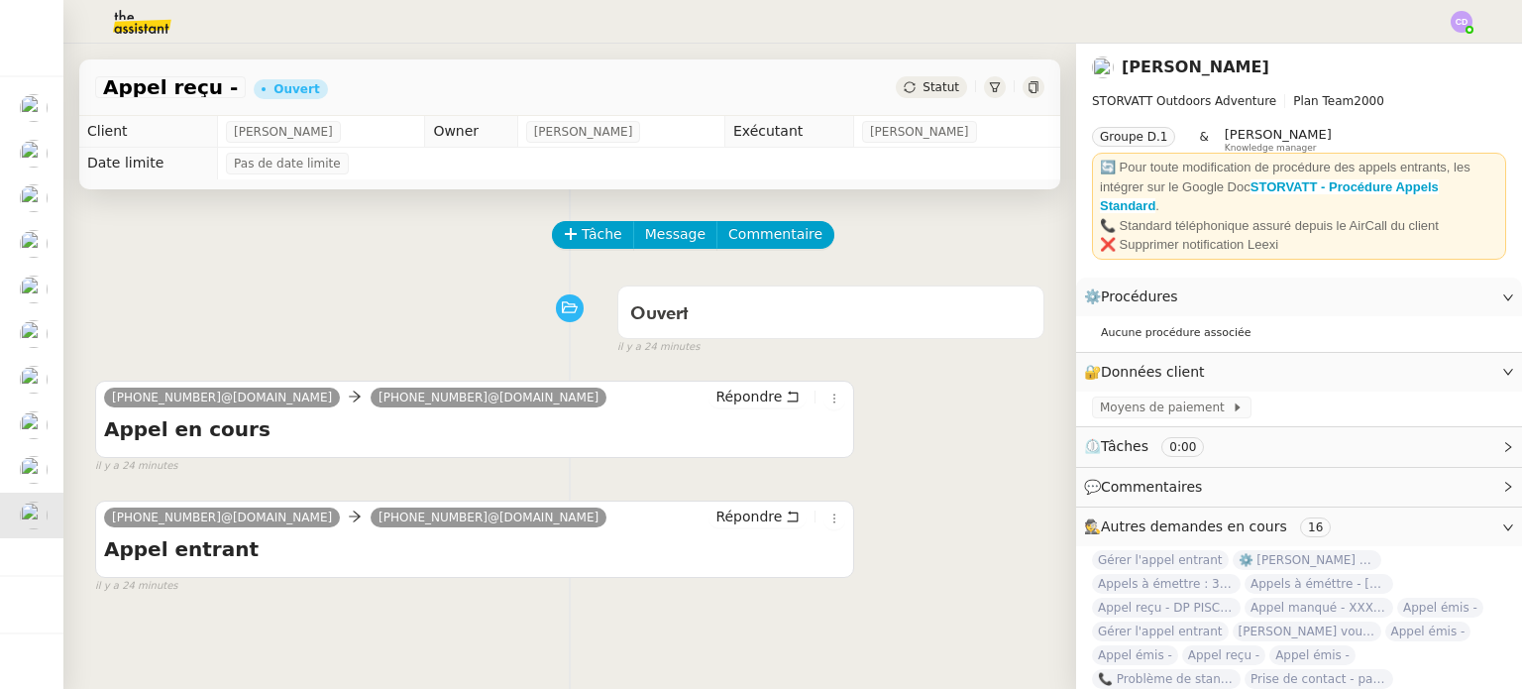
click at [210, 89] on div "Appel reçu -" at bounding box center [170, 87] width 151 height 22
click at [209, 88] on span "Appel reçu -" at bounding box center [170, 87] width 135 height 20
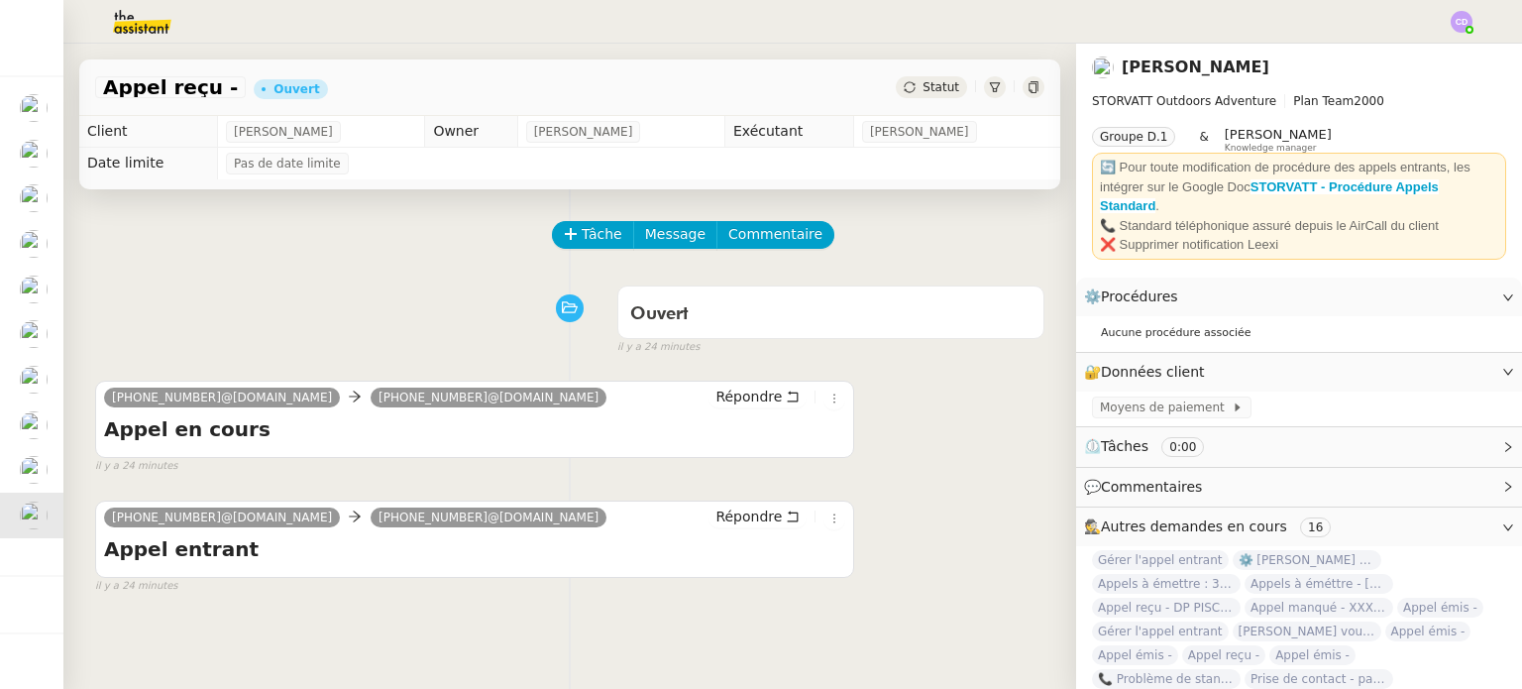
click at [209, 88] on span "Appel reçu -" at bounding box center [170, 87] width 135 height 20
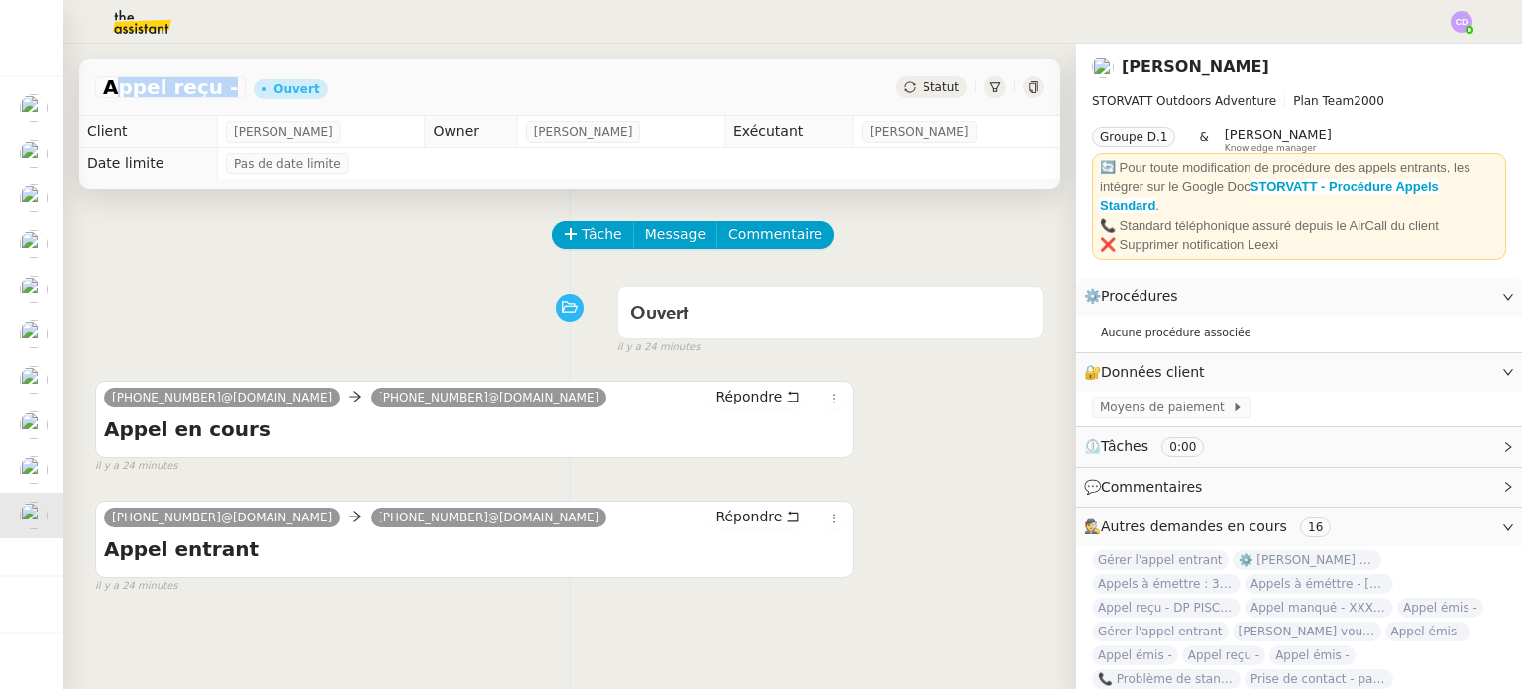
click at [209, 88] on span "Appel reçu -" at bounding box center [170, 87] width 135 height 20
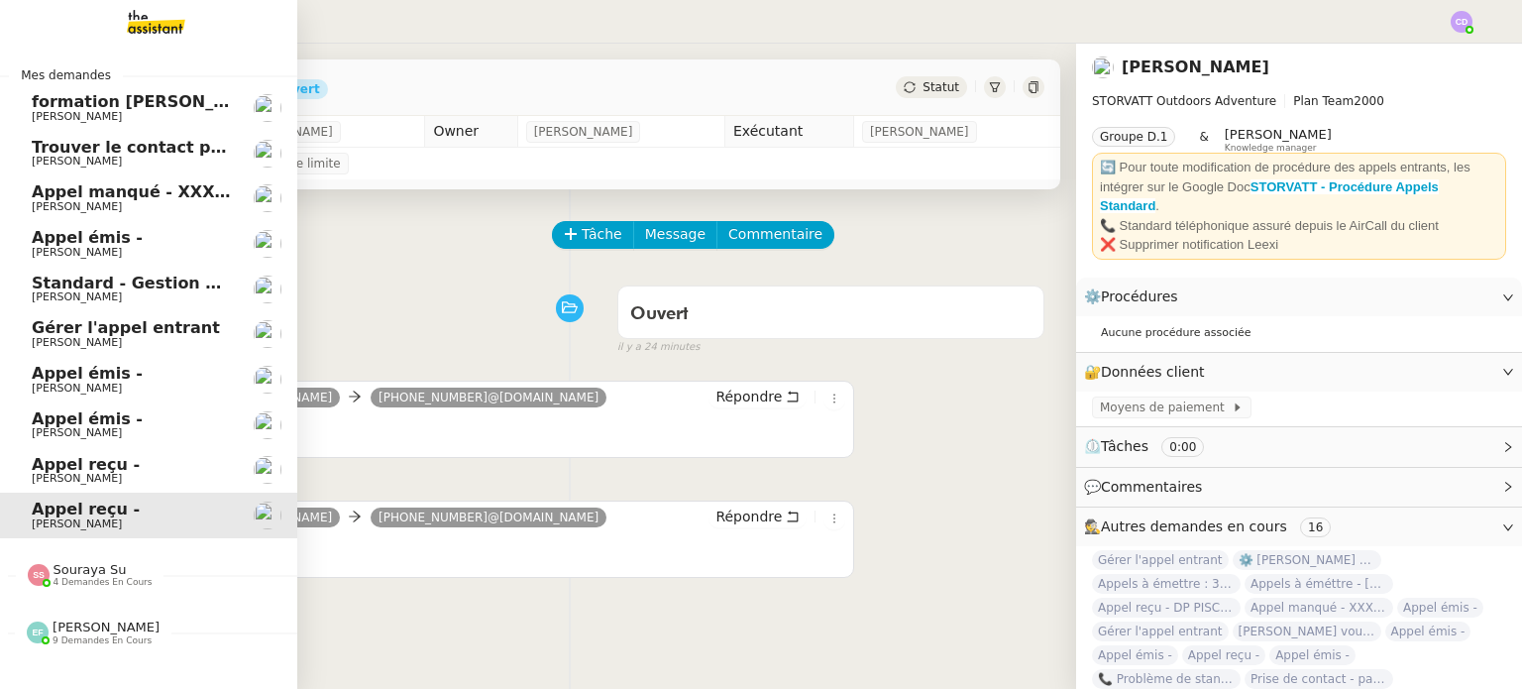
click at [65, 469] on span "Appel reçu -" at bounding box center [86, 464] width 108 height 19
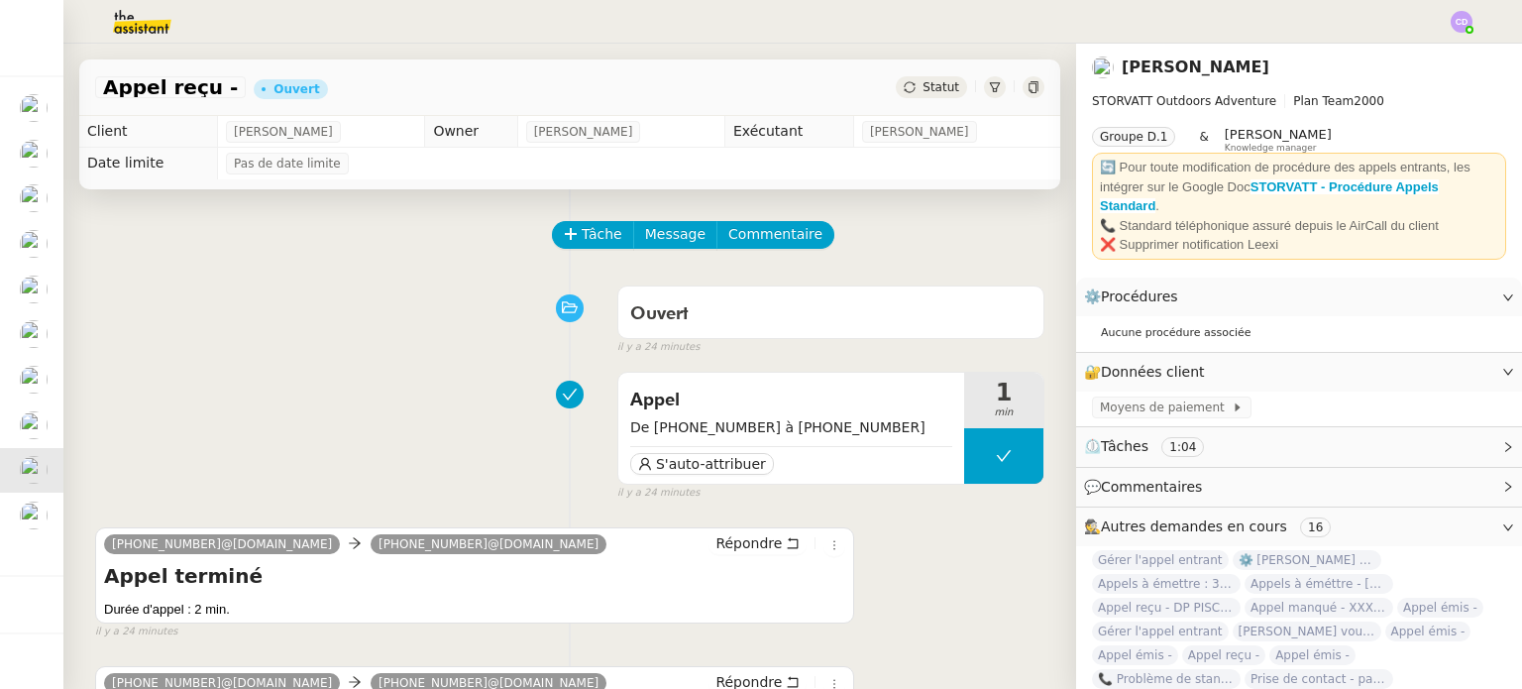
click at [390, 251] on div "Tâche Message Commentaire" at bounding box center [569, 245] width 949 height 48
click at [164, 93] on span "Appel reçu -" at bounding box center [170, 87] width 135 height 20
click at [329, 356] on div "Tâche Message Commentaire Veuillez patienter une erreur s'est produite 👌👌👌 mess…" at bounding box center [569, 549] width 1013 height 721
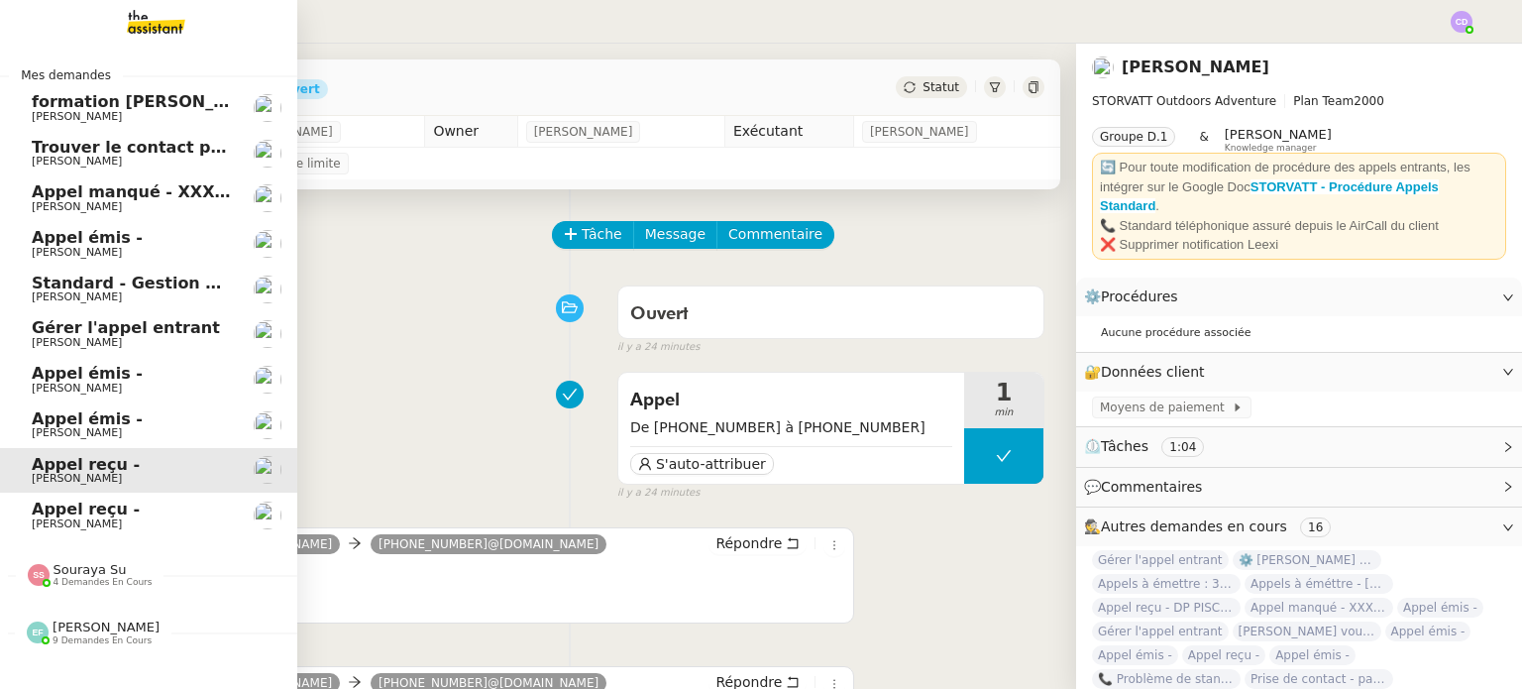
click at [54, 424] on span "Appel émis -" at bounding box center [87, 418] width 111 height 19
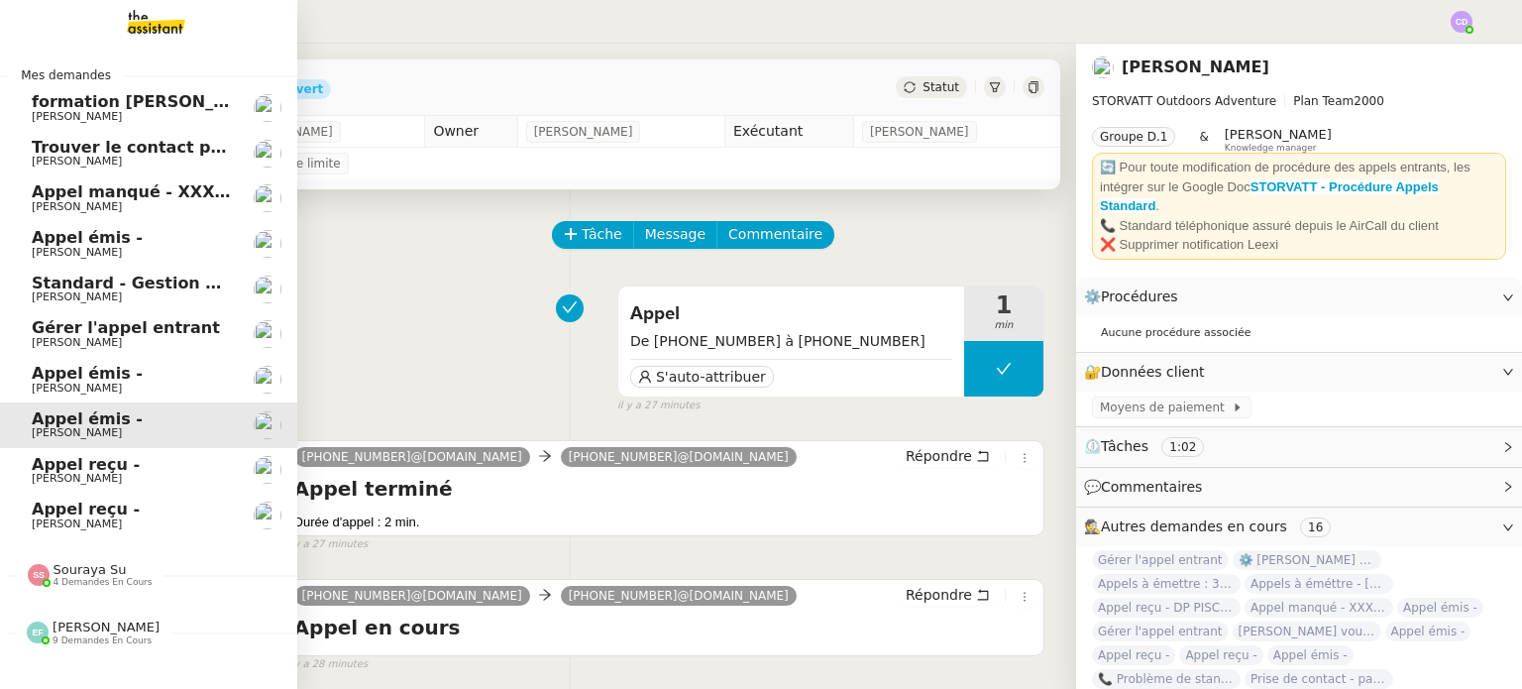
click at [40, 516] on span "Appel reçu -" at bounding box center [86, 508] width 108 height 19
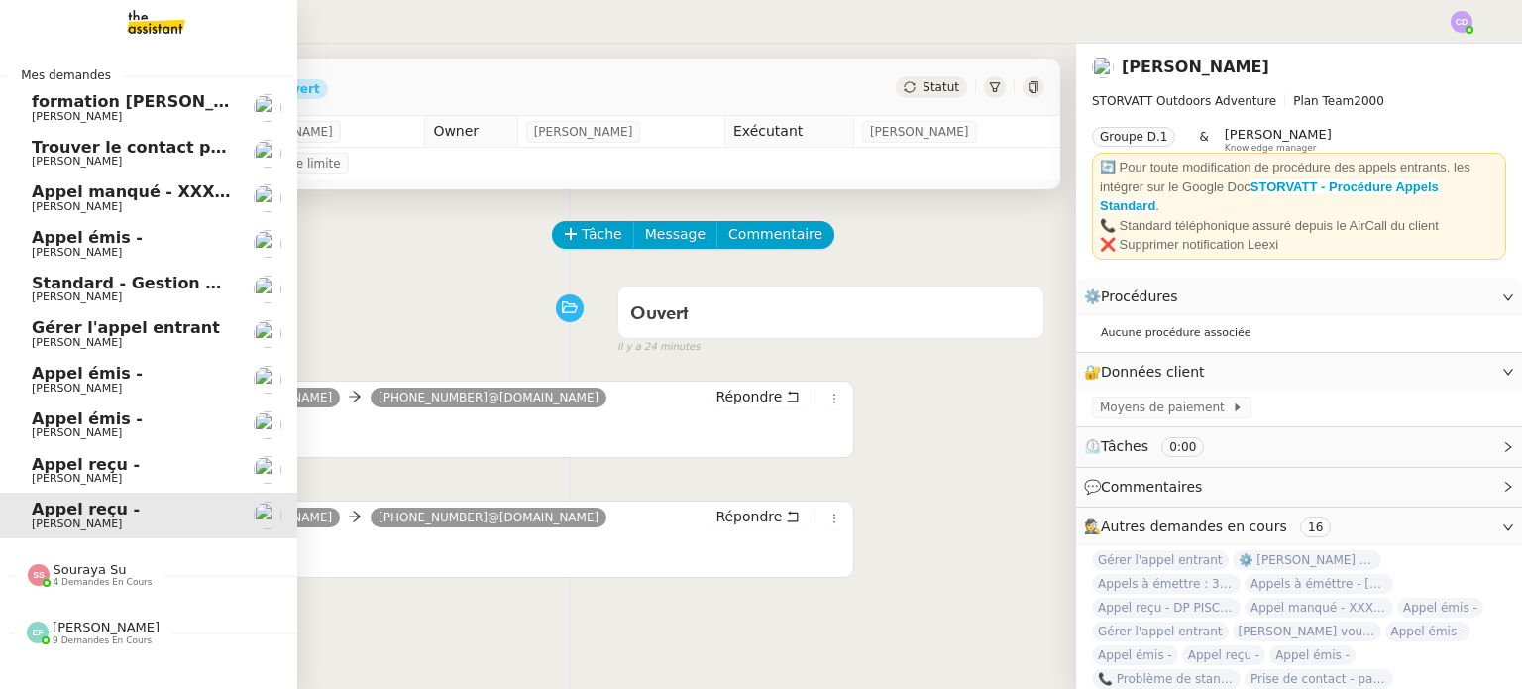
click at [121, 452] on link "Appel reçu - [PERSON_NAME]" at bounding box center [148, 471] width 297 height 46
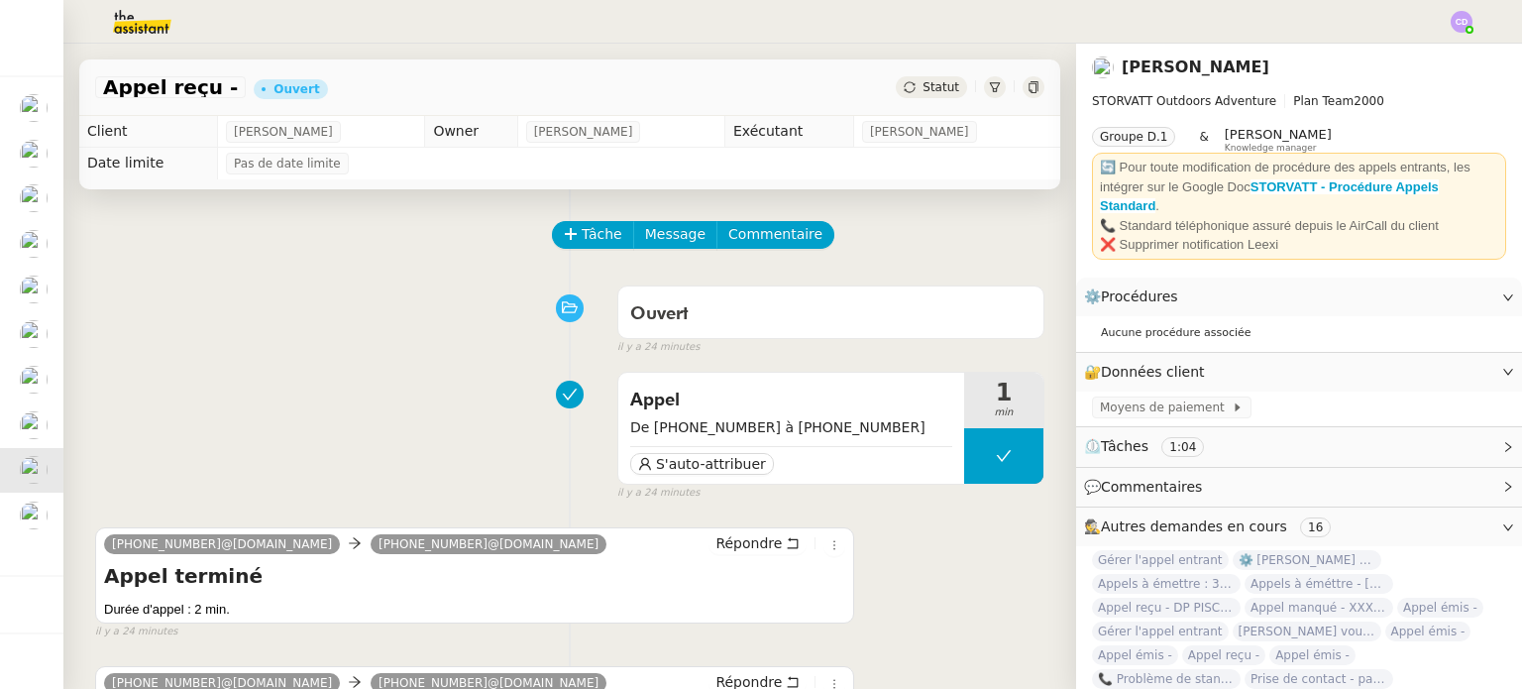
click at [472, 422] on div "Appel De [PHONE_NUMBER] à [PHONE_NUMBER] S'auto-attribuer 1 min false il y a 24…" at bounding box center [569, 432] width 949 height 138
click at [731, 472] on span "S'auto-attribuer" at bounding box center [711, 464] width 110 height 20
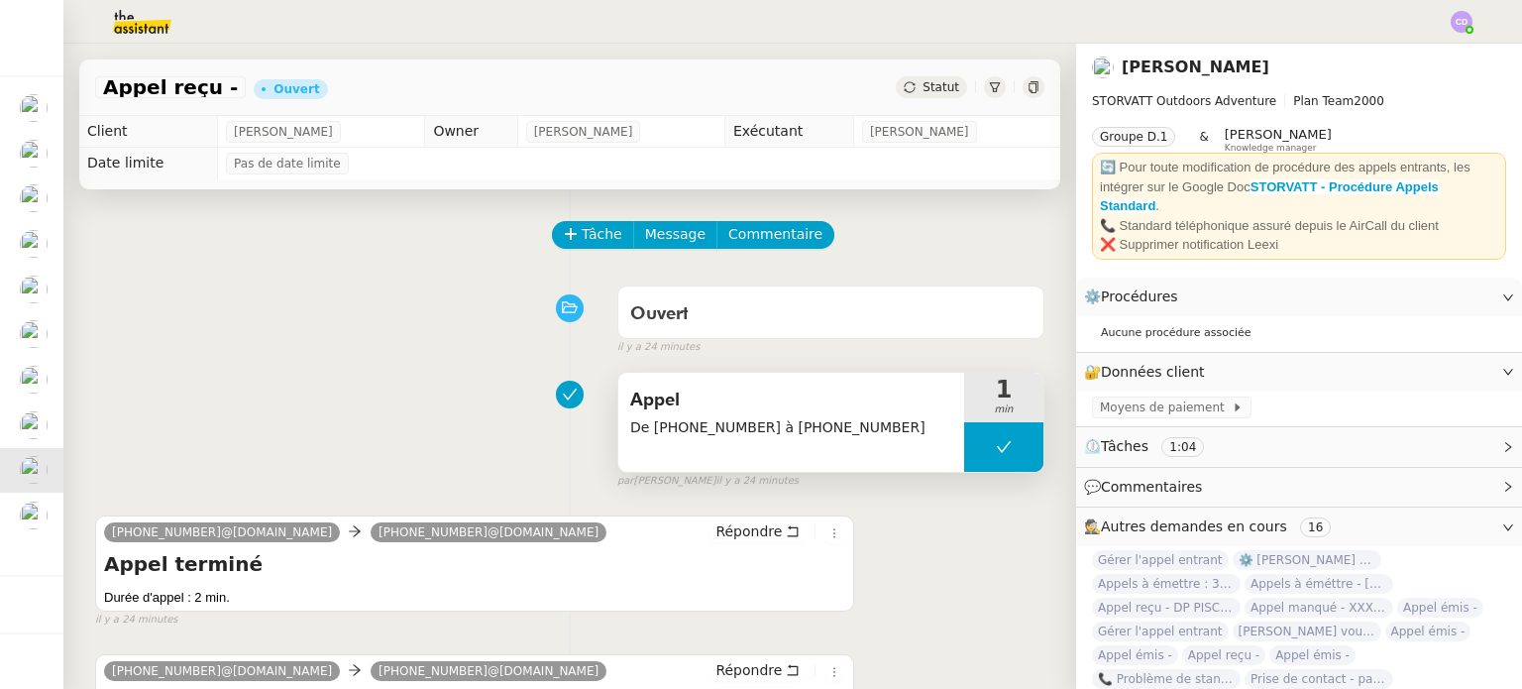
click at [200, 77] on span "Appel reçu -" at bounding box center [170, 87] width 135 height 20
click at [208, 83] on span "Appel reçu -" at bounding box center [170, 87] width 135 height 20
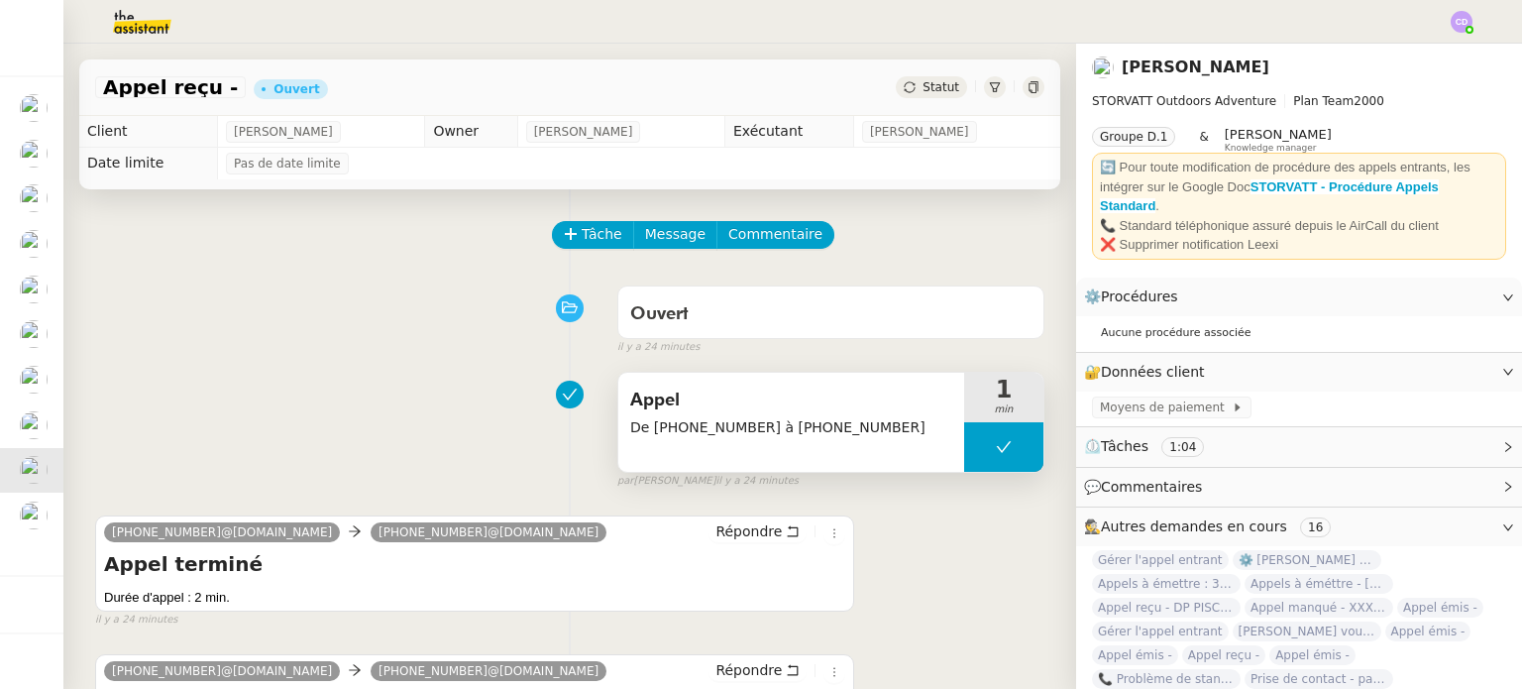
click at [208, 83] on span "Appel reçu -" at bounding box center [170, 87] width 135 height 20
click at [357, 388] on div "Appel De [PHONE_NUMBER] à [PHONE_NUMBER] 1 min false par [PERSON_NAME] il y a 2…" at bounding box center [569, 426] width 949 height 127
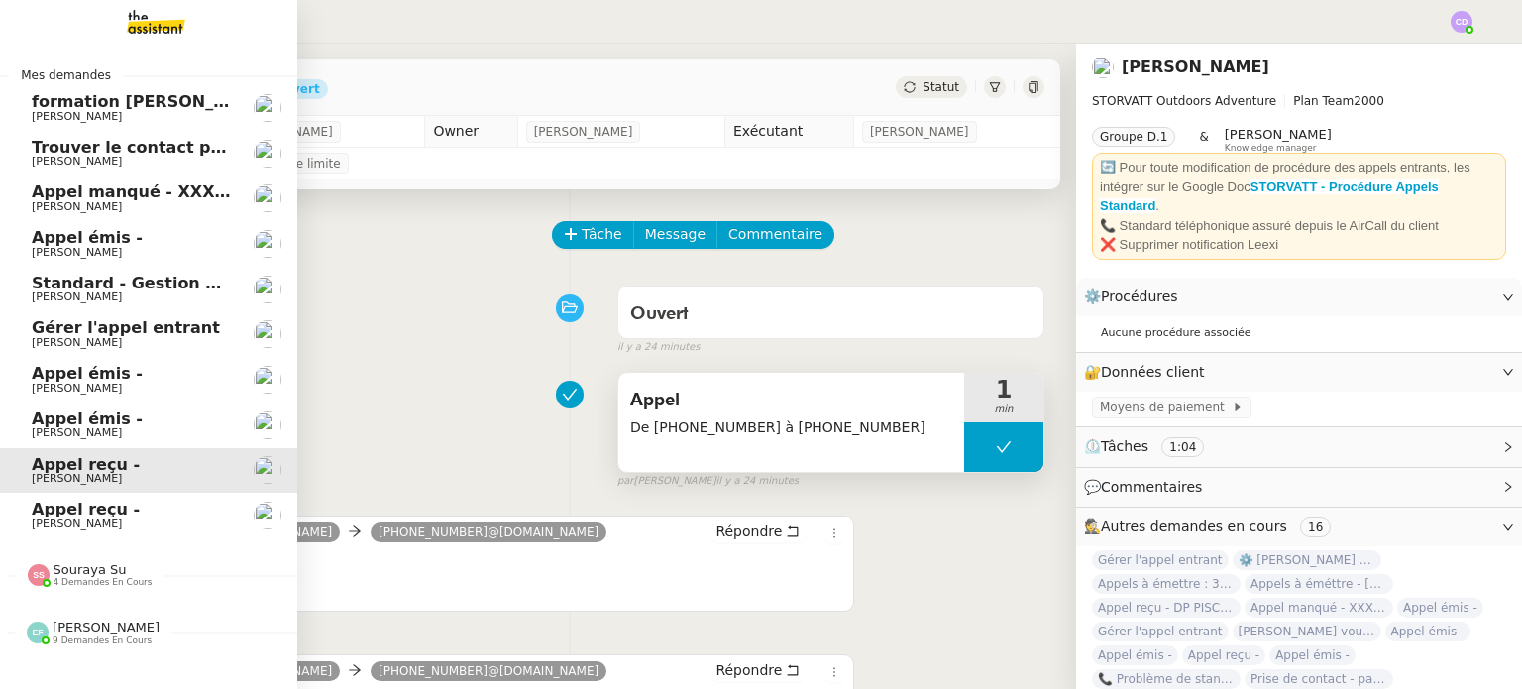
click at [73, 426] on span "[PERSON_NAME]" at bounding box center [77, 432] width 90 height 13
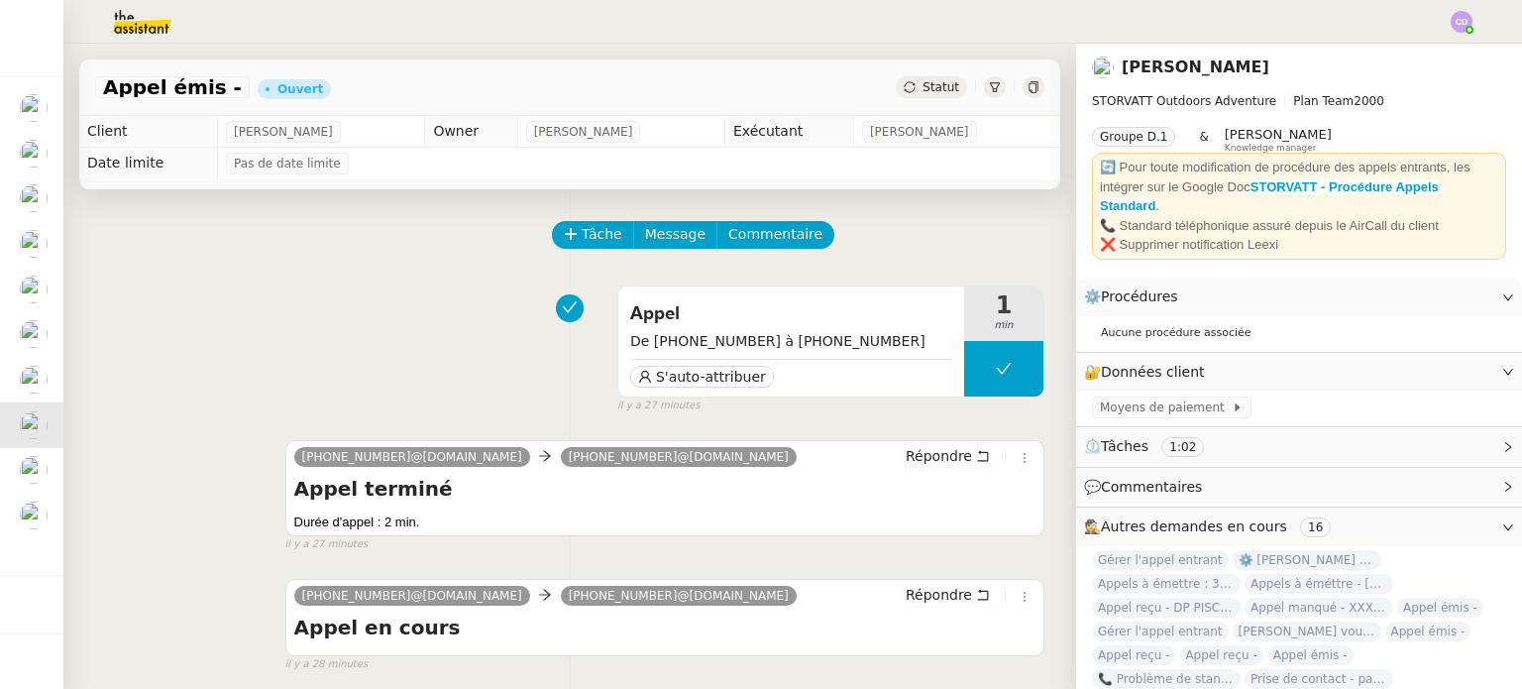
click at [288, 318] on div "Appel De [PHONE_NUMBER] à [PHONE_NUMBER] S'auto-attribuer 1 min false il y a 27…" at bounding box center [569, 345] width 949 height 138
click at [187, 83] on span "Appel émis -" at bounding box center [172, 87] width 139 height 20
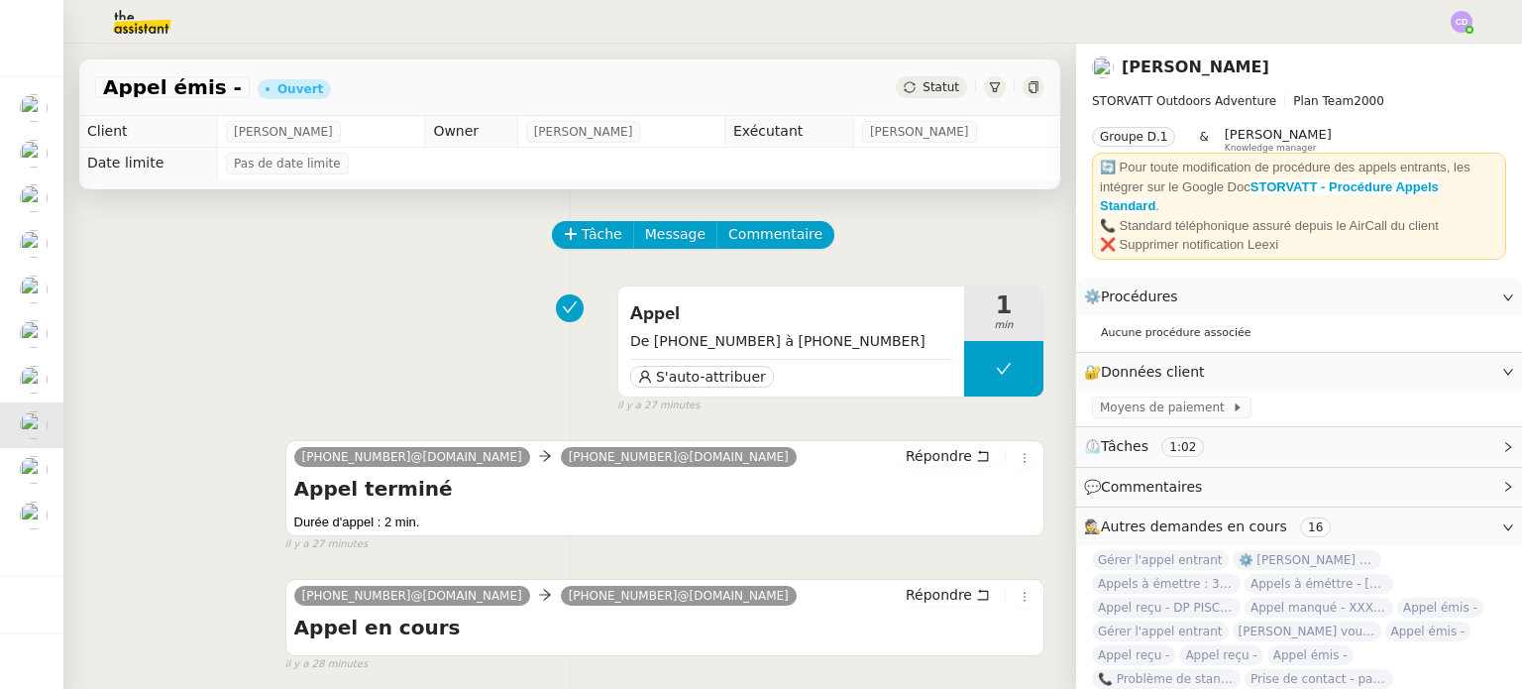
click at [383, 215] on div "Tâche Message Commentaire Veuillez patienter une erreur s'est produite 👌👌👌 mess…" at bounding box center [569, 533] width 1013 height 689
click at [213, 93] on span "Appel émis -" at bounding box center [172, 87] width 139 height 20
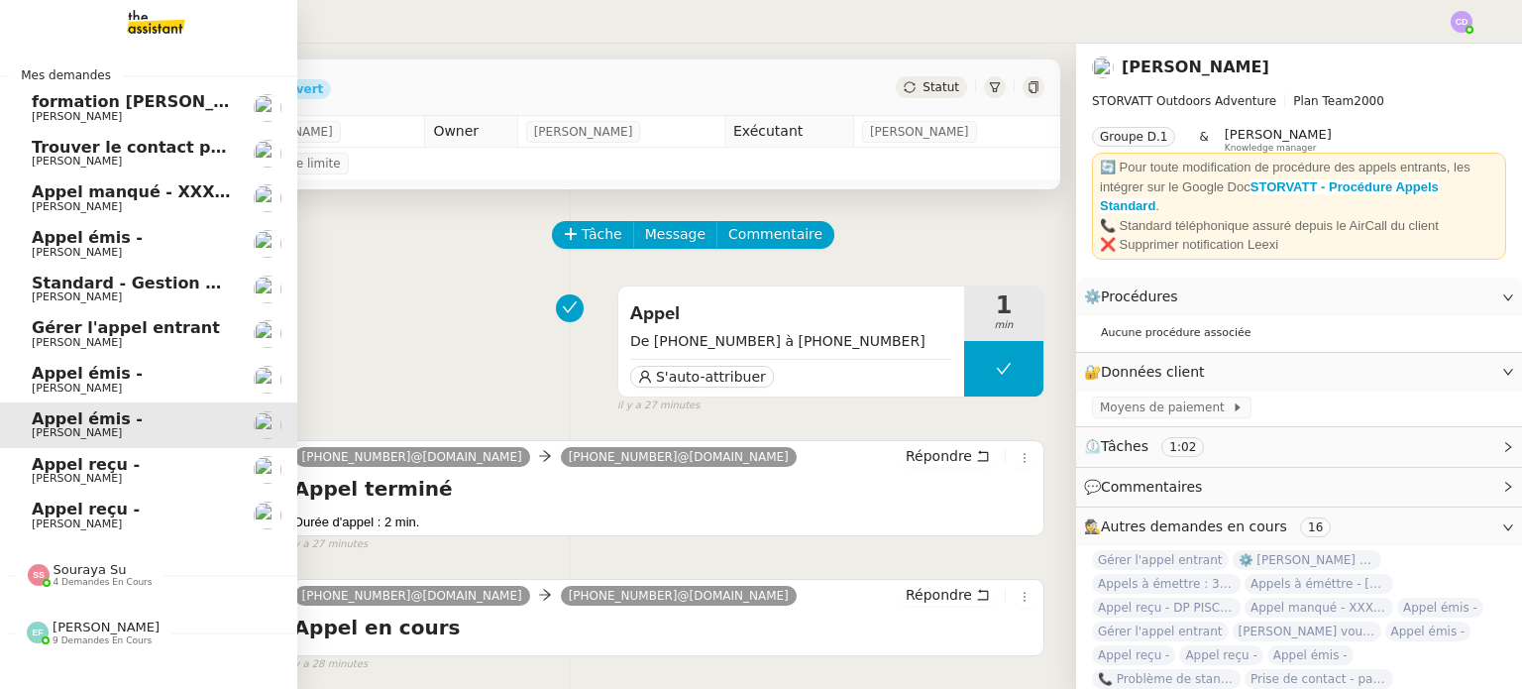
click at [111, 368] on span "Appel émis -" at bounding box center [87, 373] width 111 height 19
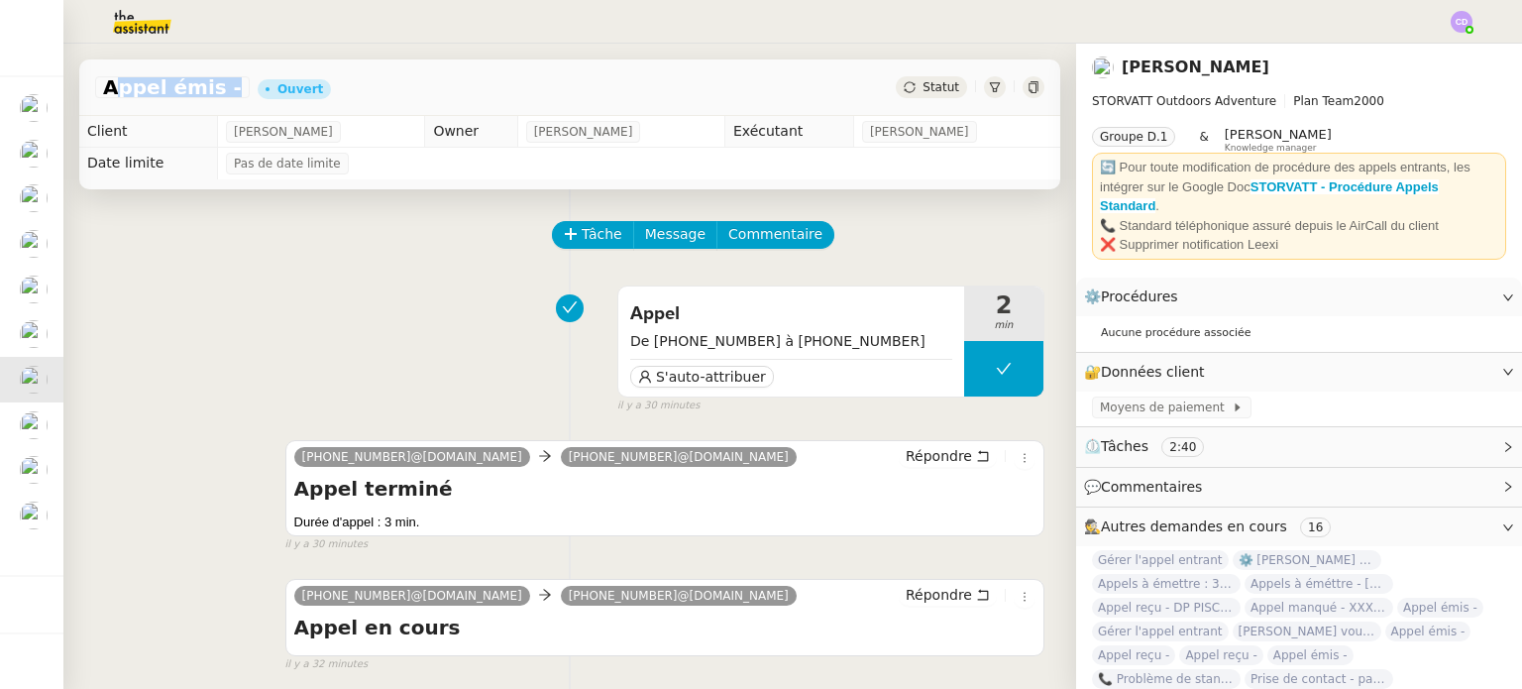
click at [455, 348] on div "Appel De [PHONE_NUMBER] à [PHONE_NUMBER] S'auto-attribuer 2 min false il y a 30…" at bounding box center [569, 345] width 949 height 138
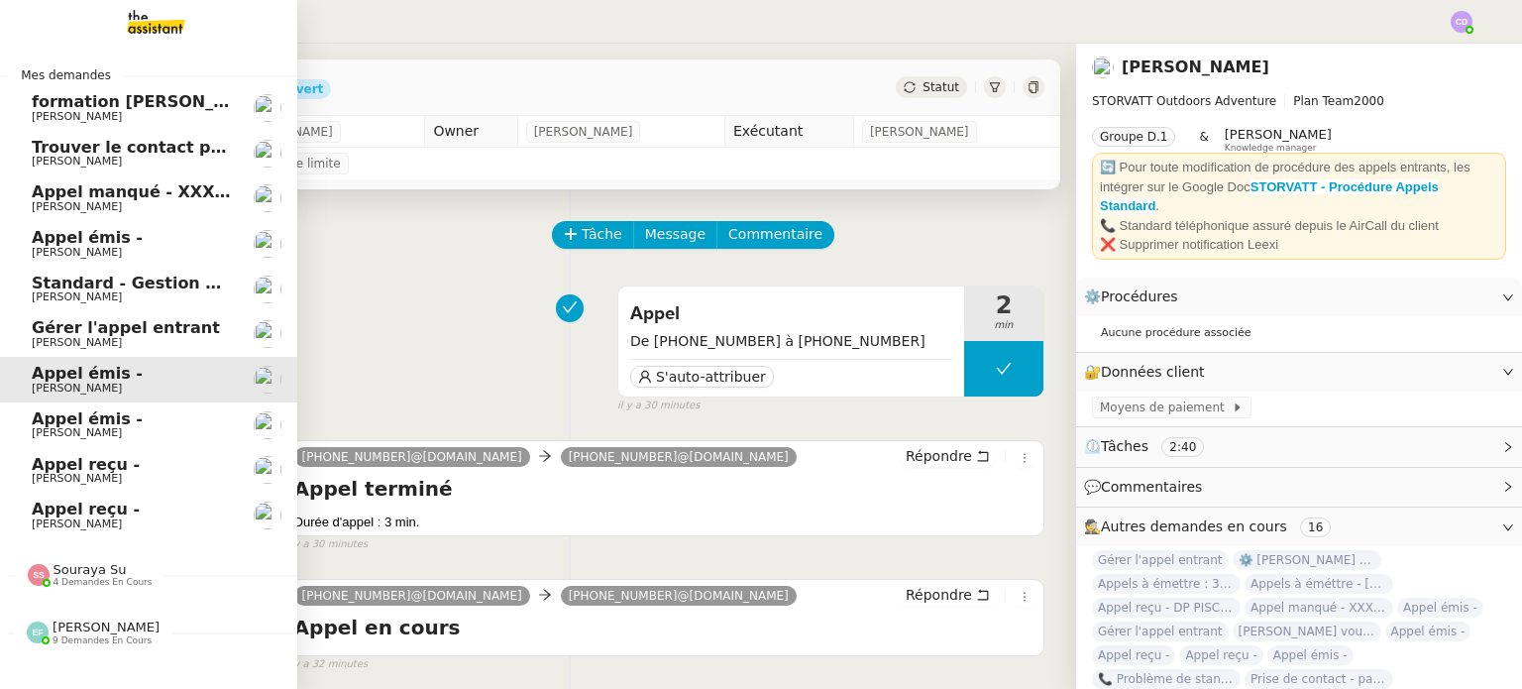
click at [65, 322] on span "Gérer l'appel entrant" at bounding box center [126, 327] width 188 height 19
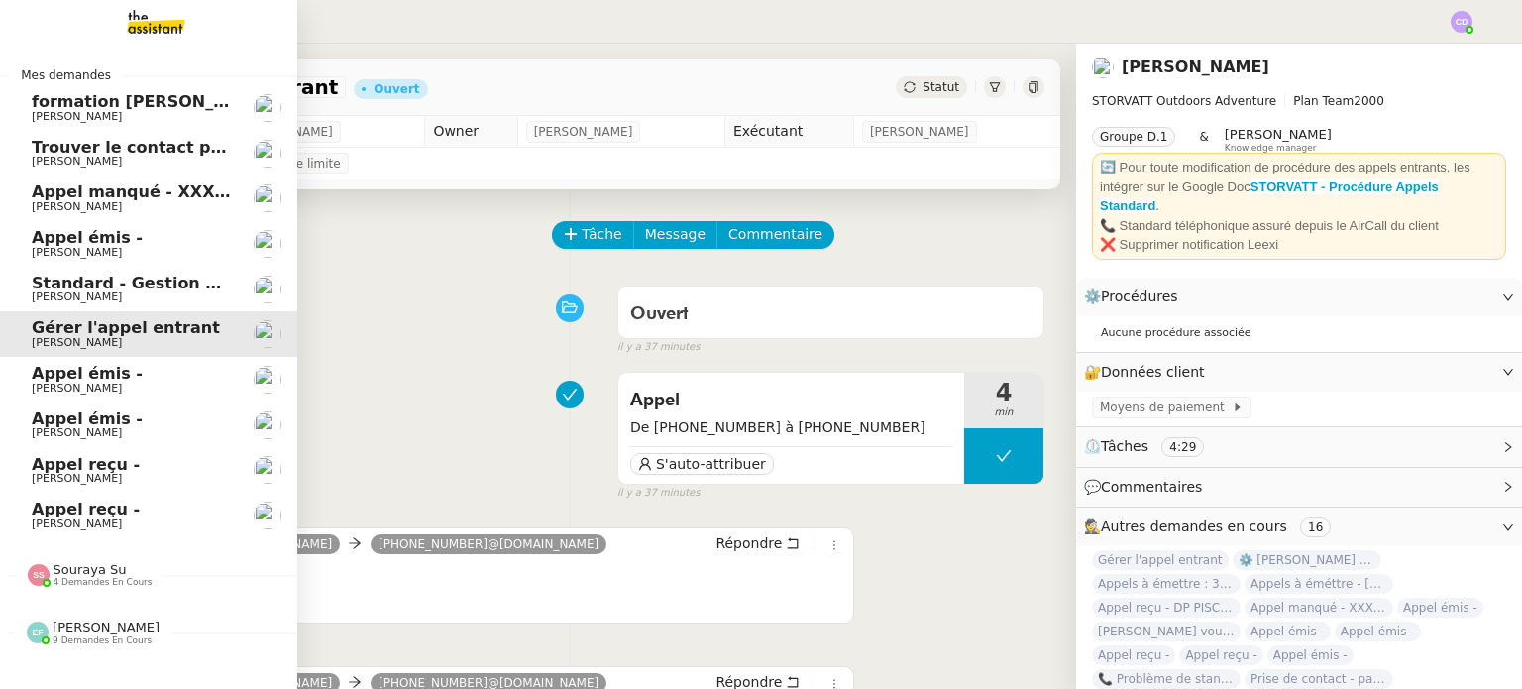
click at [74, 232] on span "Appel émis -" at bounding box center [87, 237] width 111 height 19
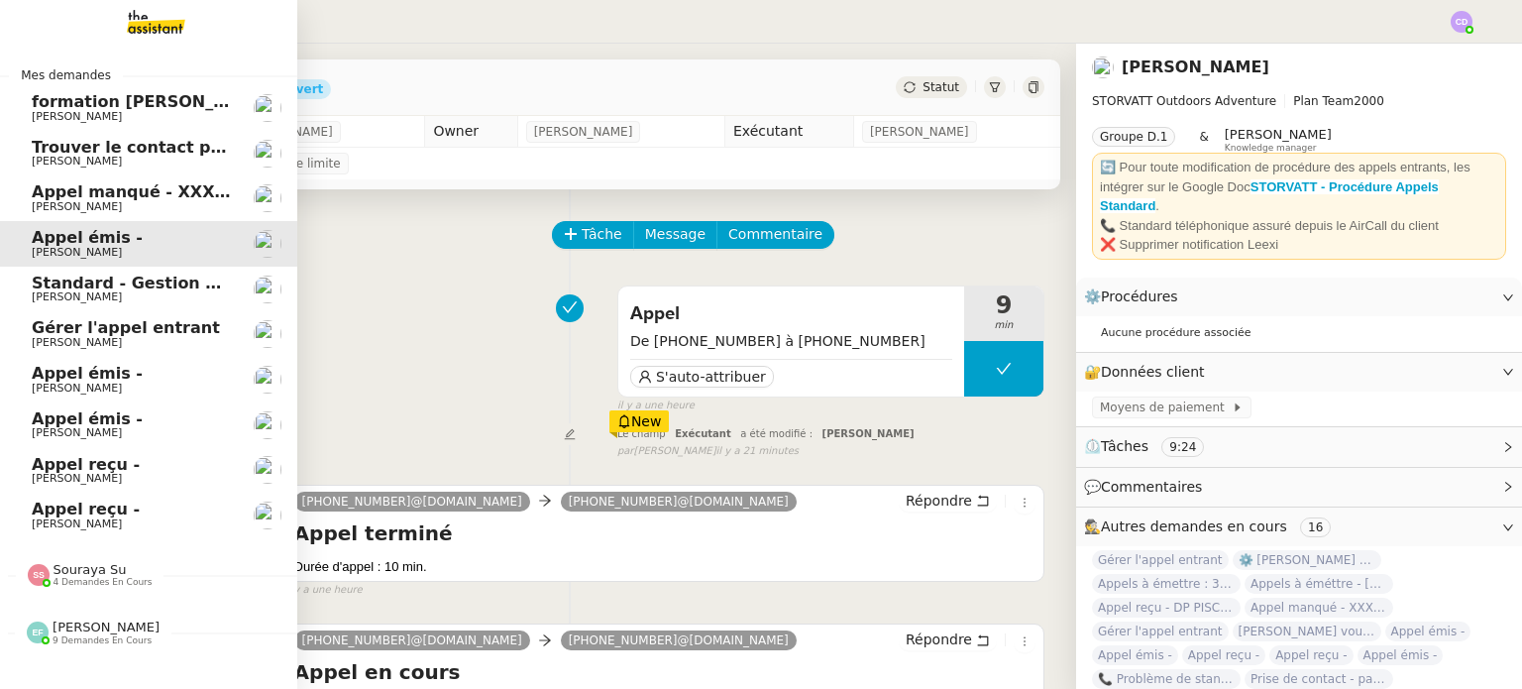
click at [88, 290] on span "Standard - Gestion des appels entrants - octobre 2025" at bounding box center [276, 283] width 488 height 19
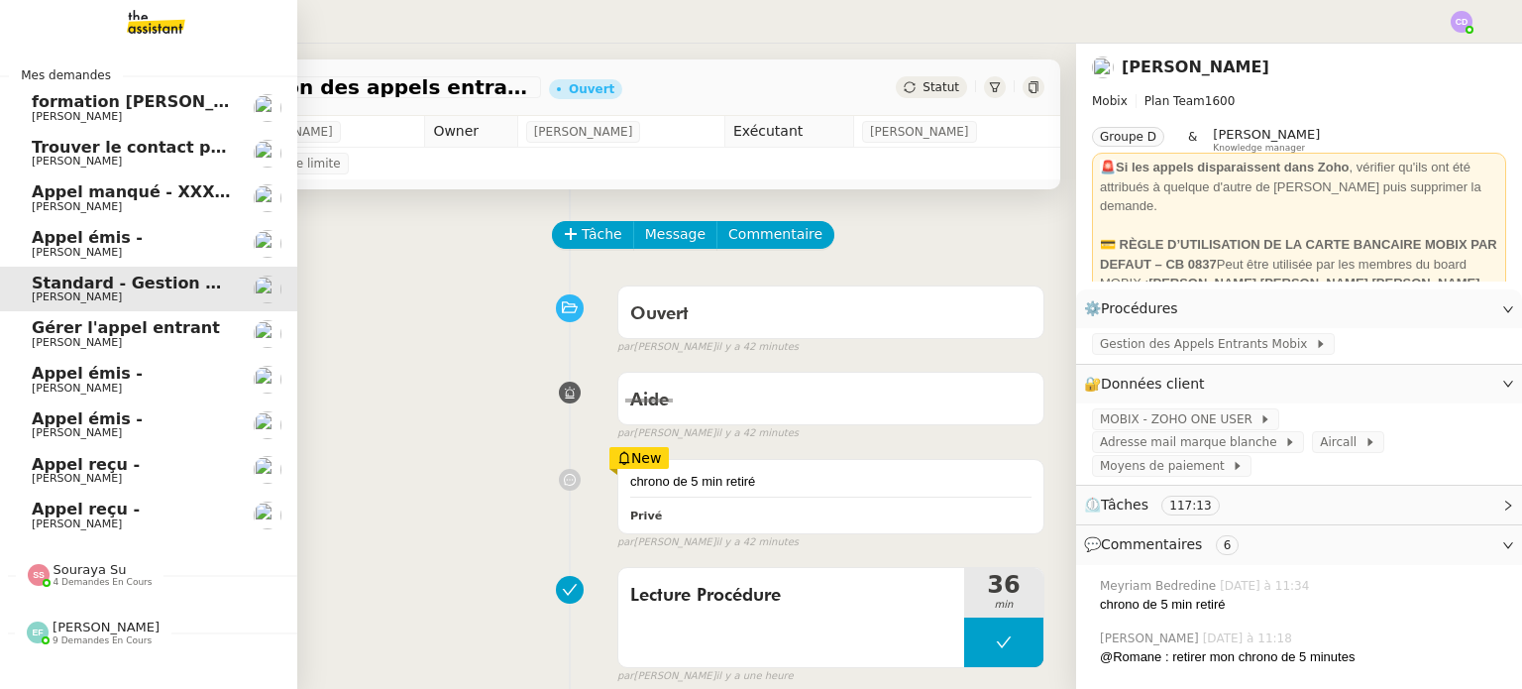
click at [86, 185] on span "Appel manqué - XXXnuméro - XXXnom - rappelé par la suite" at bounding box center [300, 191] width 537 height 19
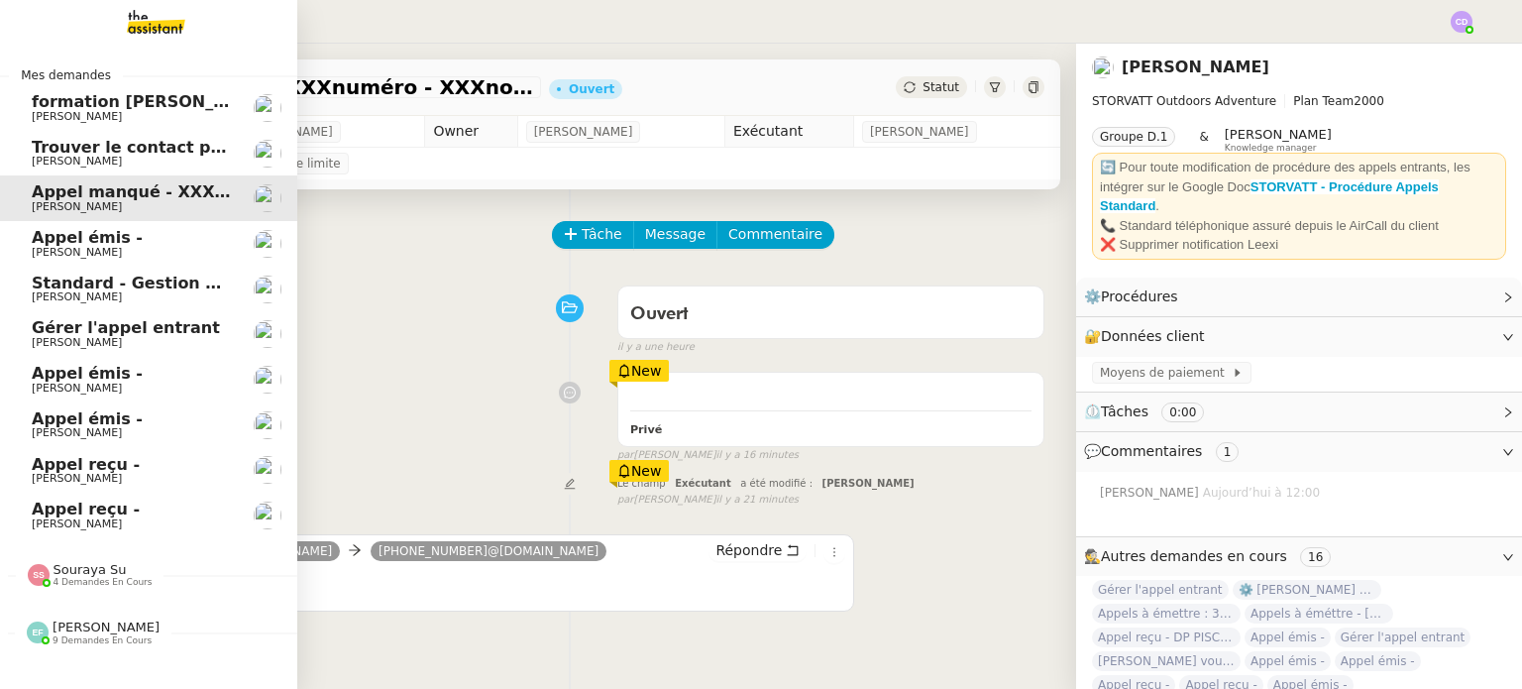
click at [112, 156] on span "[PERSON_NAME]" at bounding box center [132, 162] width 200 height 12
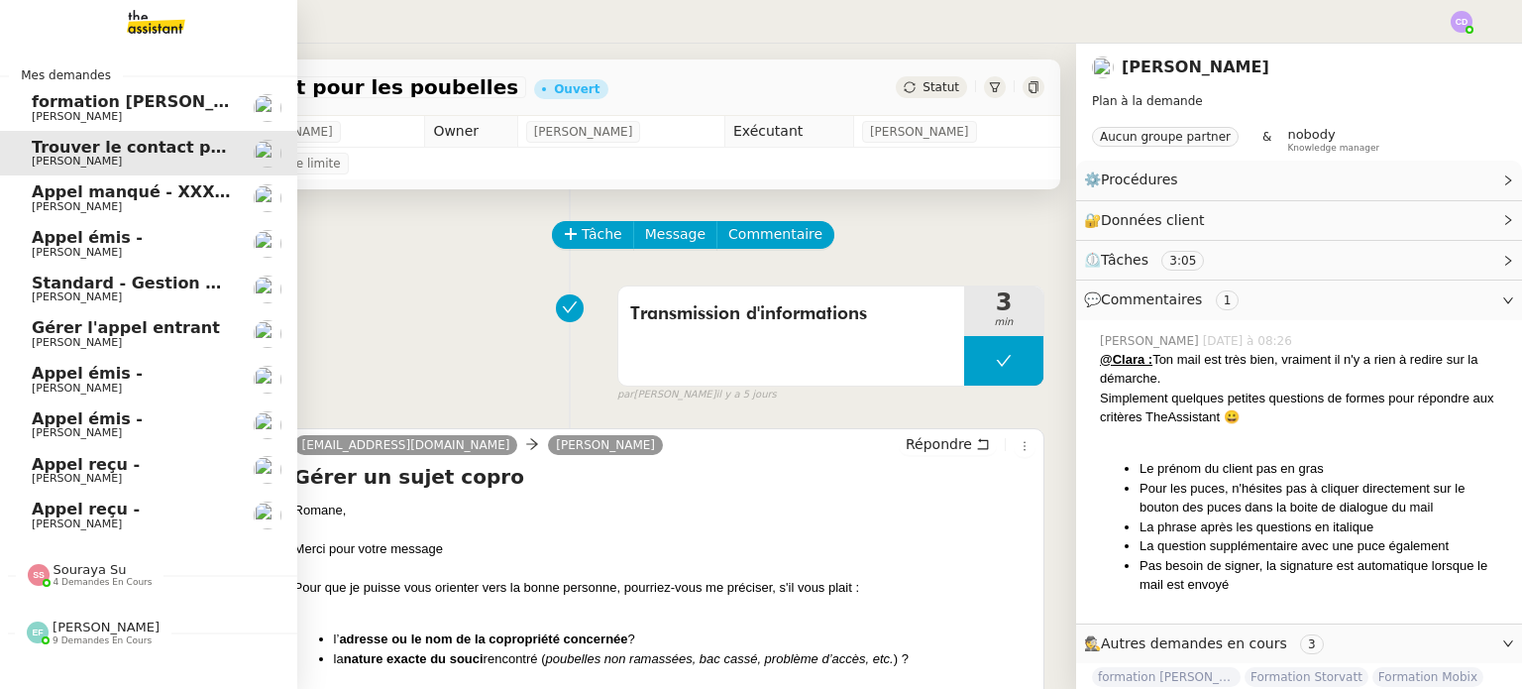
click at [74, 103] on span "formation [PERSON_NAME]" at bounding box center [152, 101] width 241 height 19
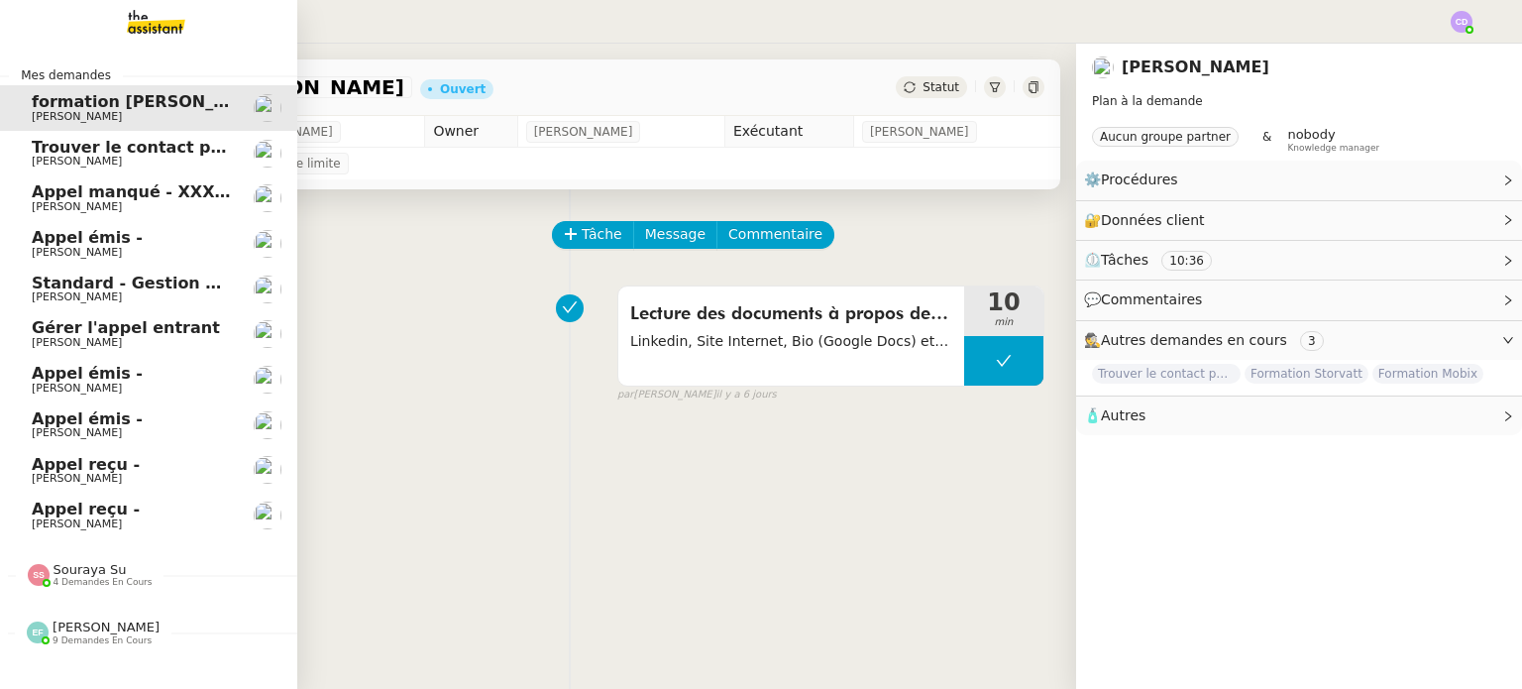
click at [104, 503] on span "Appel reçu -" at bounding box center [86, 508] width 108 height 19
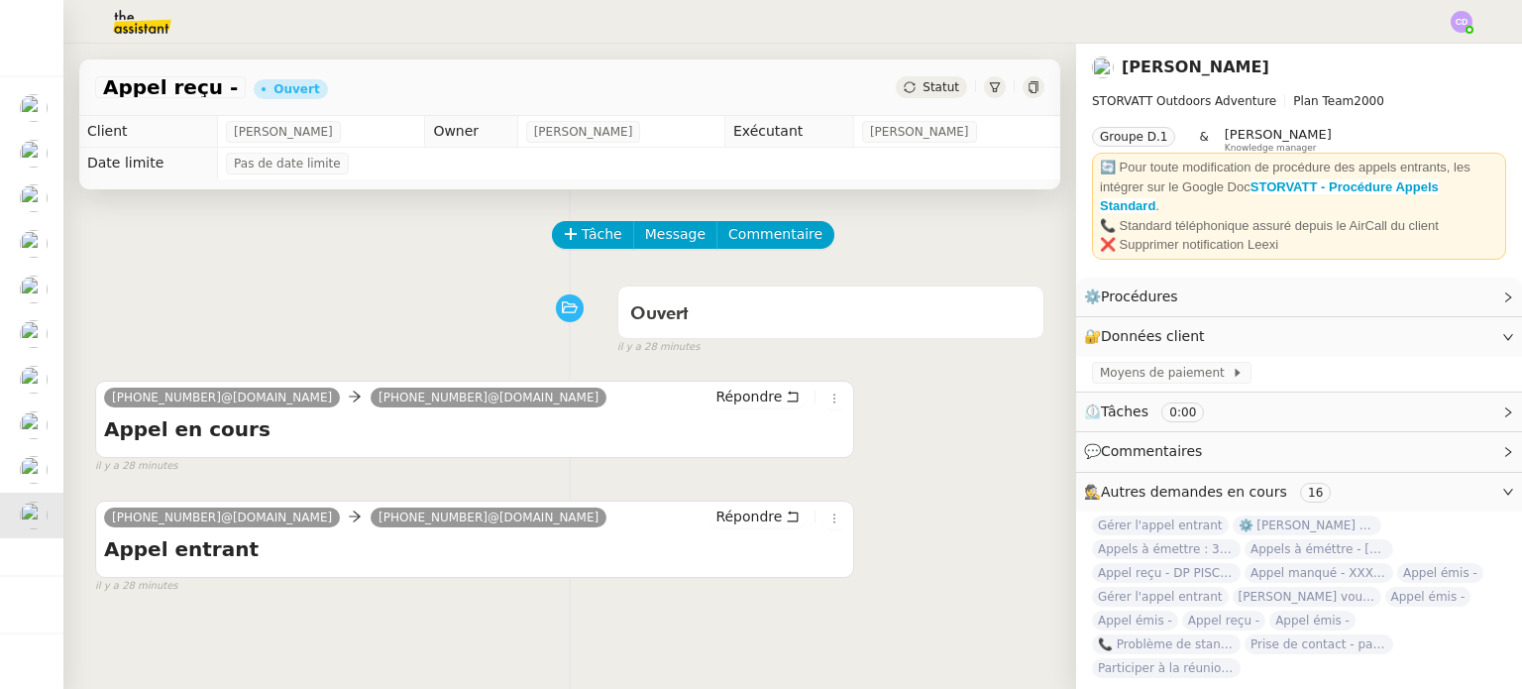
click at [277, 262] on div "Tâche Message Commentaire" at bounding box center [569, 245] width 949 height 48
click at [162, 95] on span "Appel reçu -" at bounding box center [170, 87] width 135 height 20
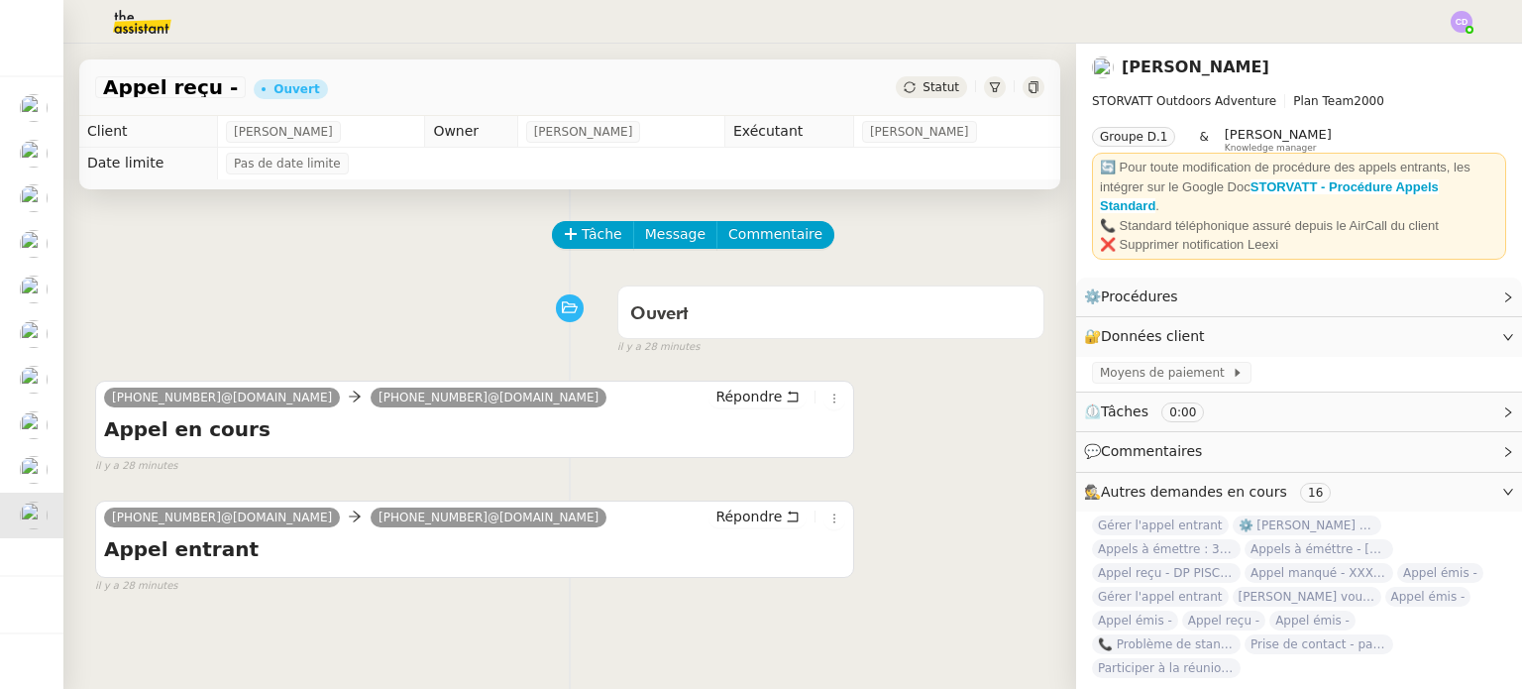
click at [210, 88] on div "Appel reçu -" at bounding box center [170, 87] width 151 height 22
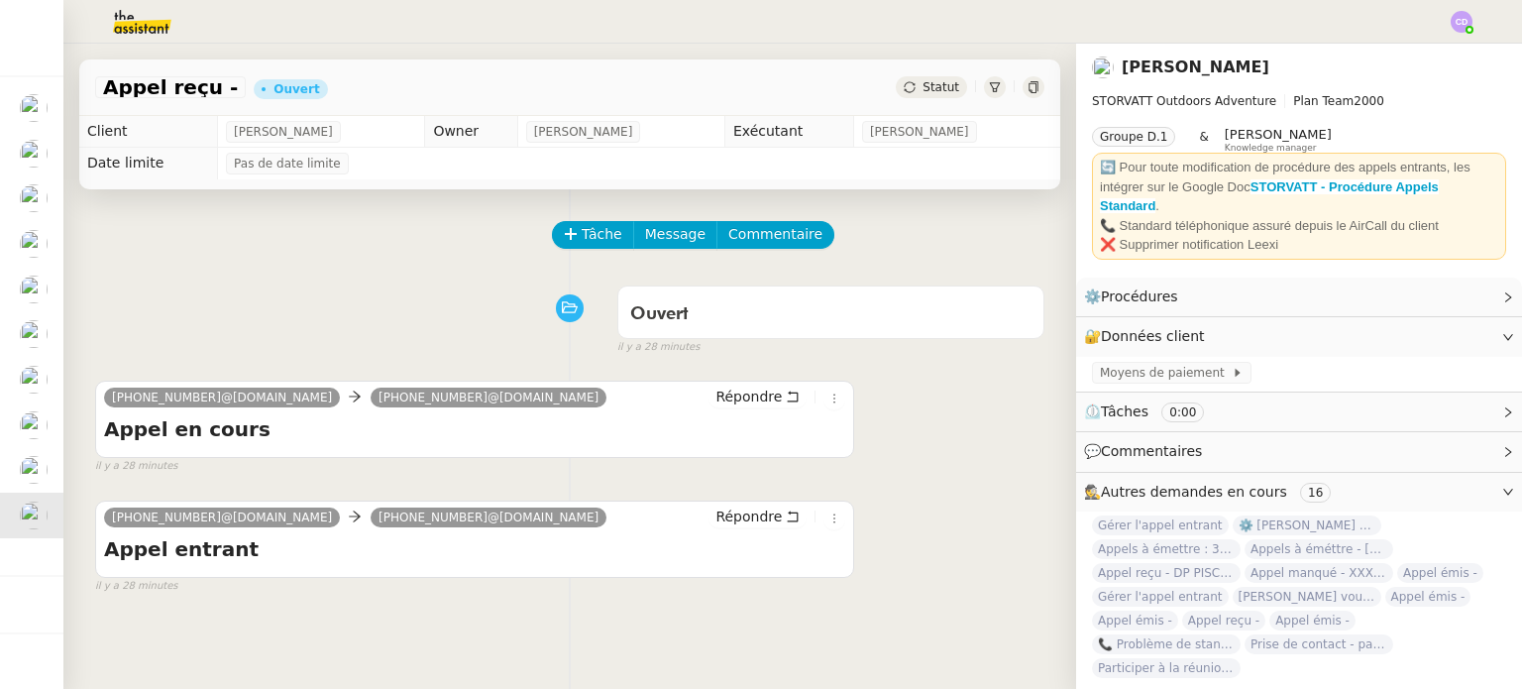
click at [210, 88] on div "Appel reçu -" at bounding box center [170, 87] width 151 height 22
click at [192, 90] on span "Appel reçu -" at bounding box center [170, 87] width 135 height 20
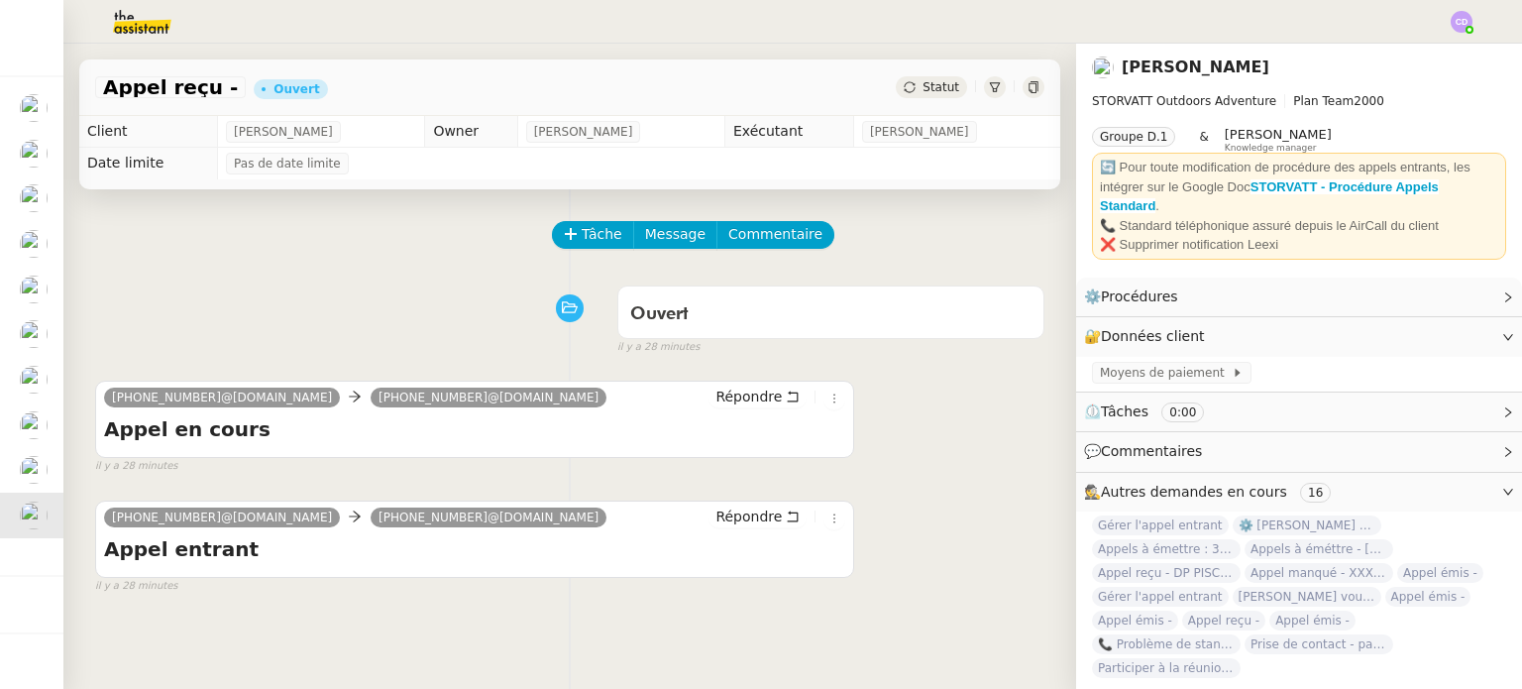
click at [192, 90] on span "Appel reçu -" at bounding box center [170, 87] width 135 height 20
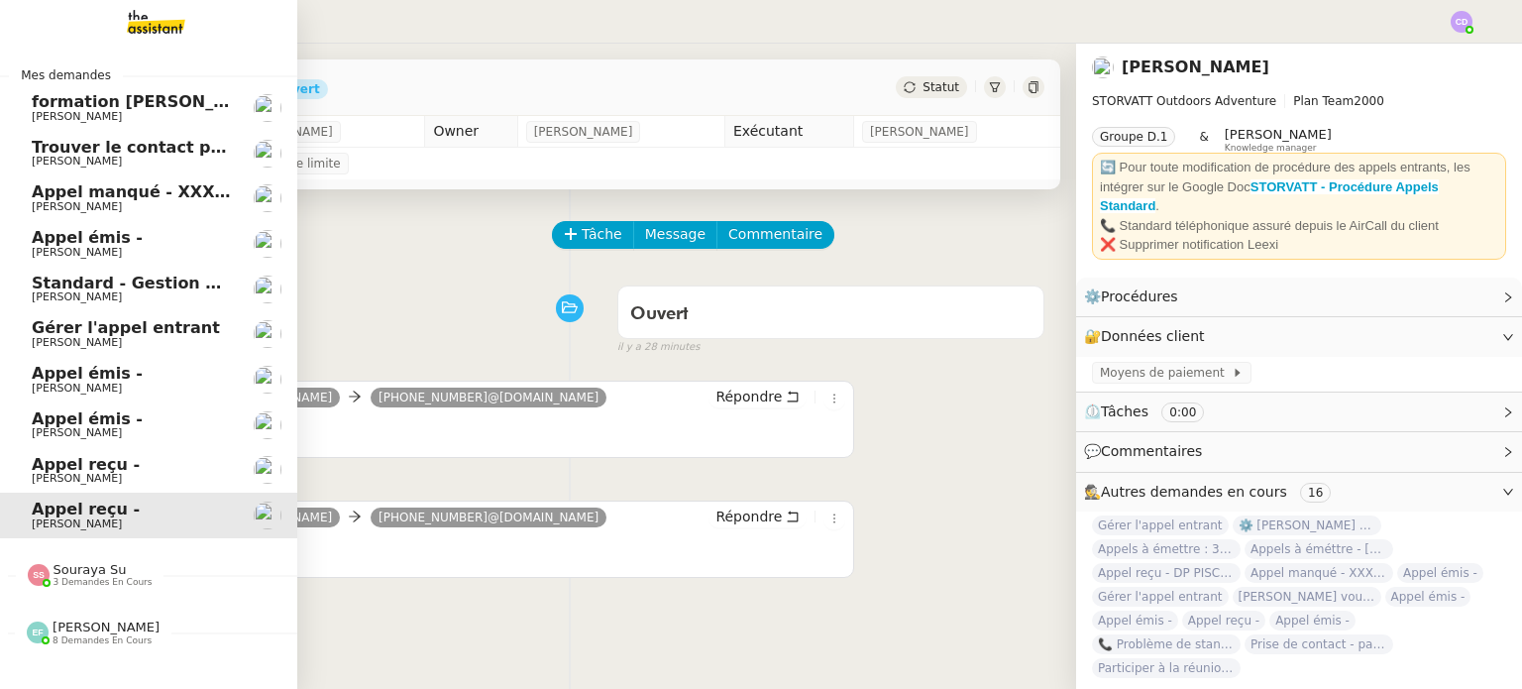
click at [85, 469] on span "Appel reçu -" at bounding box center [86, 464] width 108 height 19
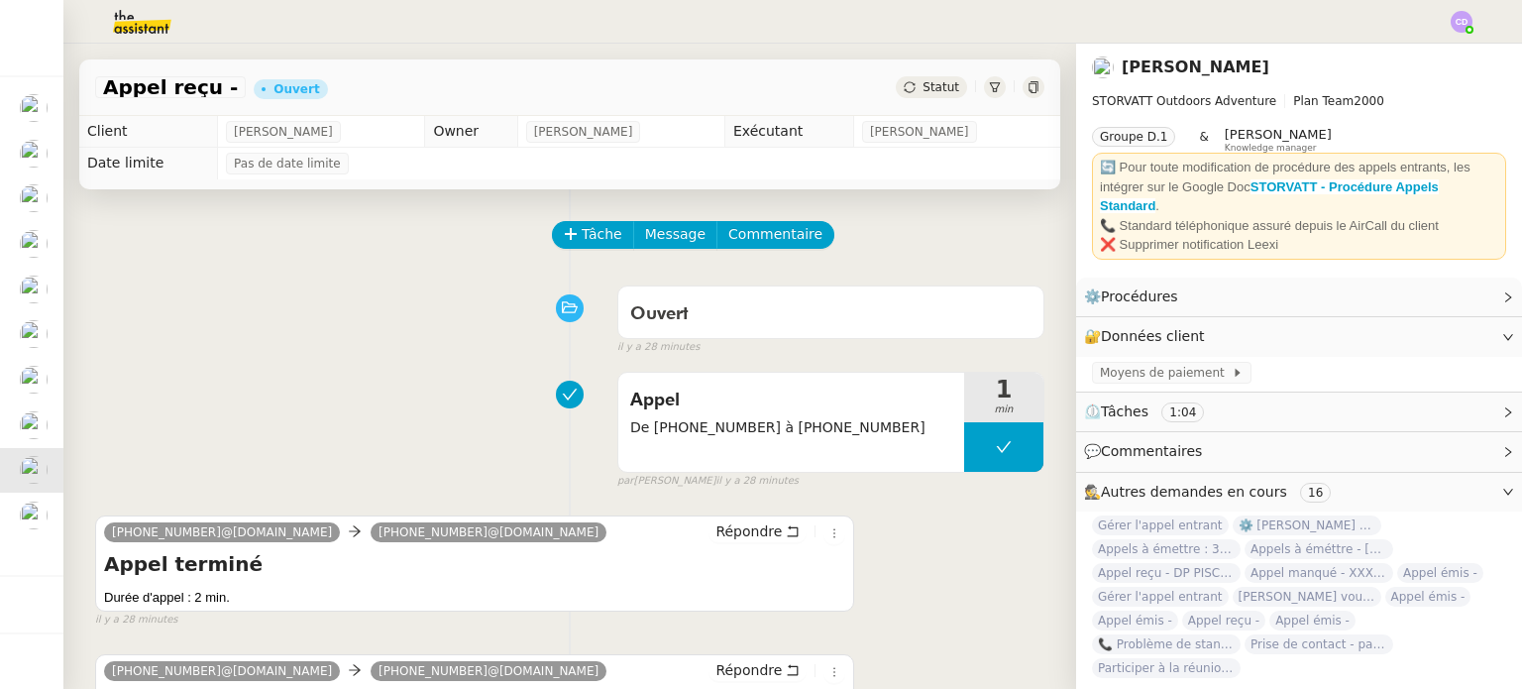
click at [313, 386] on div "Appel De [PHONE_NUMBER] à [PHONE_NUMBER] 1 min false par [PERSON_NAME] il y a 2…" at bounding box center [569, 426] width 949 height 127
click at [189, 80] on span "Appel reçu -" at bounding box center [170, 87] width 135 height 20
click at [992, 81] on icon at bounding box center [995, 87] width 12 height 12
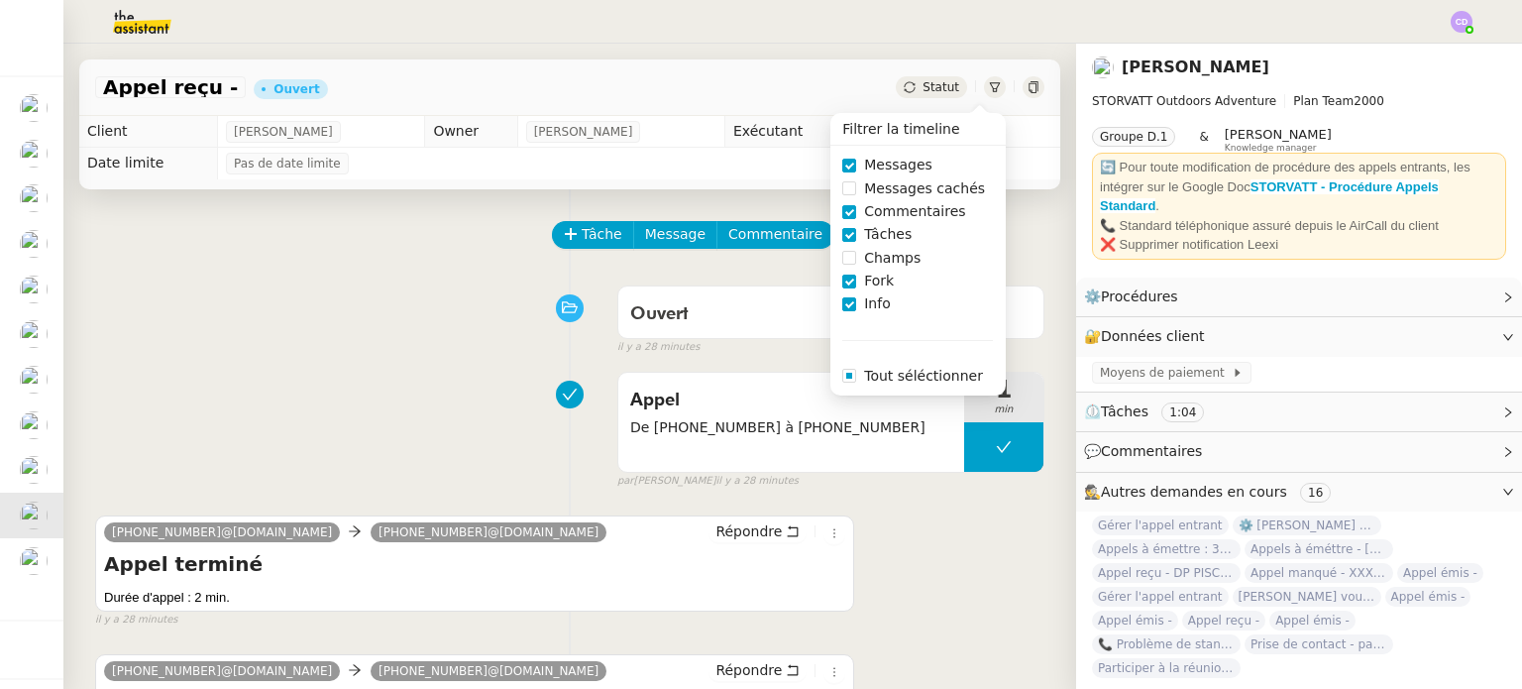
click at [992, 81] on icon at bounding box center [995, 87] width 12 height 12
click at [1033, 86] on icon at bounding box center [1034, 87] width 12 height 12
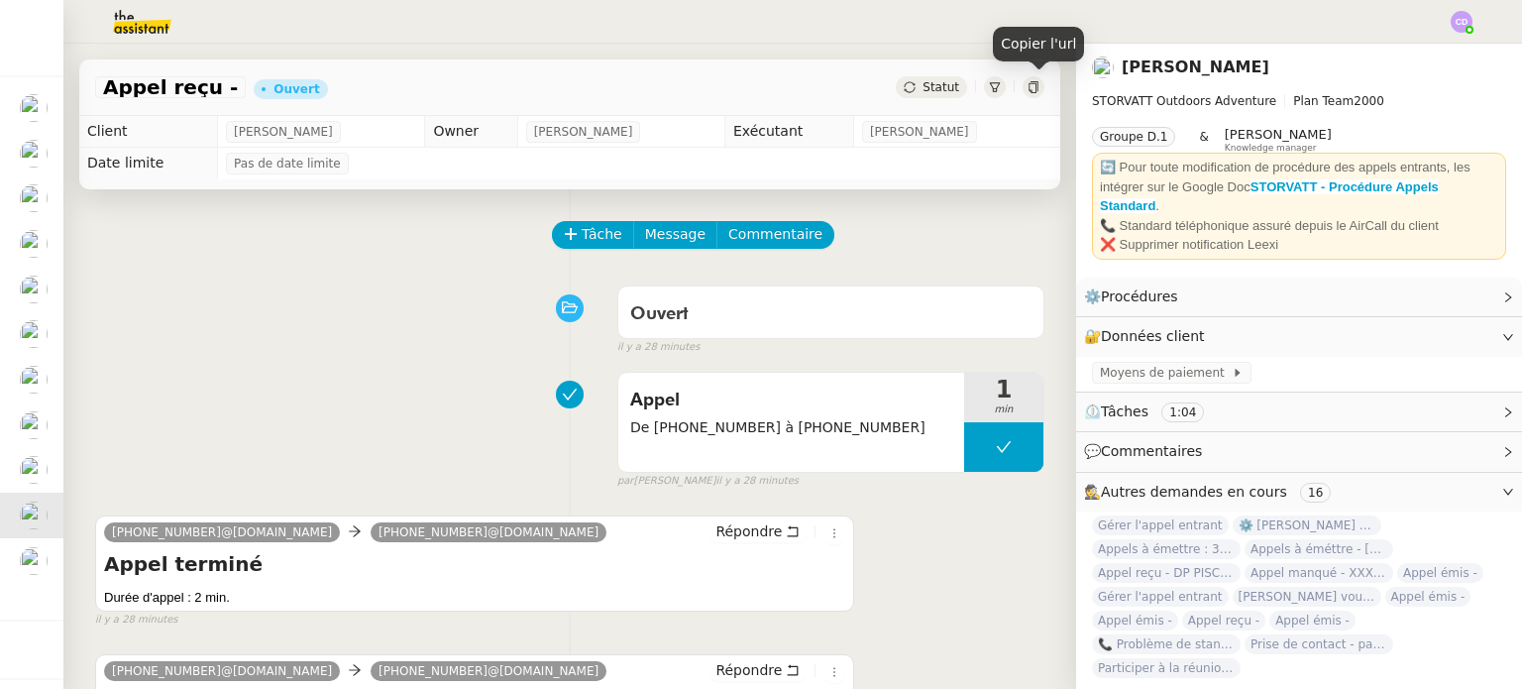
click at [1033, 86] on icon at bounding box center [1034, 87] width 12 height 12
click at [184, 86] on span "Appel reçu -" at bounding box center [170, 87] width 135 height 20
click at [1051, 580] on div "Tâche Message Commentaire Veuillez patienter une erreur s'est produite 👌👌👌 mess…" at bounding box center [569, 544] width 1013 height 711
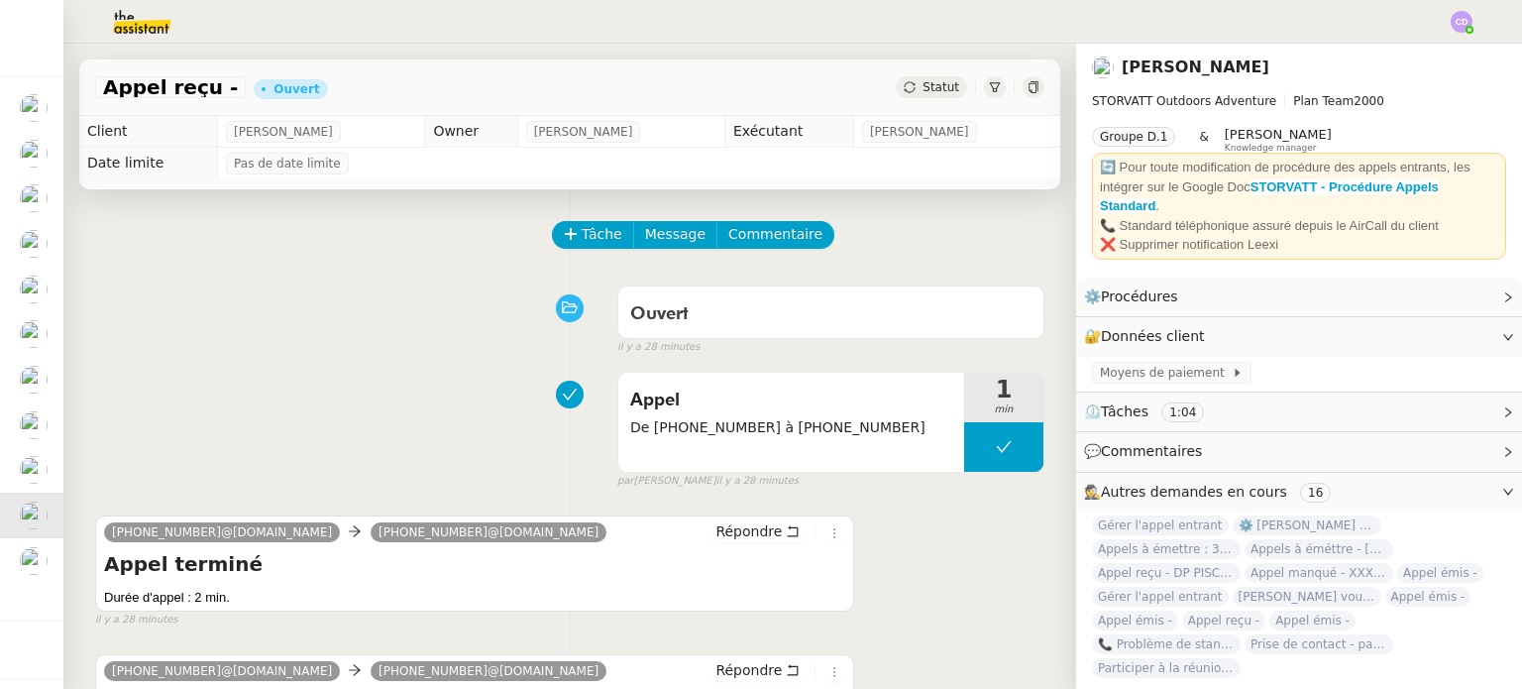
click at [1221, 415] on span "⏲️ Tâches 1:04" at bounding box center [1283, 411] width 398 height 23
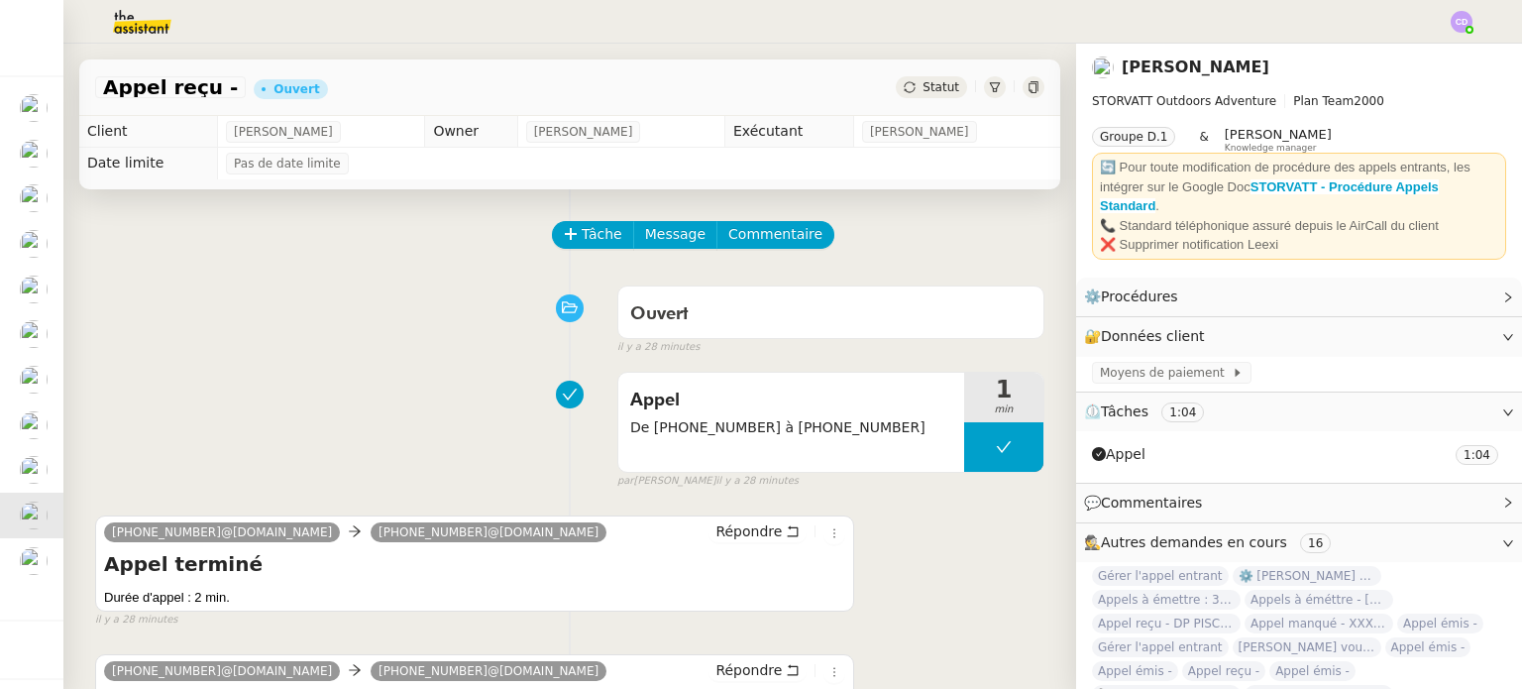
click at [1221, 415] on span "⏲️ Tâches 1:04" at bounding box center [1283, 411] width 398 height 23
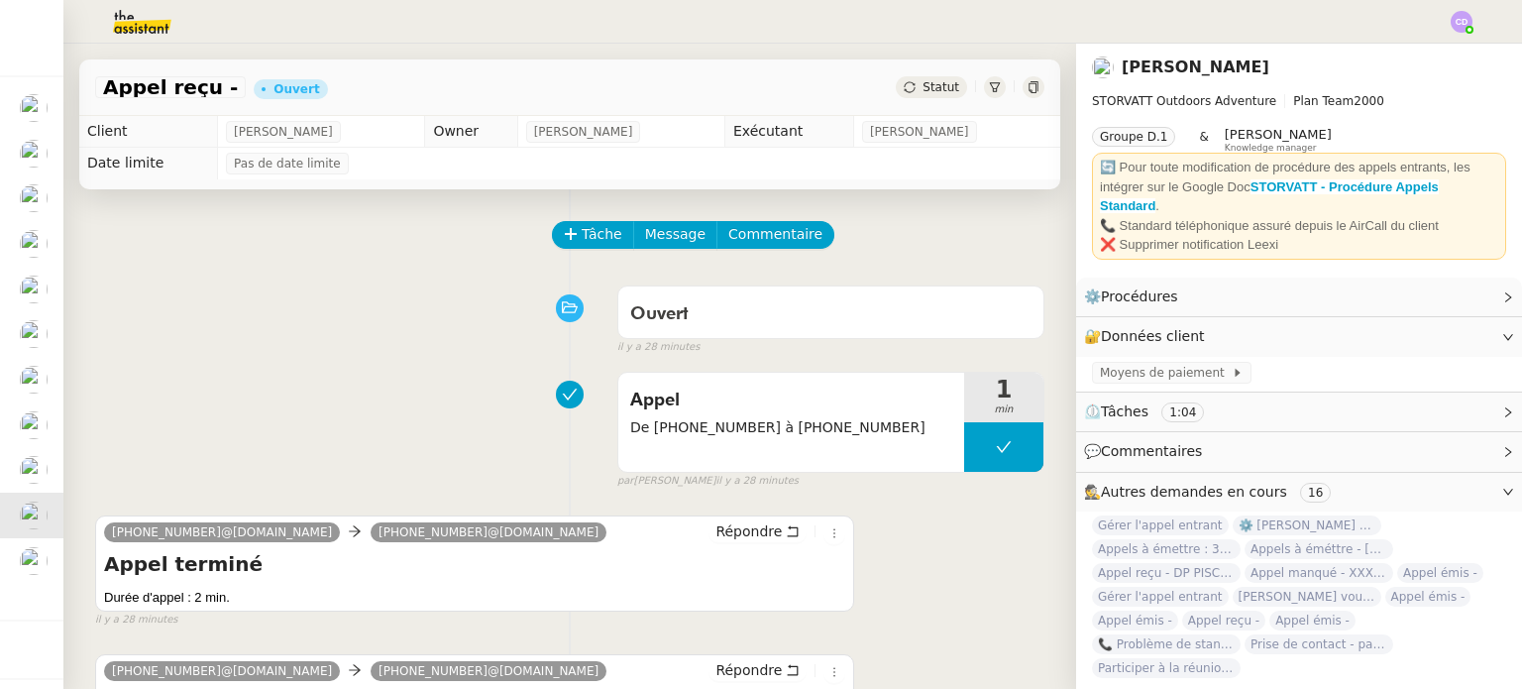
click at [1214, 445] on span "💬 Commentaires" at bounding box center [1283, 451] width 398 height 23
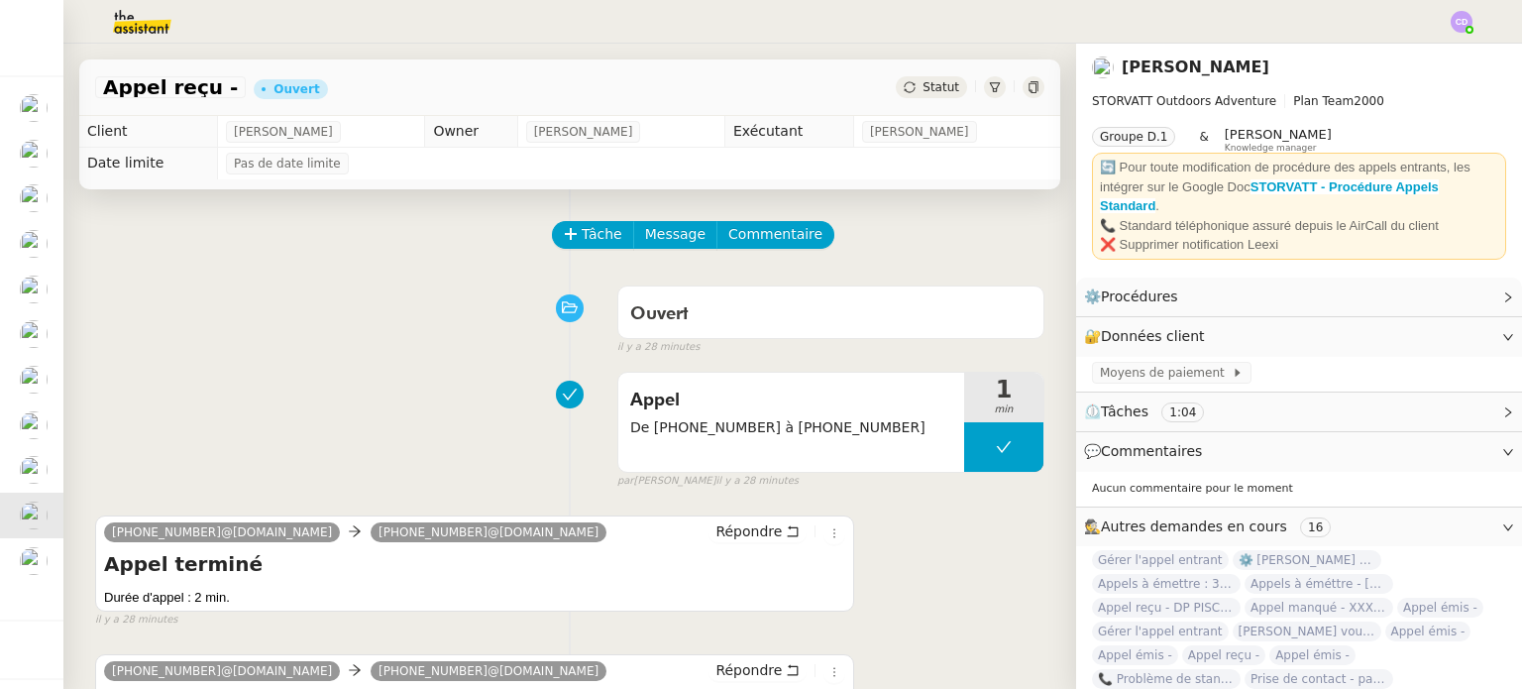
click at [1209, 521] on span "Autres demandes en cours" at bounding box center [1194, 526] width 186 height 16
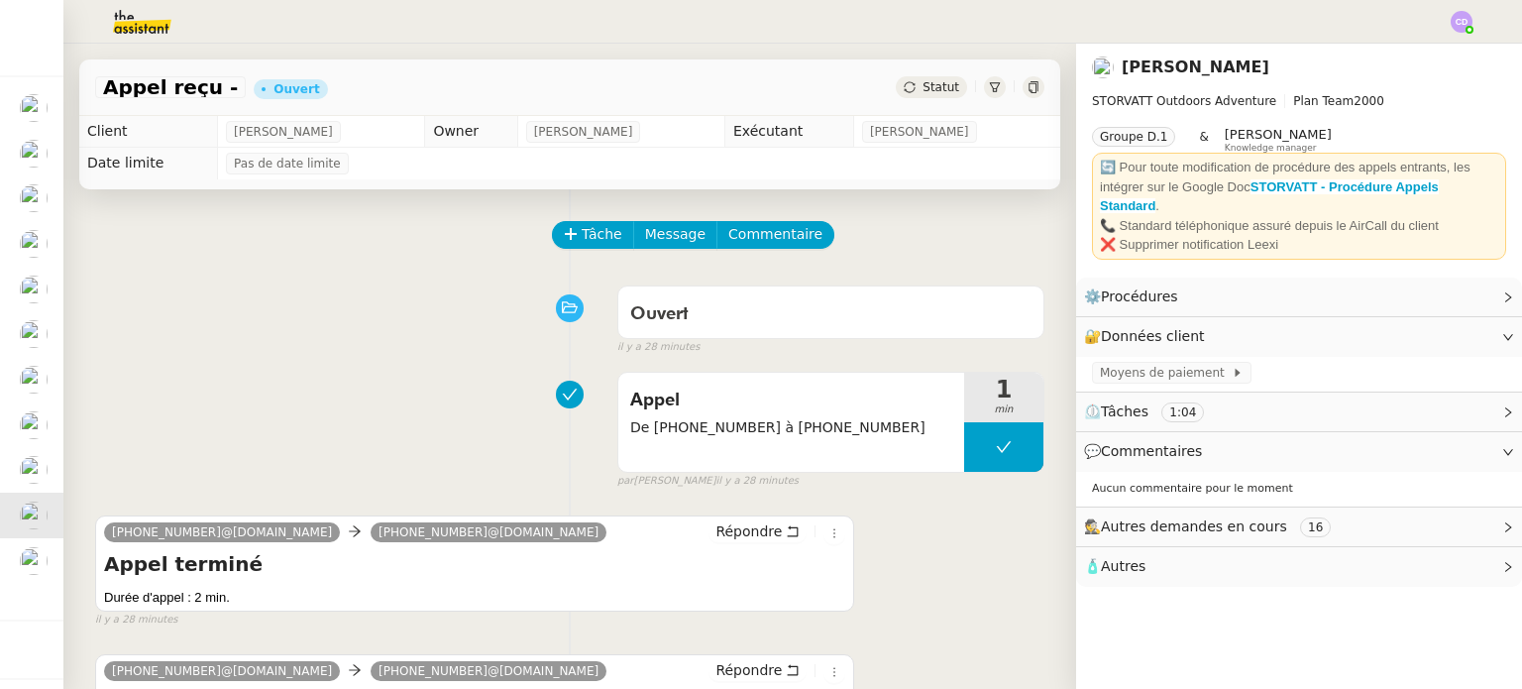
click at [1209, 521] on span "Autres demandes en cours" at bounding box center [1194, 526] width 186 height 16
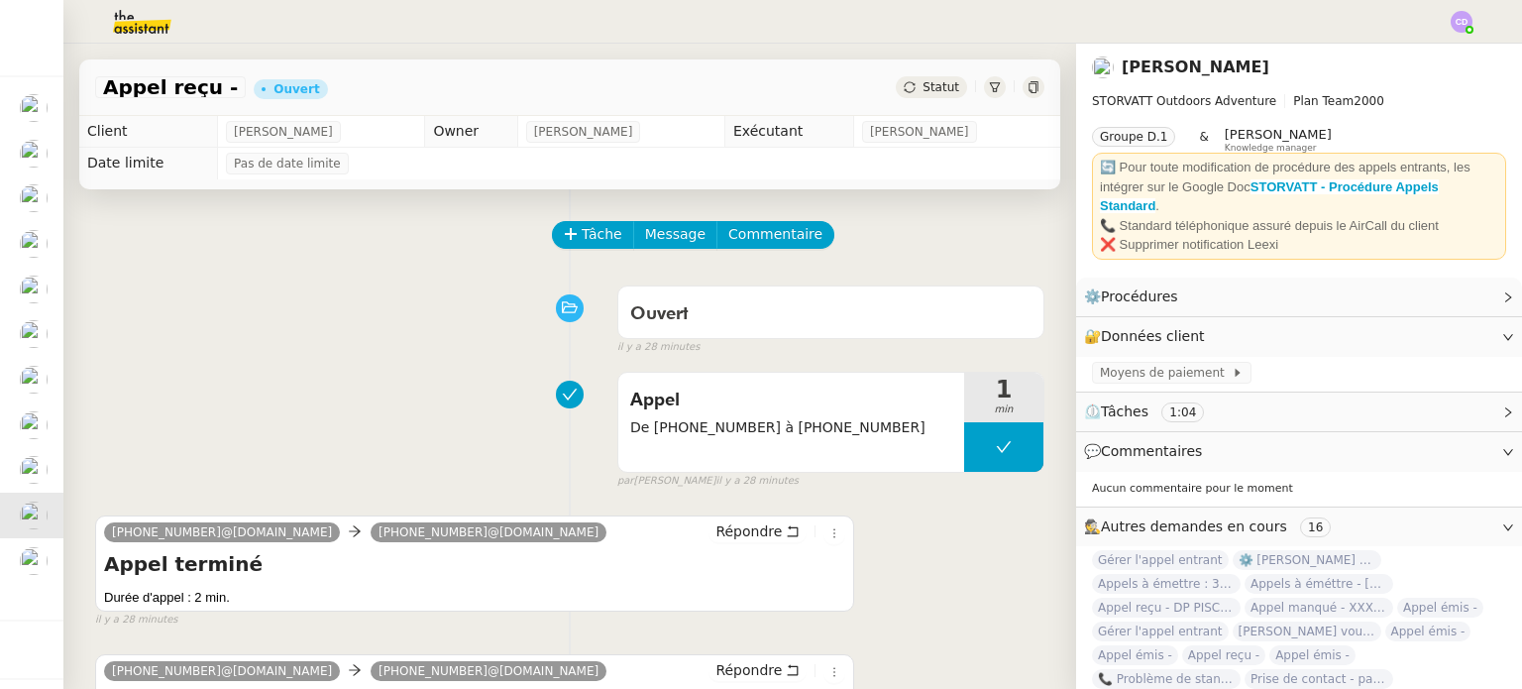
click at [1001, 602] on div "[PHONE_NUMBER]@[DOMAIN_NAME] [PHONE_NUMBER]@[DOMAIN_NAME] Répondre Appel termin…" at bounding box center [569, 562] width 949 height 131
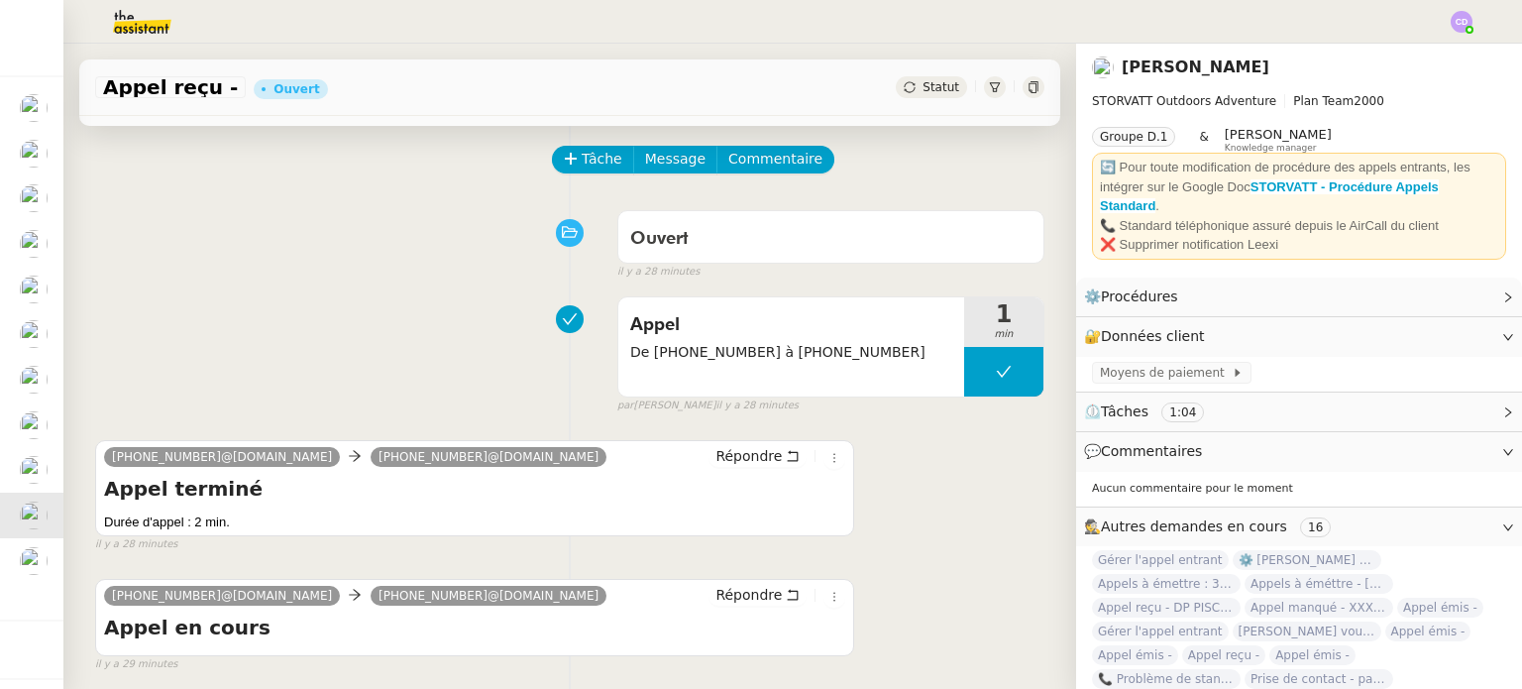
scroll to position [79, 0]
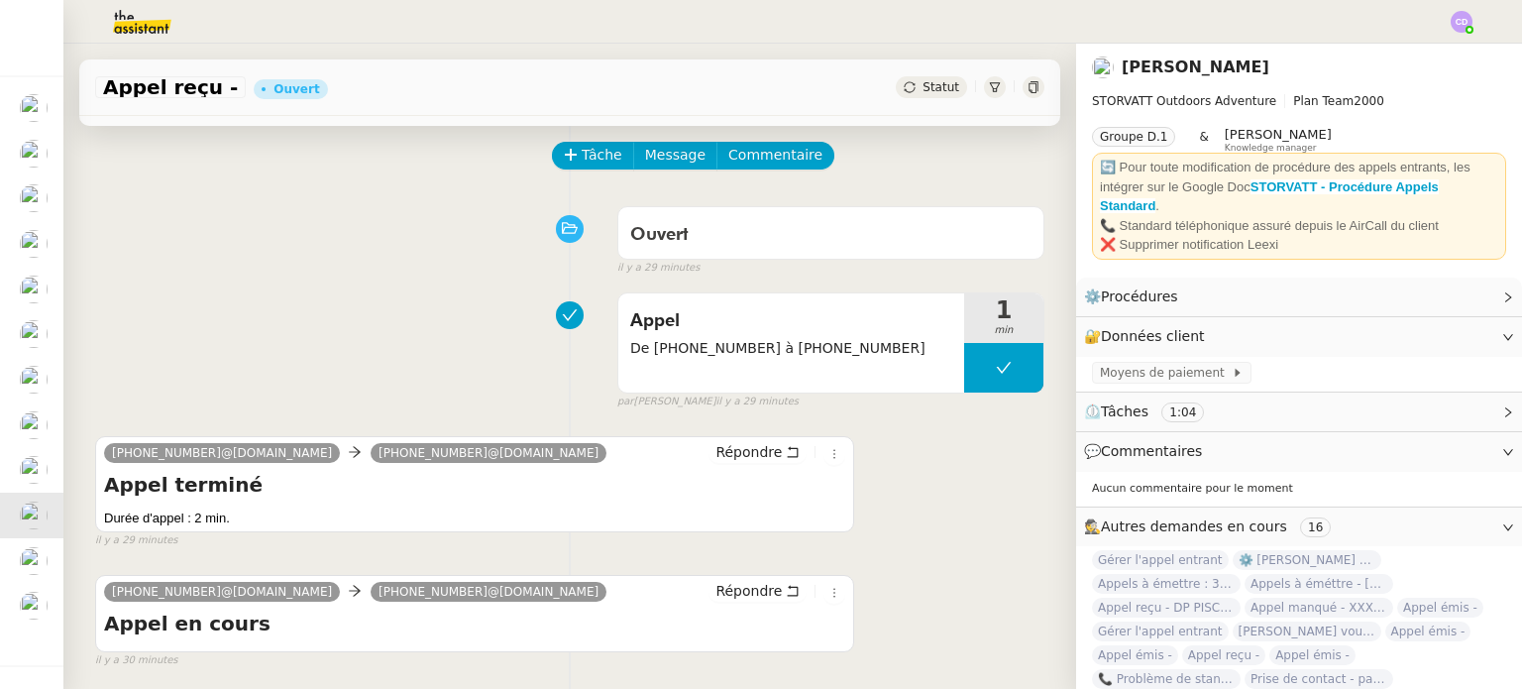
click at [489, 268] on div "Ouvert false il y a 29 minutes" at bounding box center [569, 236] width 949 height 79
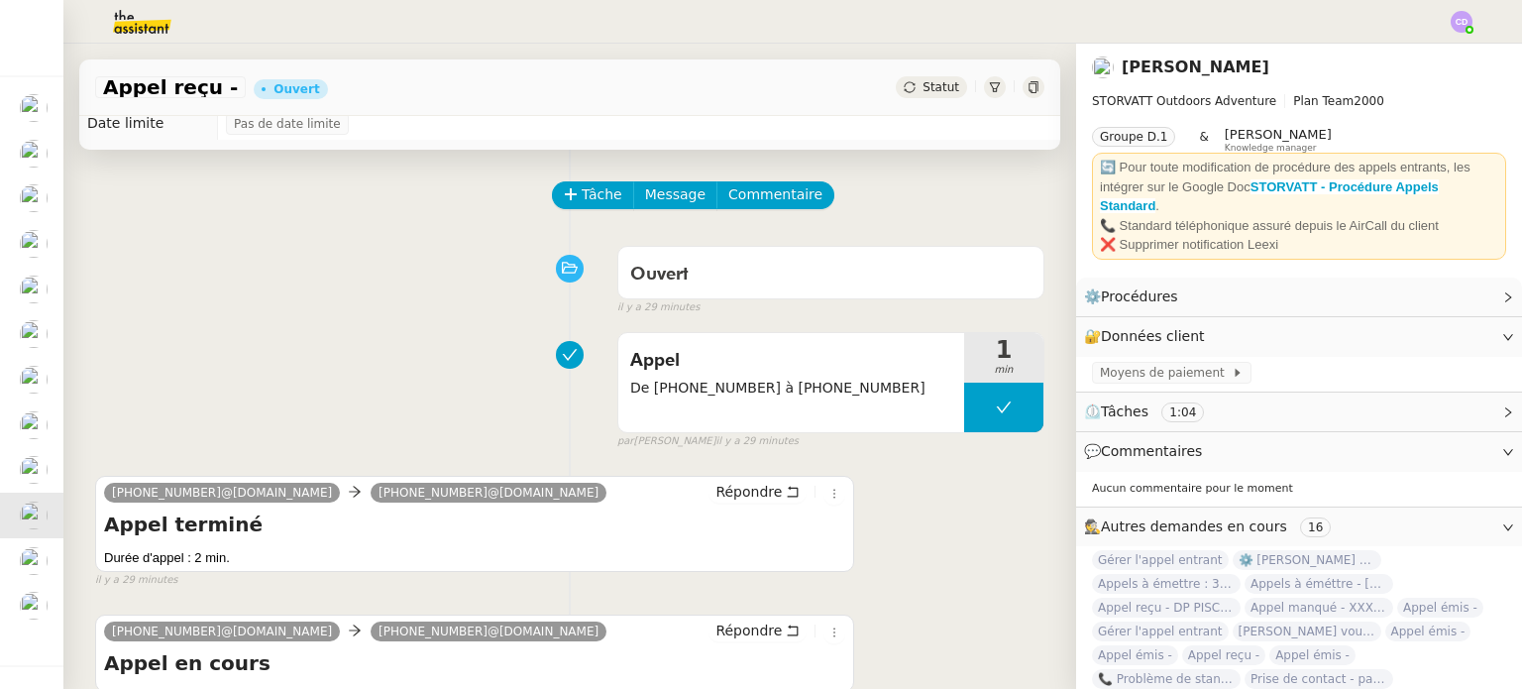
scroll to position [0, 0]
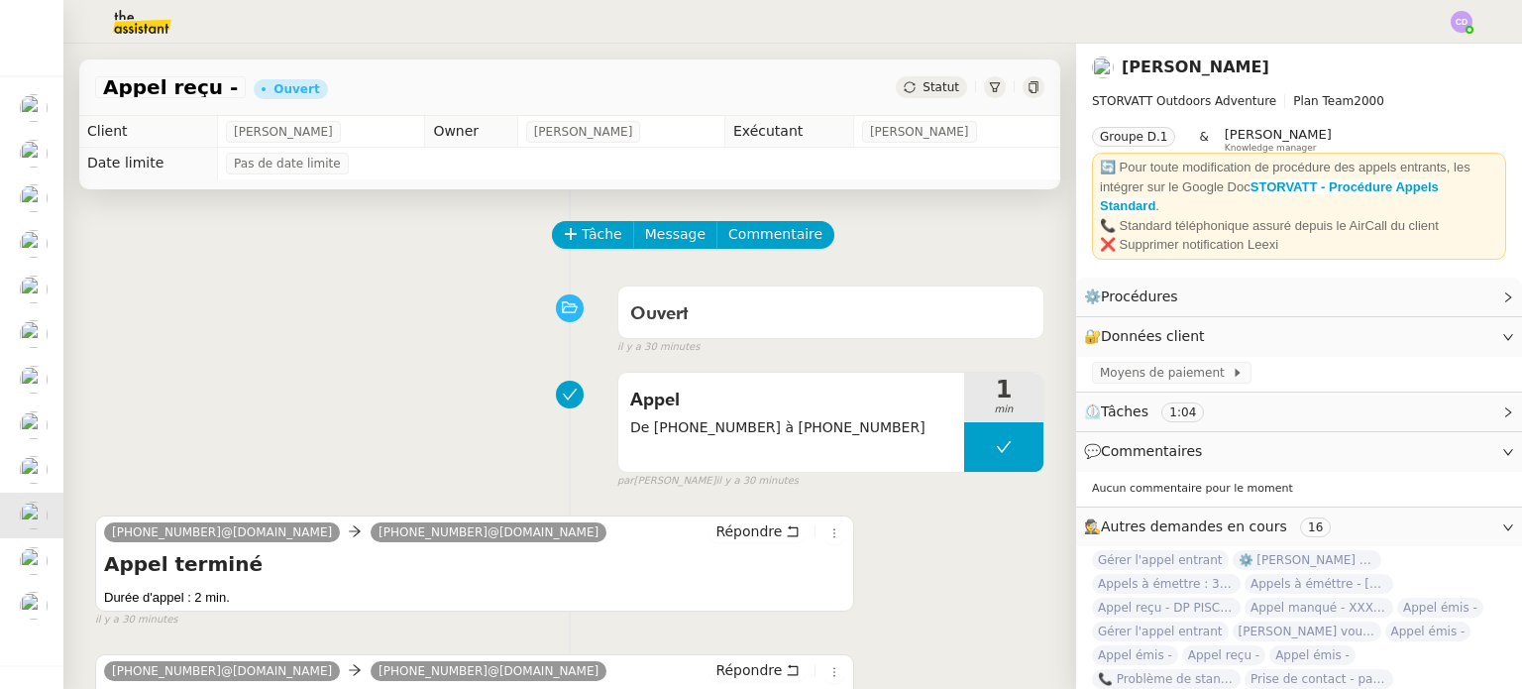
click at [167, 89] on span "Appel reçu -" at bounding box center [170, 87] width 135 height 20
click at [184, 95] on span "Appel reçu -" at bounding box center [170, 87] width 135 height 20
click at [229, 320] on div "Ouvert false il y a 31 minutes" at bounding box center [569, 315] width 949 height 79
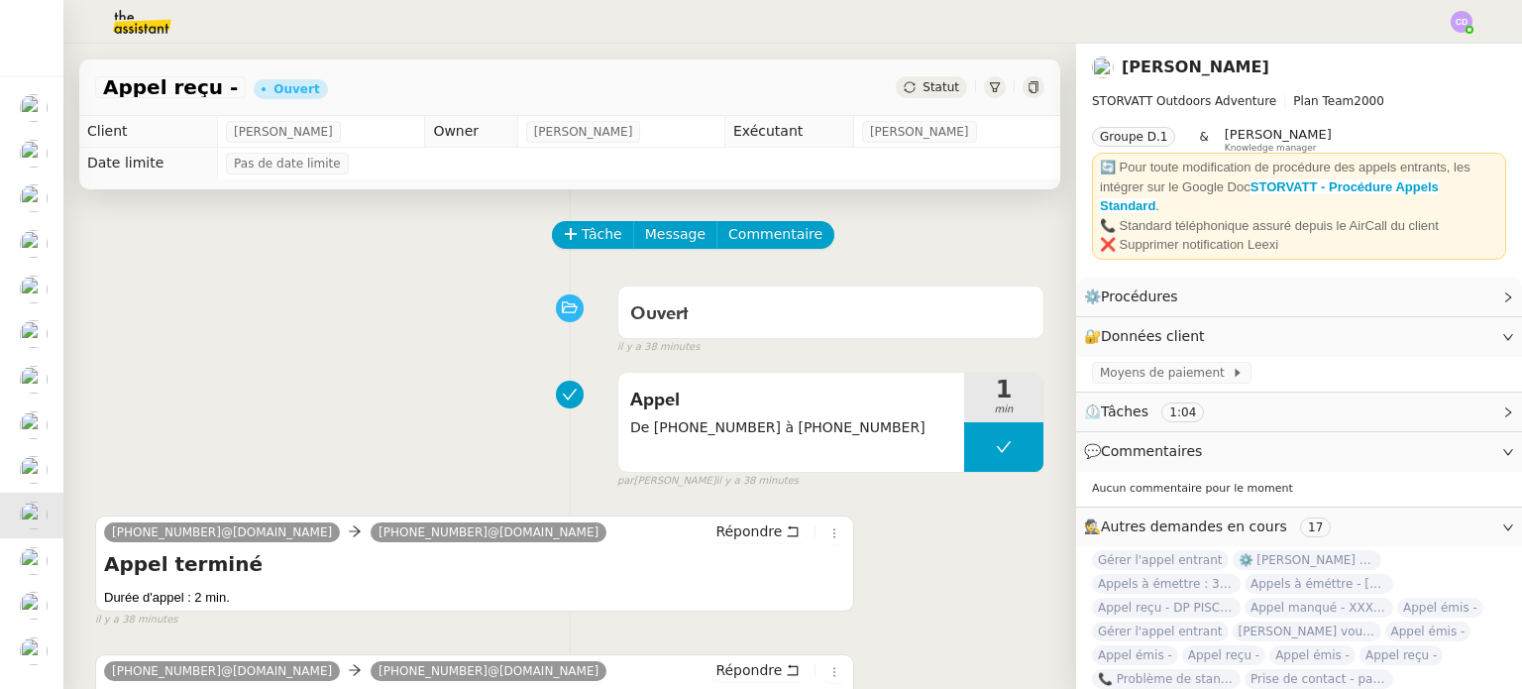
click at [1158, 457] on span "Commentaires" at bounding box center [1151, 451] width 101 height 16
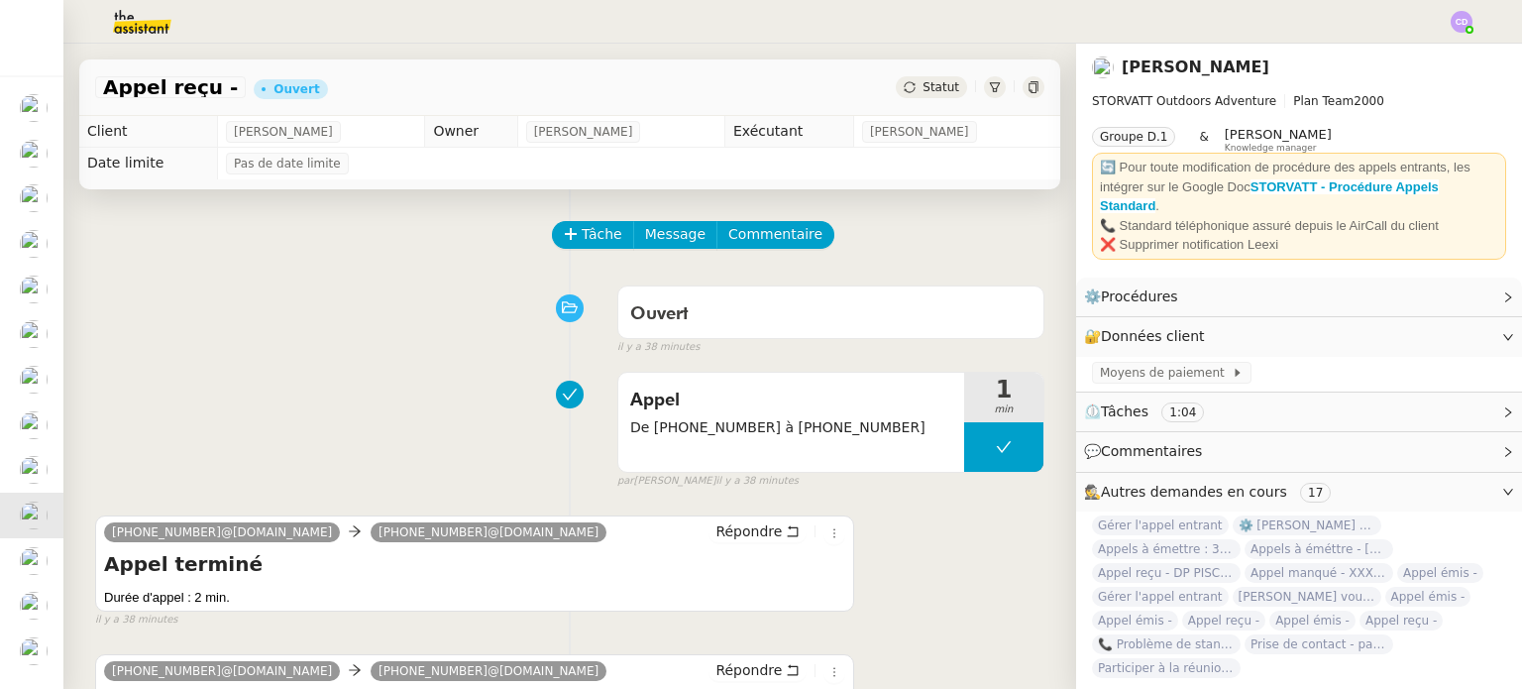
click at [1158, 457] on span "Commentaires" at bounding box center [1151, 451] width 101 height 16
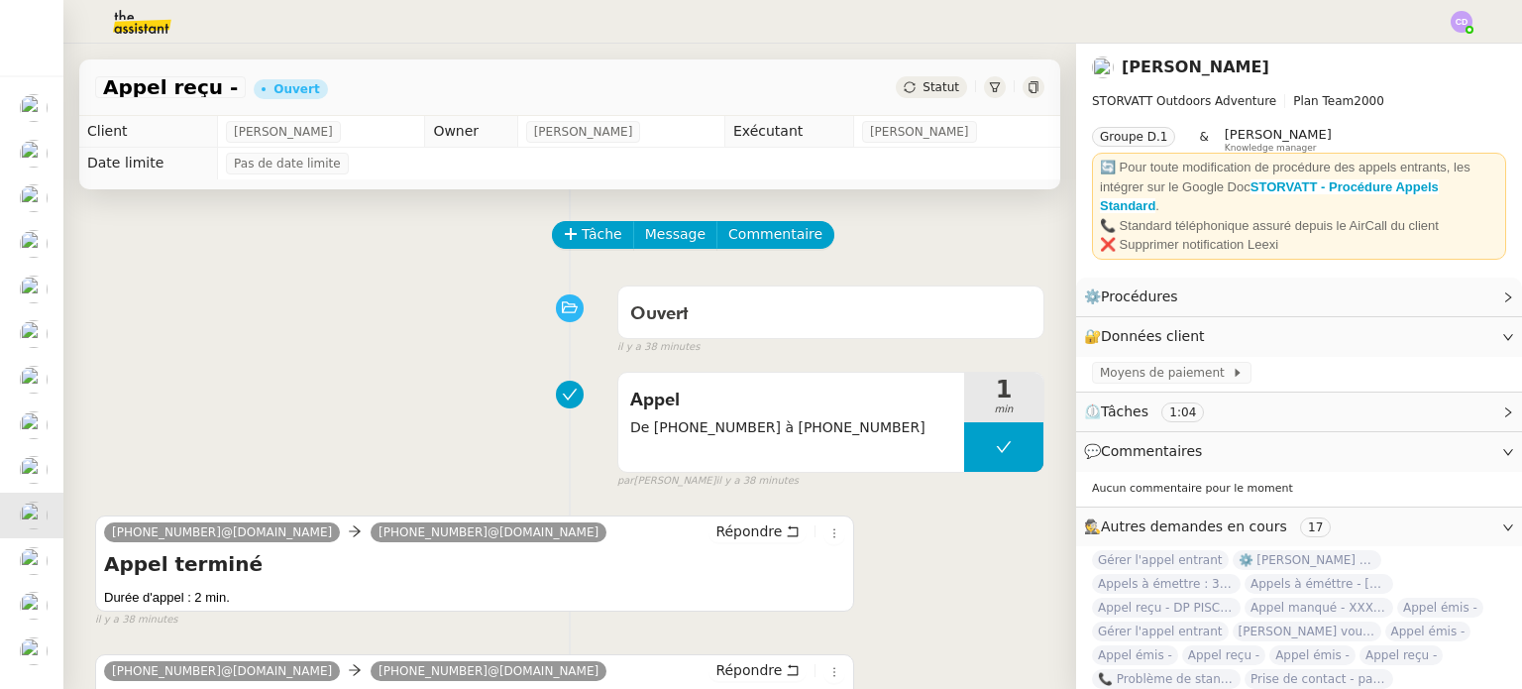
click at [1158, 457] on span "Commentaires" at bounding box center [1151, 451] width 101 height 16
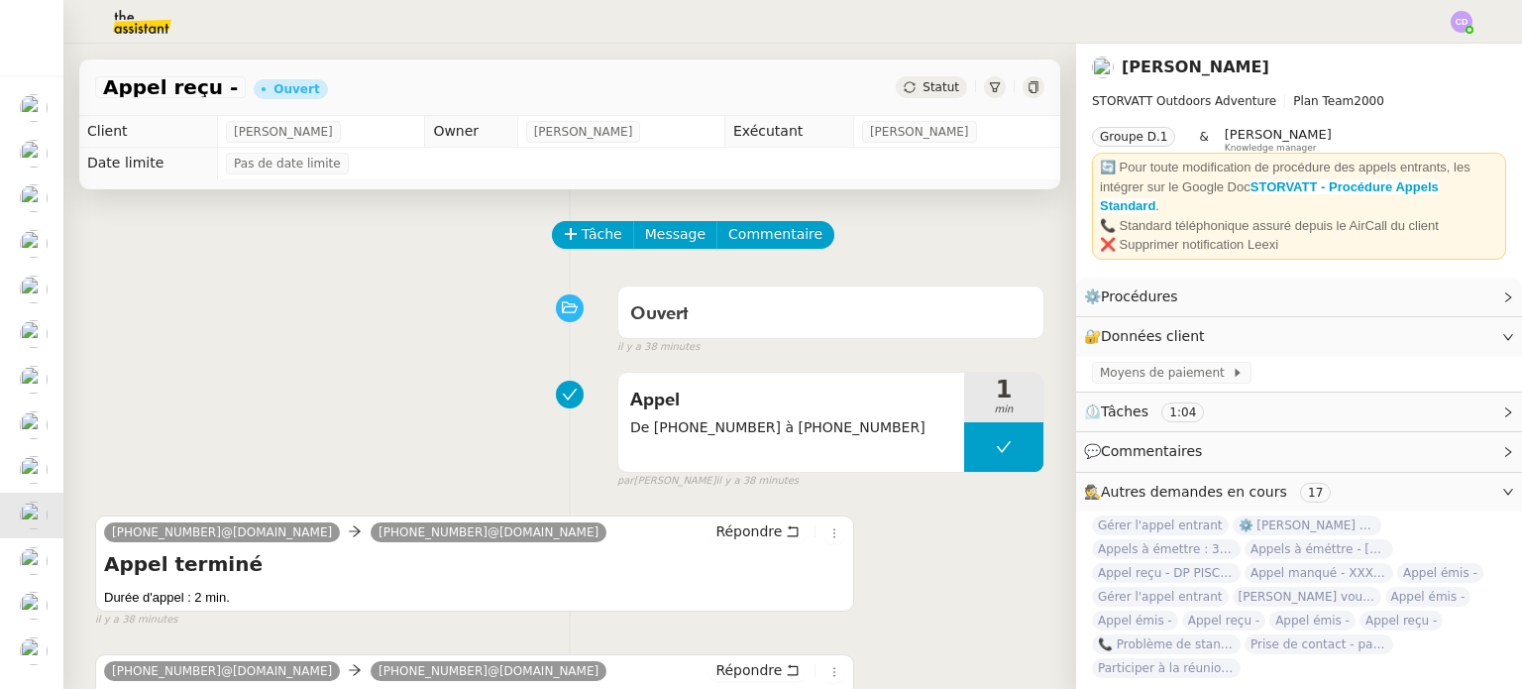
click at [1158, 457] on span "Commentaires" at bounding box center [1151, 451] width 101 height 16
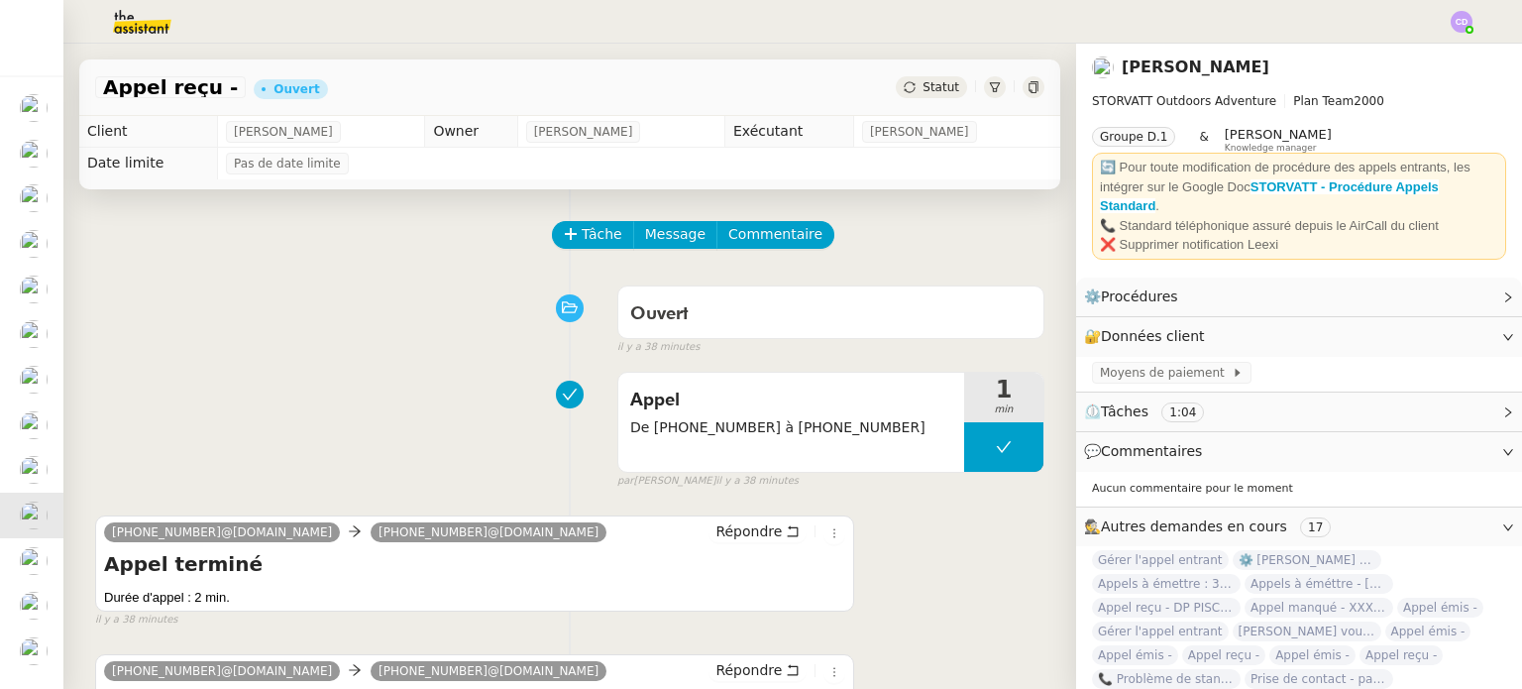
click at [1465, 460] on span "💬 Commentaires" at bounding box center [1283, 451] width 398 height 23
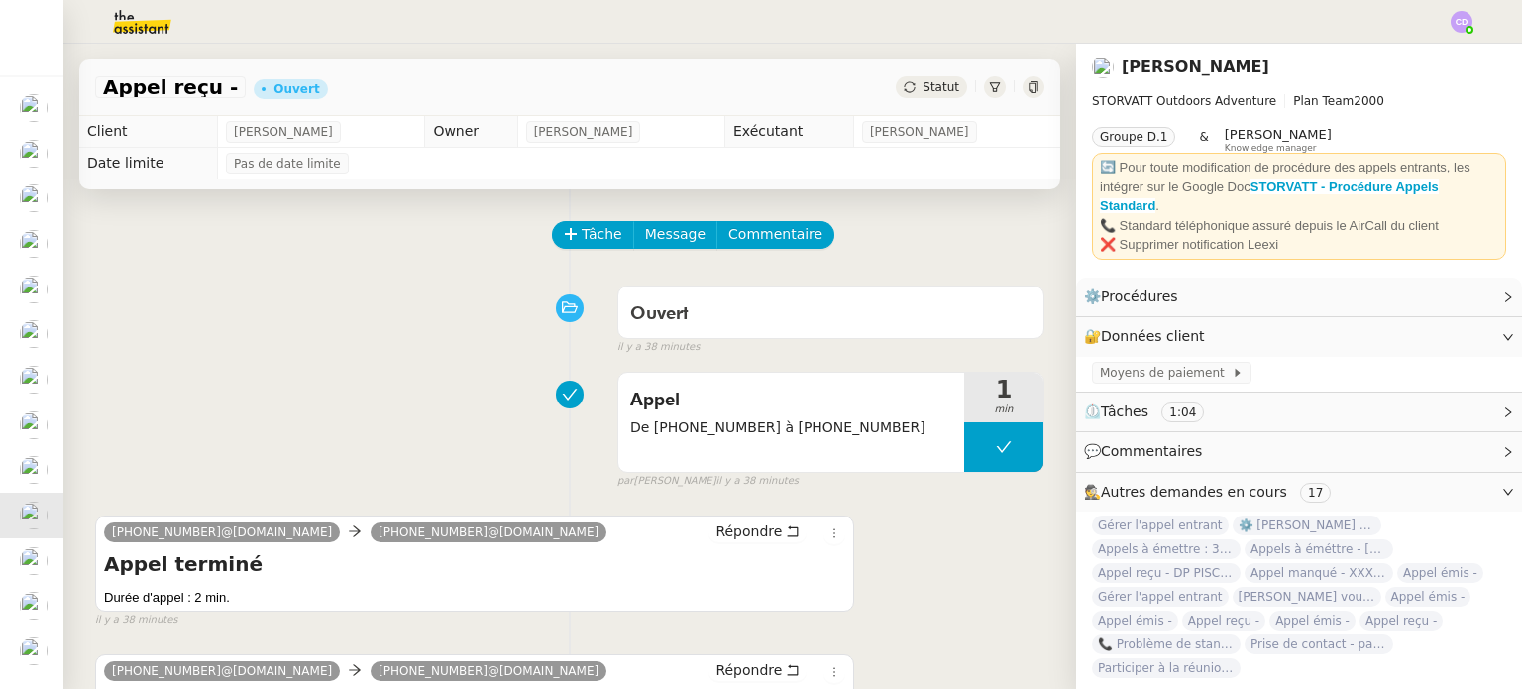
click at [409, 264] on div "Tâche Message Commentaire" at bounding box center [569, 245] width 949 height 48
drag, startPoint x: 482, startPoint y: 532, endPoint x: 387, endPoint y: 532, distance: 94.1
click at [387, 532] on nz-tag "[PHONE_NUMBER]@[DOMAIN_NAME]" at bounding box center [489, 532] width 236 height 20
copy span "[PHONE_NUMBER]"
click at [335, 325] on div "Ouvert false il y a 39 minutes" at bounding box center [569, 315] width 949 height 79
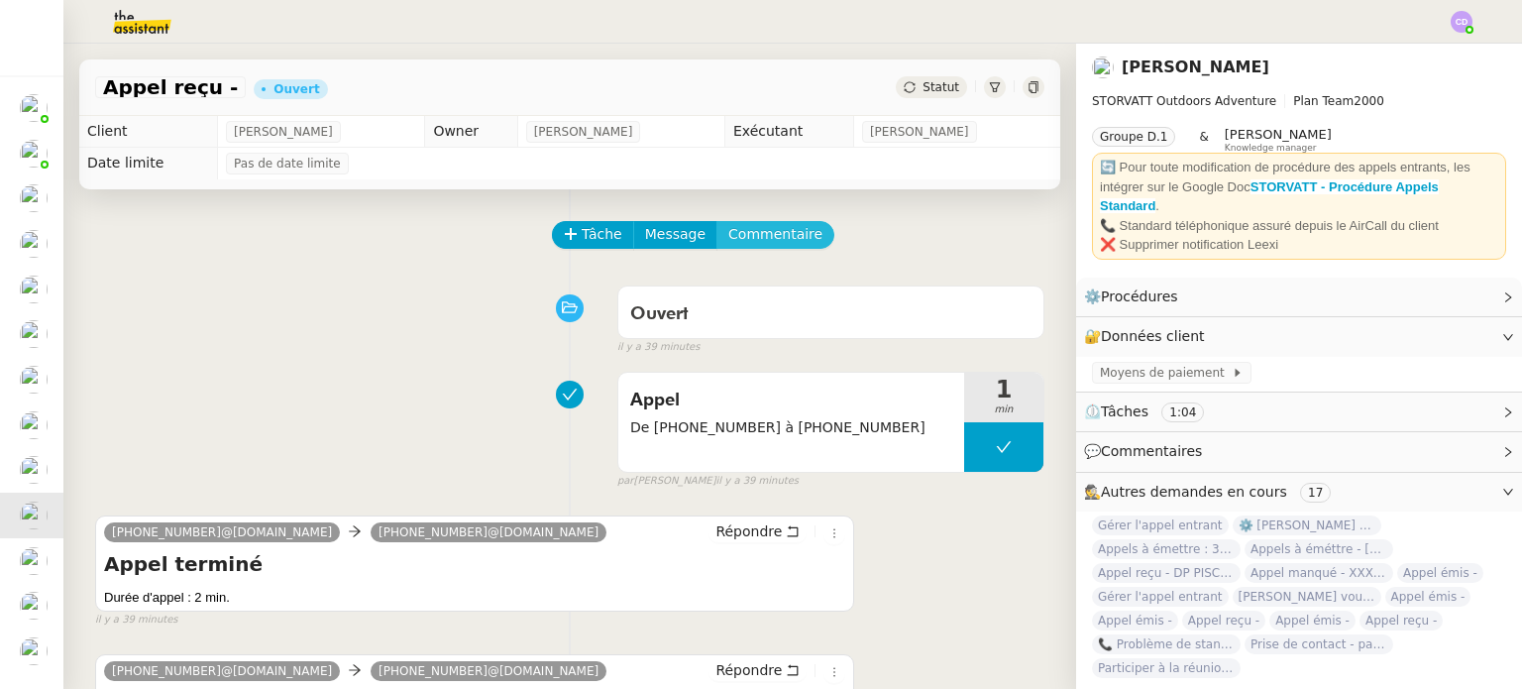
click at [775, 230] on span "Commentaire" at bounding box center [775, 234] width 94 height 23
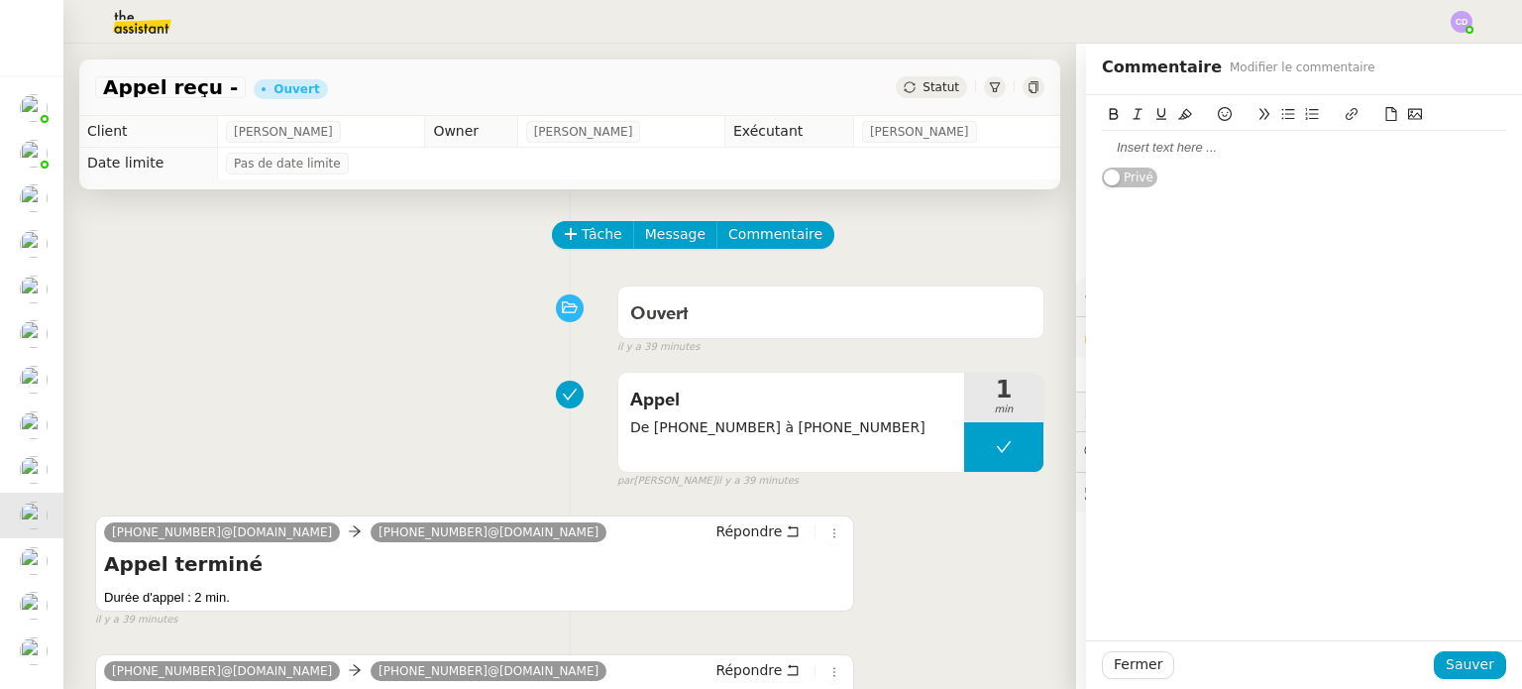
click at [1164, 140] on div at bounding box center [1304, 148] width 404 height 18
click at [1126, 143] on div at bounding box center [1304, 148] width 404 height 18
paste div
click at [1230, 147] on div "APPEL TRANSFERE - [PHONE_NUMBER] -" at bounding box center [1304, 148] width 404 height 18
click at [996, 246] on div "Tâche Message Commentaire" at bounding box center [799, 245] width 491 height 48
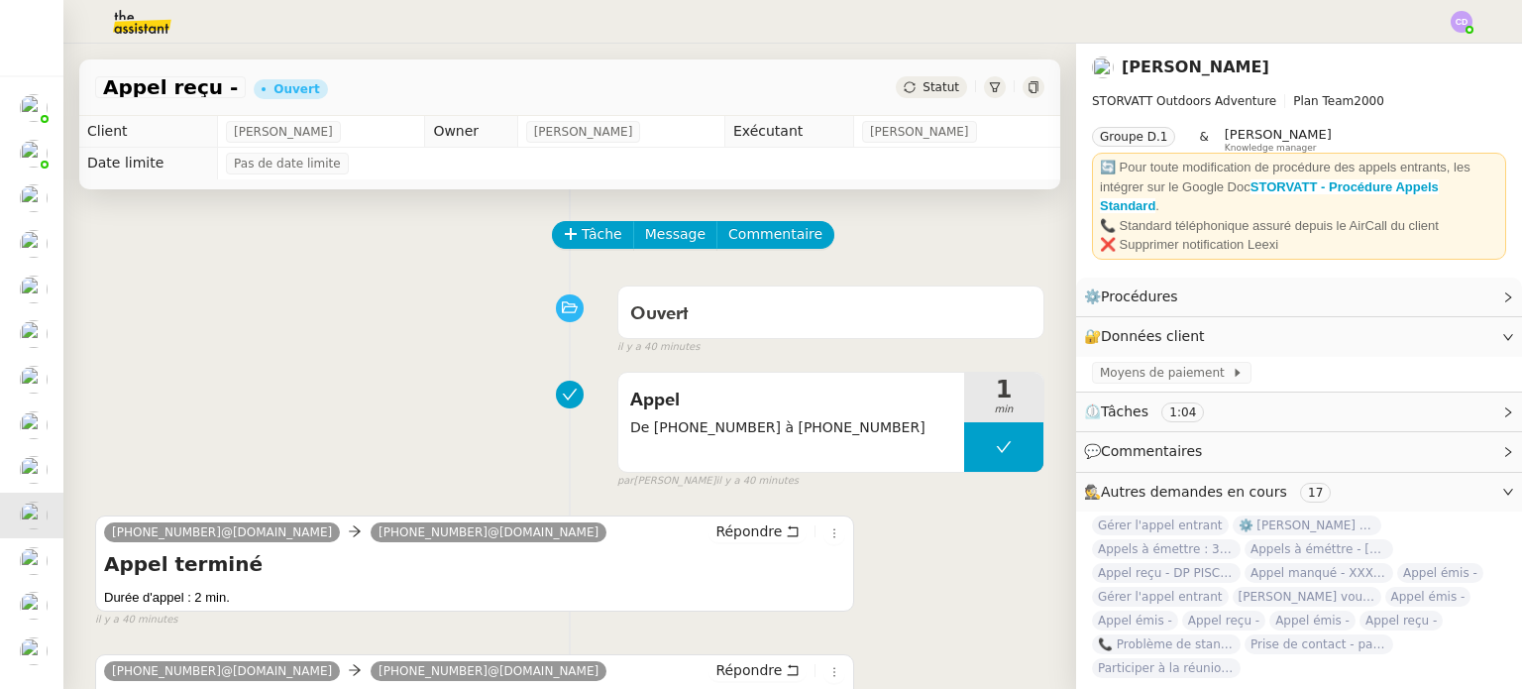
click at [1225, 459] on span "💬 Commentaires" at bounding box center [1283, 451] width 398 height 23
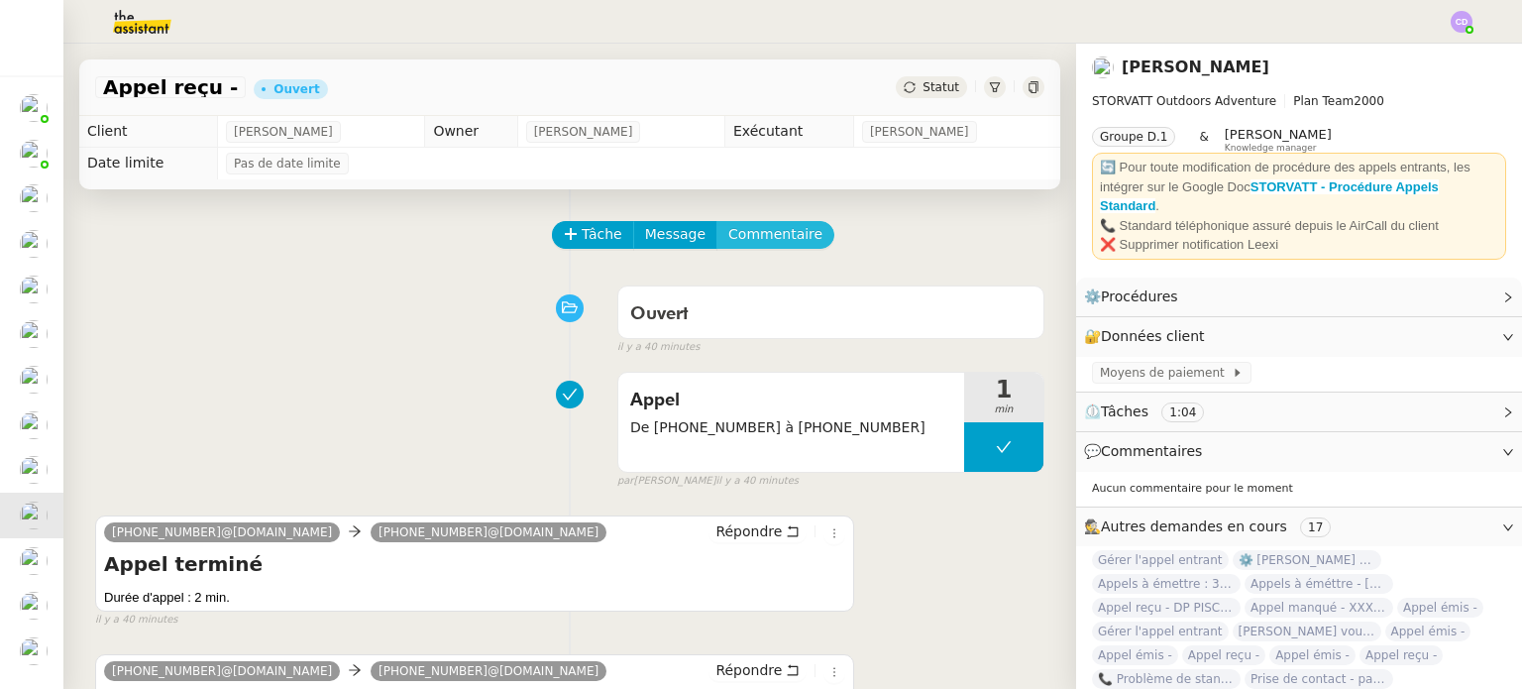
click at [736, 227] on span "Commentaire" at bounding box center [775, 234] width 94 height 23
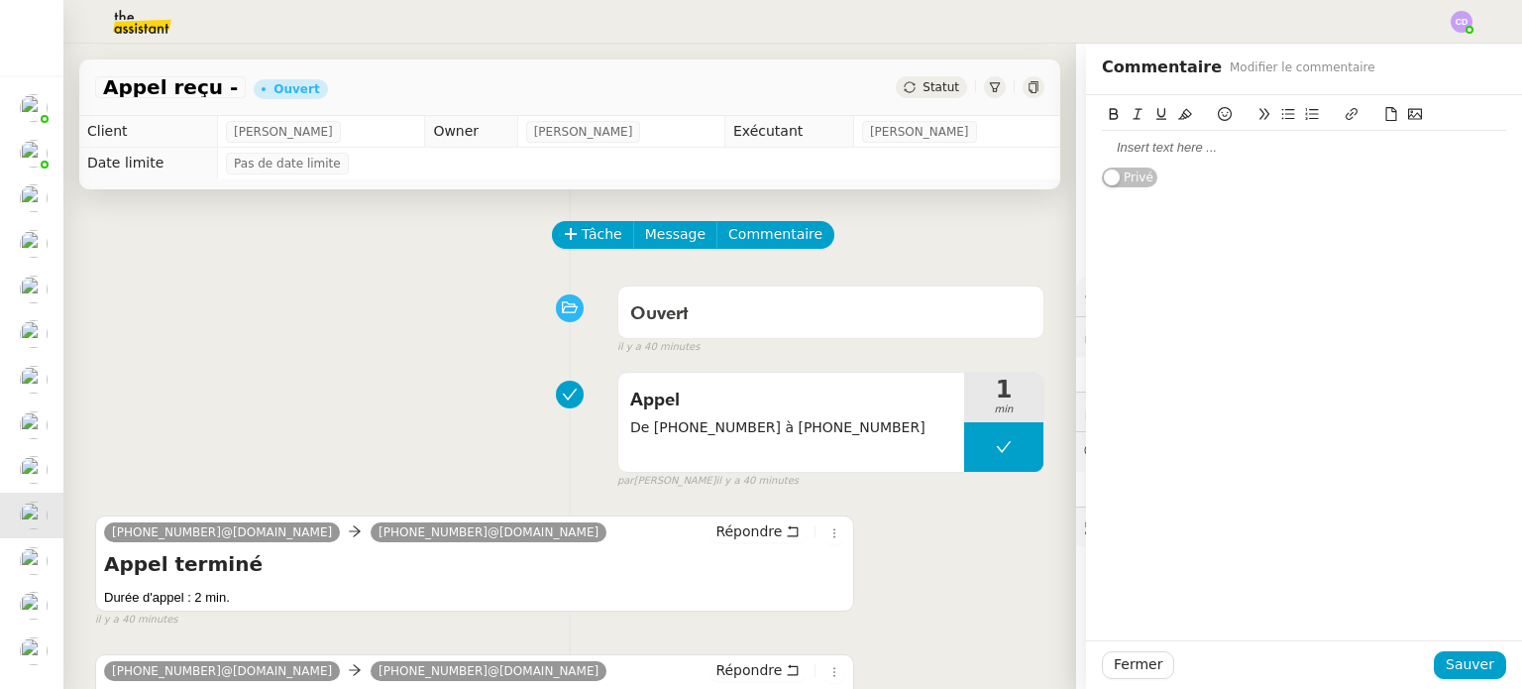
click at [1149, 145] on div at bounding box center [1304, 148] width 404 height 18
click at [1470, 665] on span "Sauver" at bounding box center [1470, 664] width 49 height 23
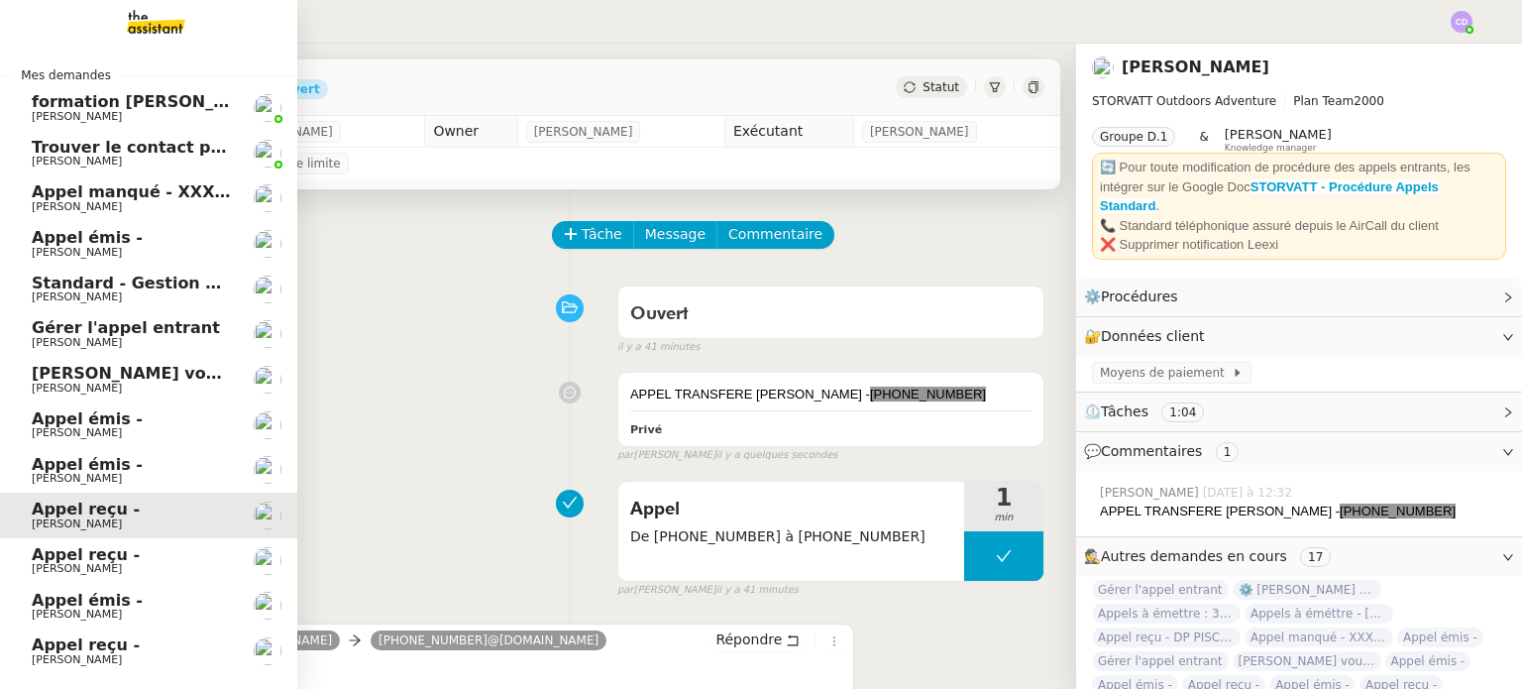
click at [59, 555] on span "Appel reçu -" at bounding box center [86, 554] width 108 height 19
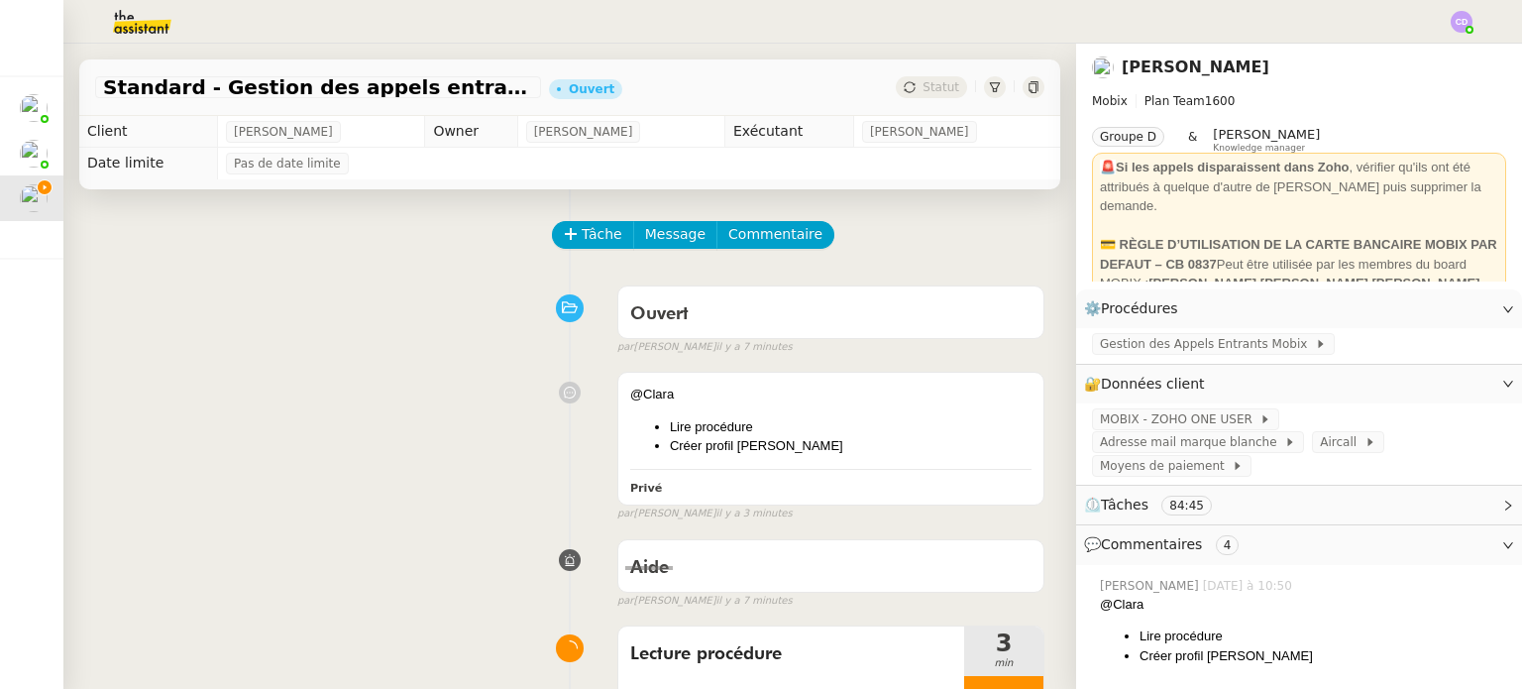
click at [385, 489] on div "@Clara Lire procédure Créer profil Alex Privé false par Emelyne F. il y a 3 min…" at bounding box center [569, 442] width 949 height 159
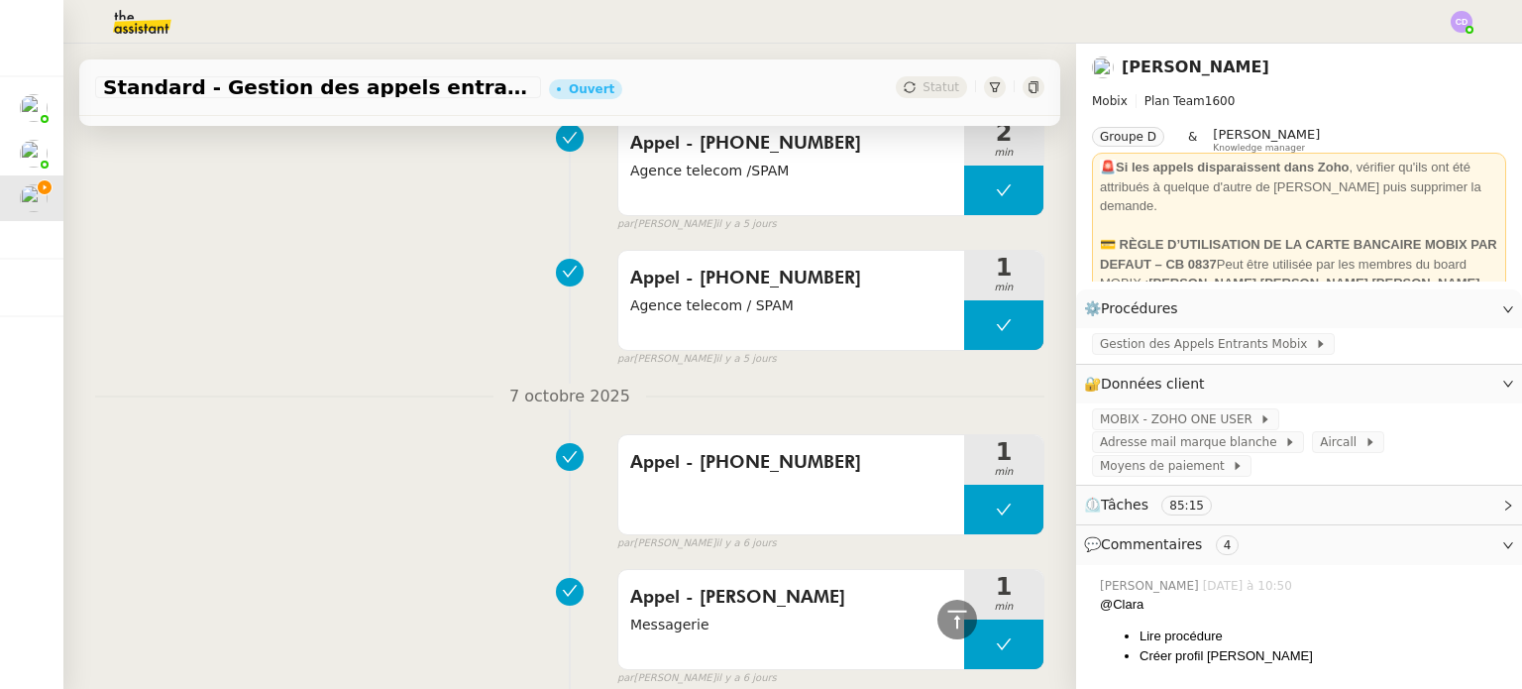
scroll to position [2933, 0]
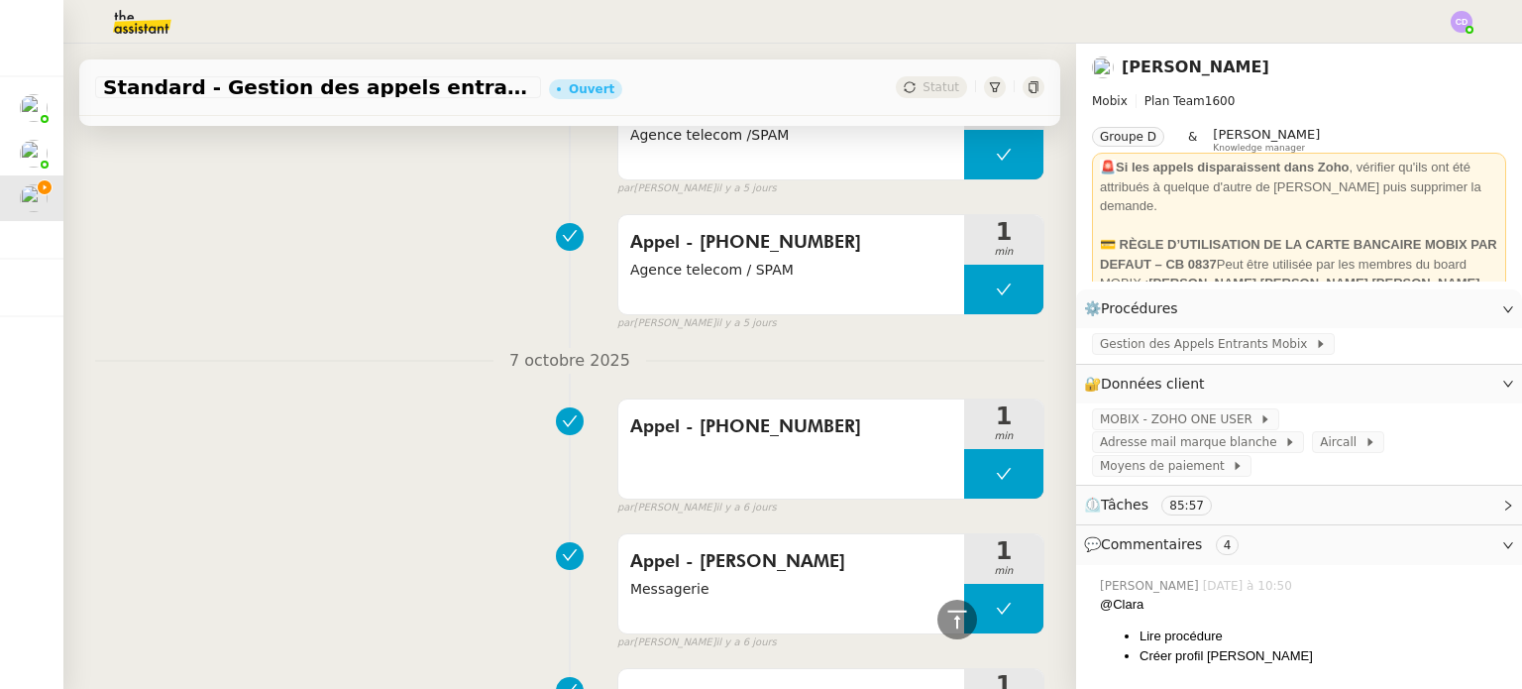
click at [404, 206] on div "Appel - 33377201071 Agence telecom / SPAM 1 min false par Zoé L. il y a 5 jours" at bounding box center [569, 268] width 949 height 127
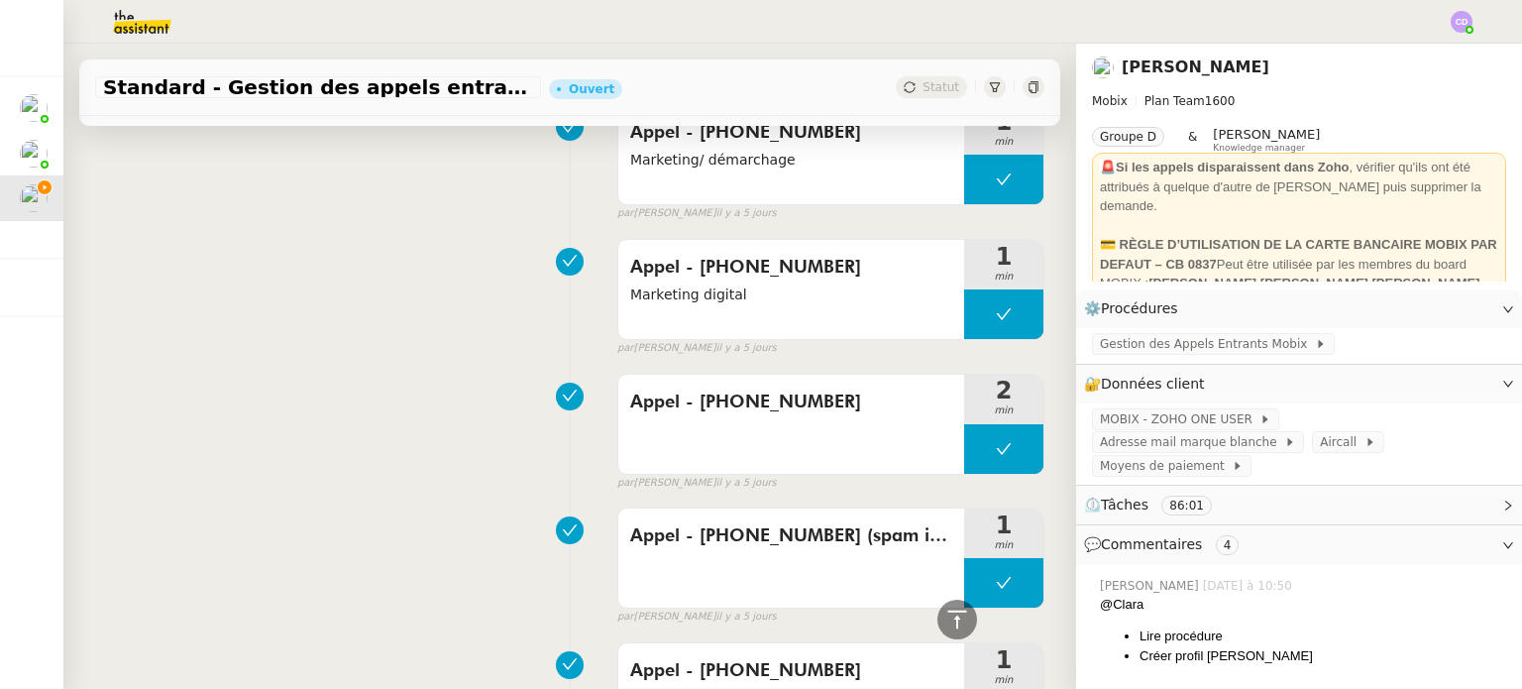
scroll to position [2101, 0]
